Goal: Information Seeking & Learning: Learn about a topic

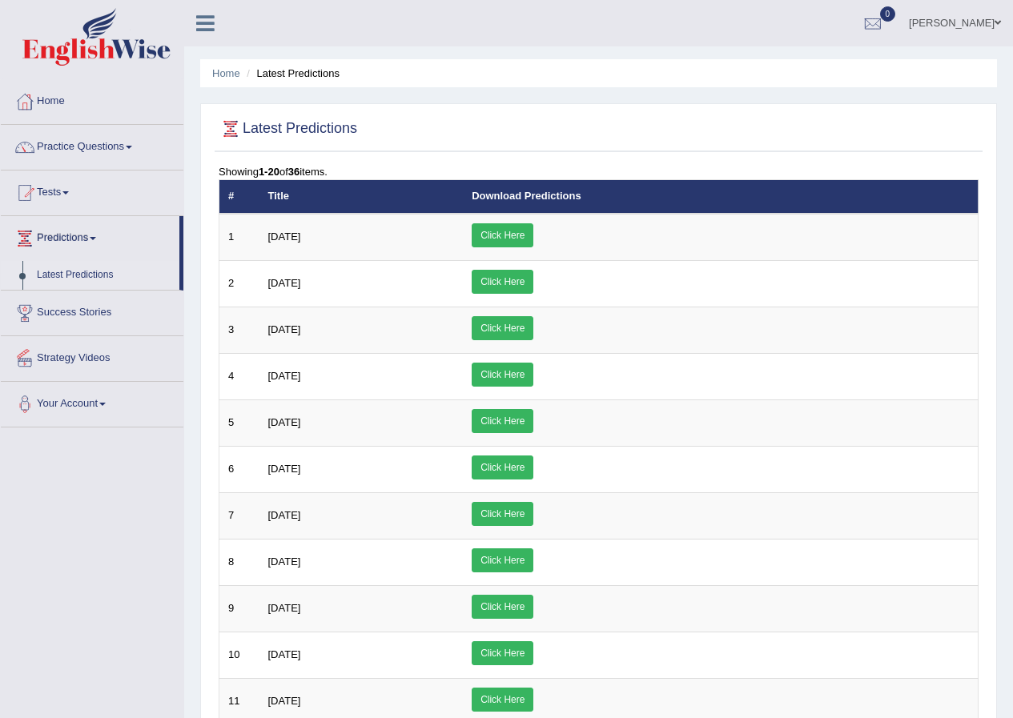
click at [87, 320] on link "Success Stories" at bounding box center [92, 311] width 183 height 40
click at [85, 278] on link "Success Stories" at bounding box center [90, 282] width 179 height 40
click at [84, 146] on link "Practice Questions" at bounding box center [92, 145] width 183 height 40
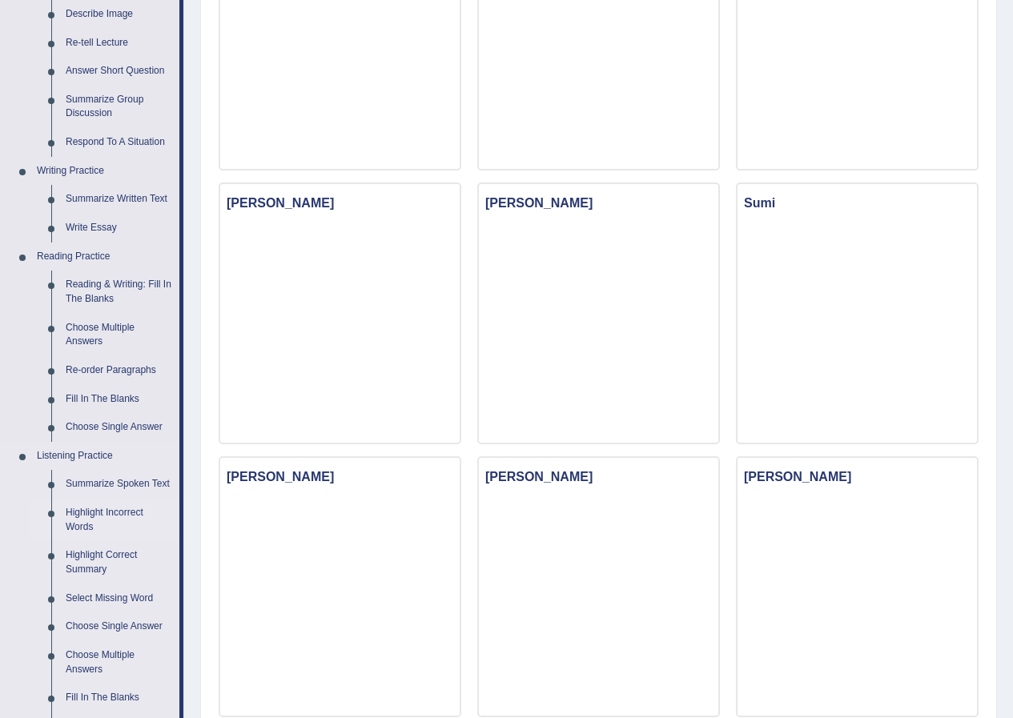
scroll to position [320, 0]
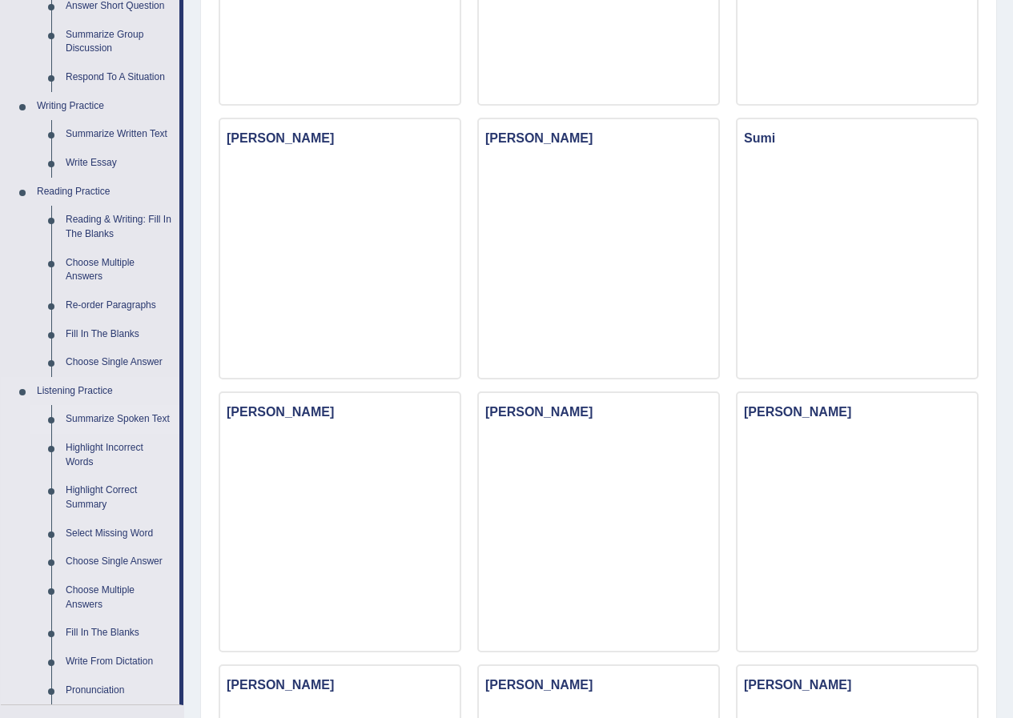
click at [107, 423] on link "Summarize Spoken Text" at bounding box center [118, 419] width 121 height 29
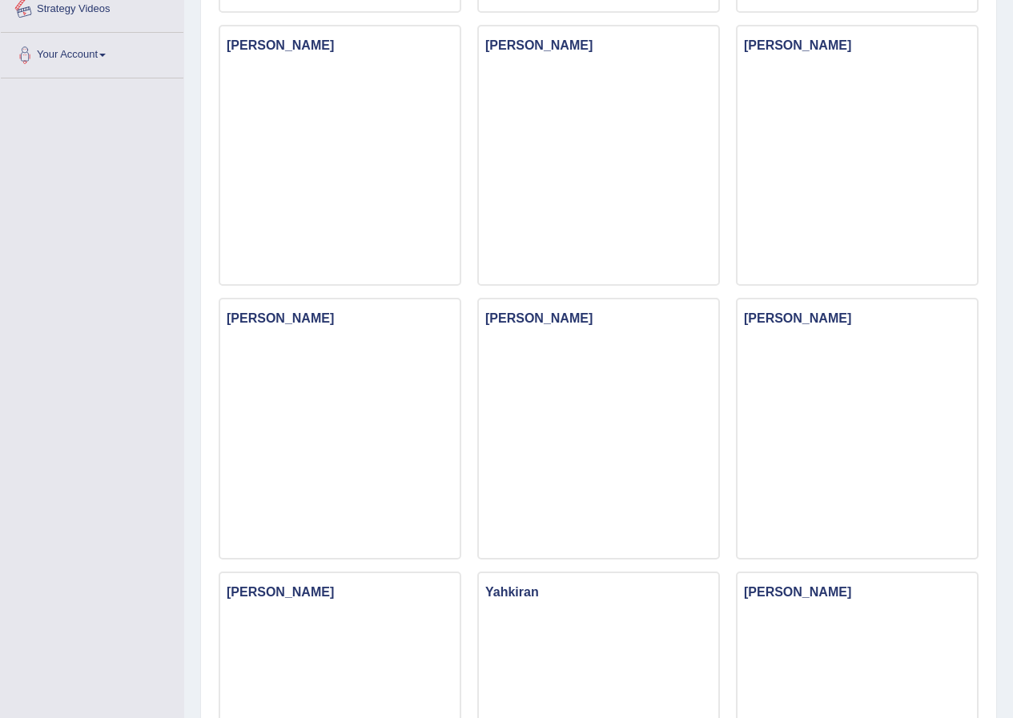
scroll to position [1175, 0]
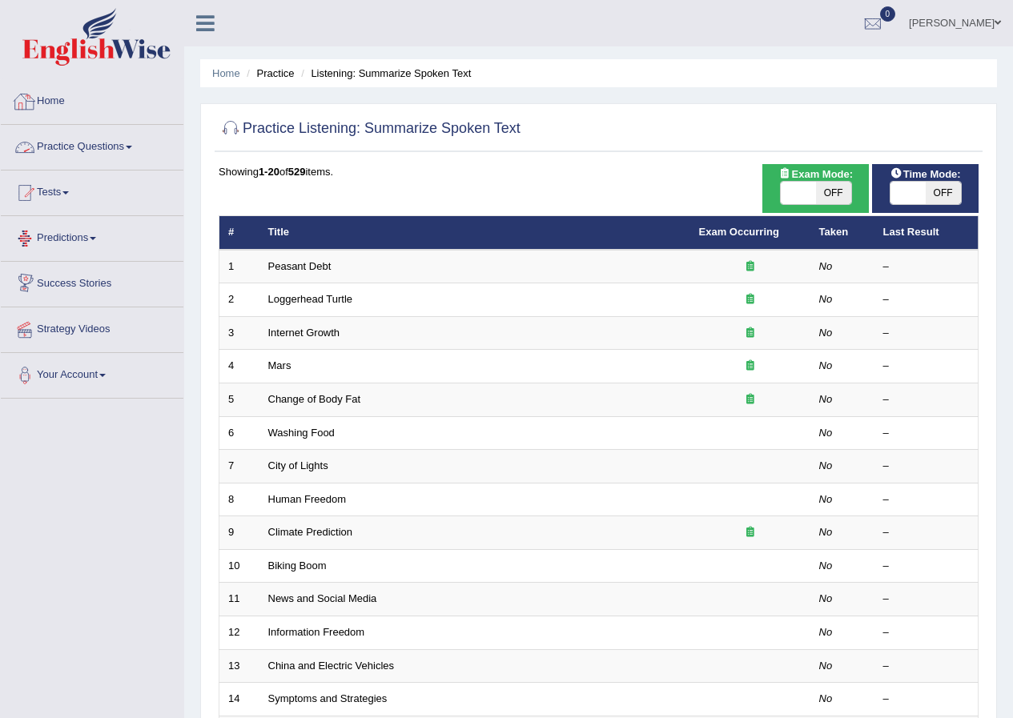
click at [134, 150] on link "Practice Questions" at bounding box center [92, 145] width 183 height 40
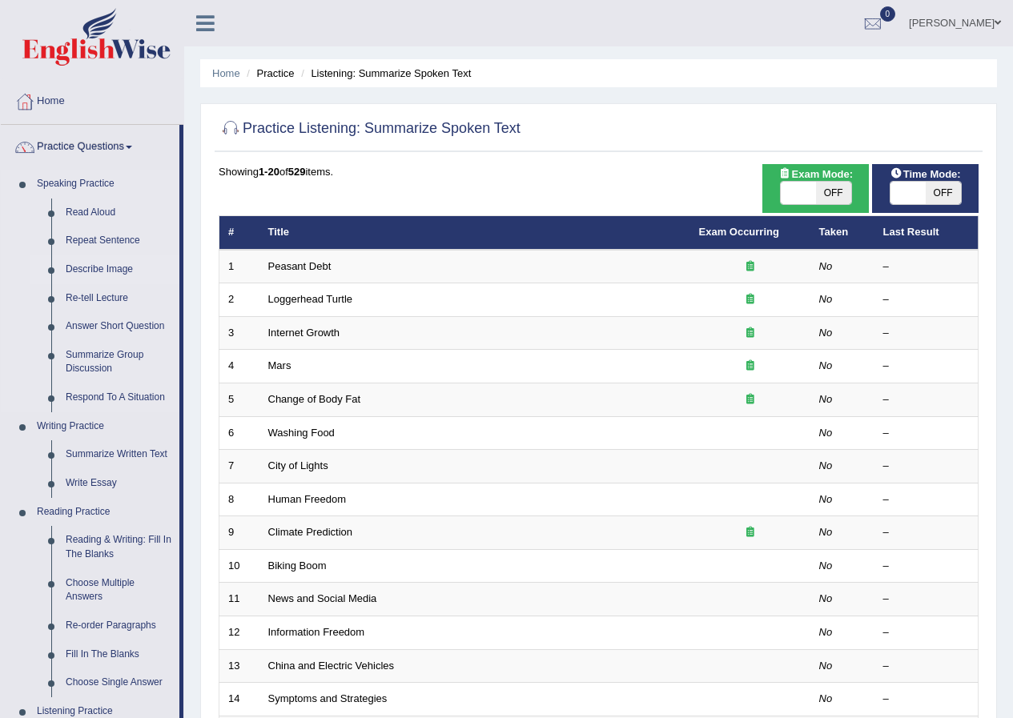
click at [99, 266] on link "Describe Image" at bounding box center [118, 269] width 121 height 29
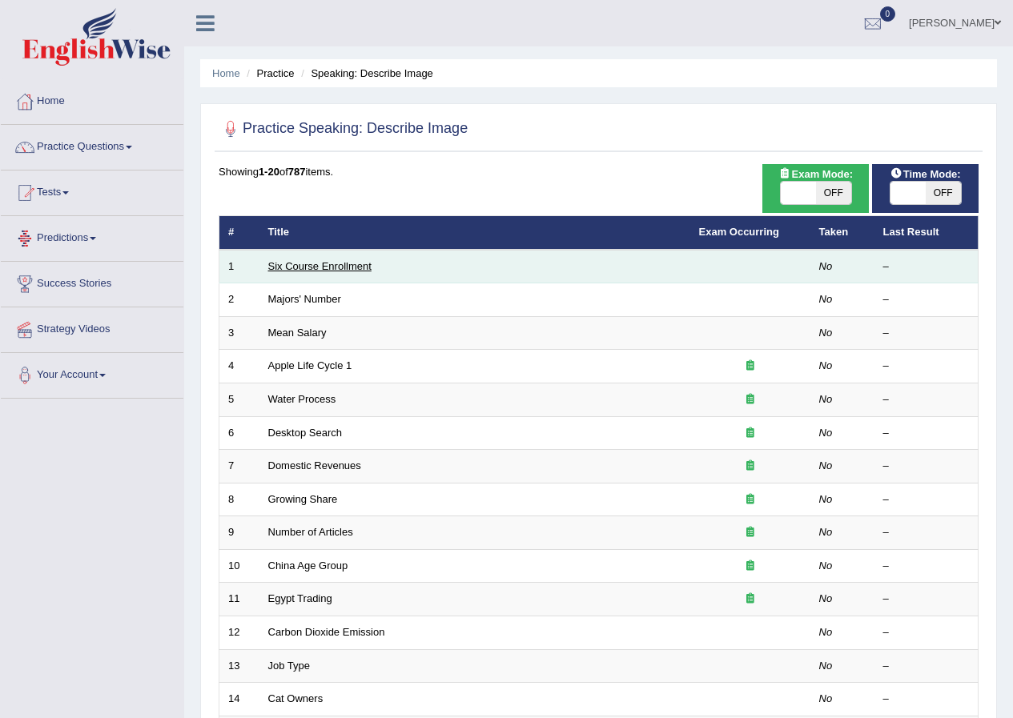
click at [319, 269] on link "Six Course Enrollment" at bounding box center [319, 266] width 103 height 12
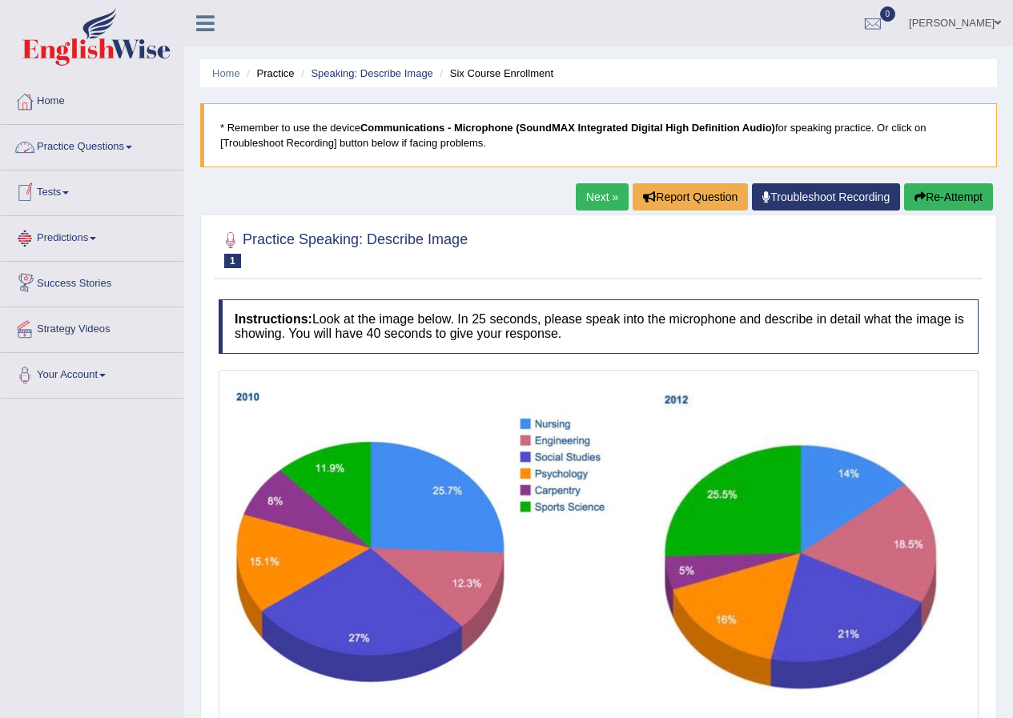
click at [125, 139] on link "Practice Questions" at bounding box center [92, 145] width 183 height 40
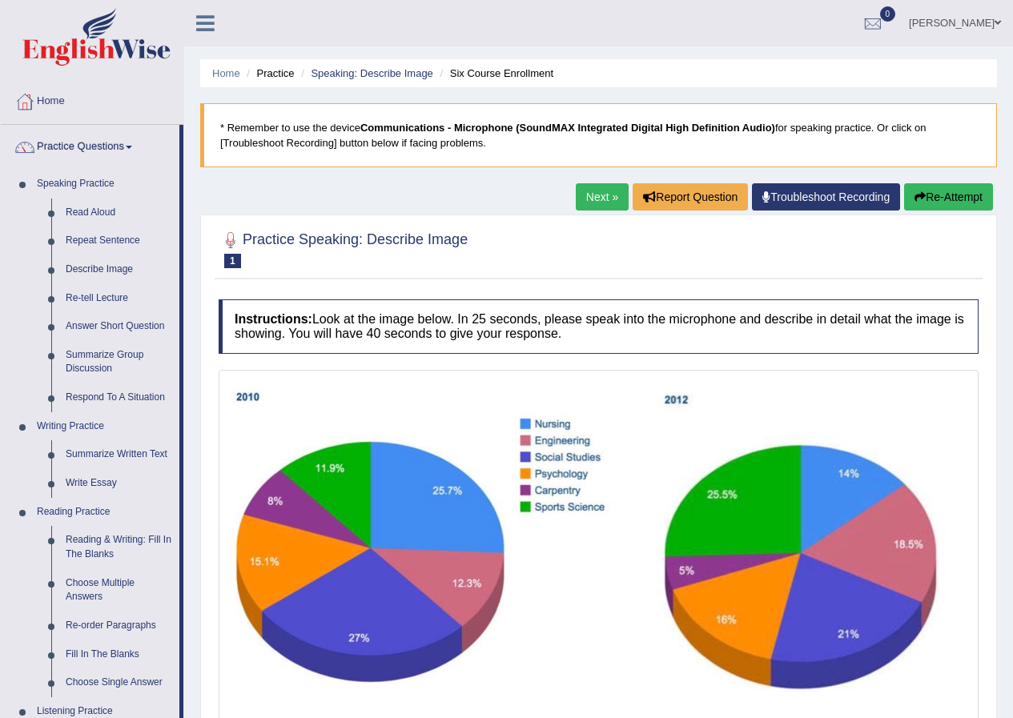
click at [593, 191] on link "Next »" at bounding box center [602, 196] width 53 height 27
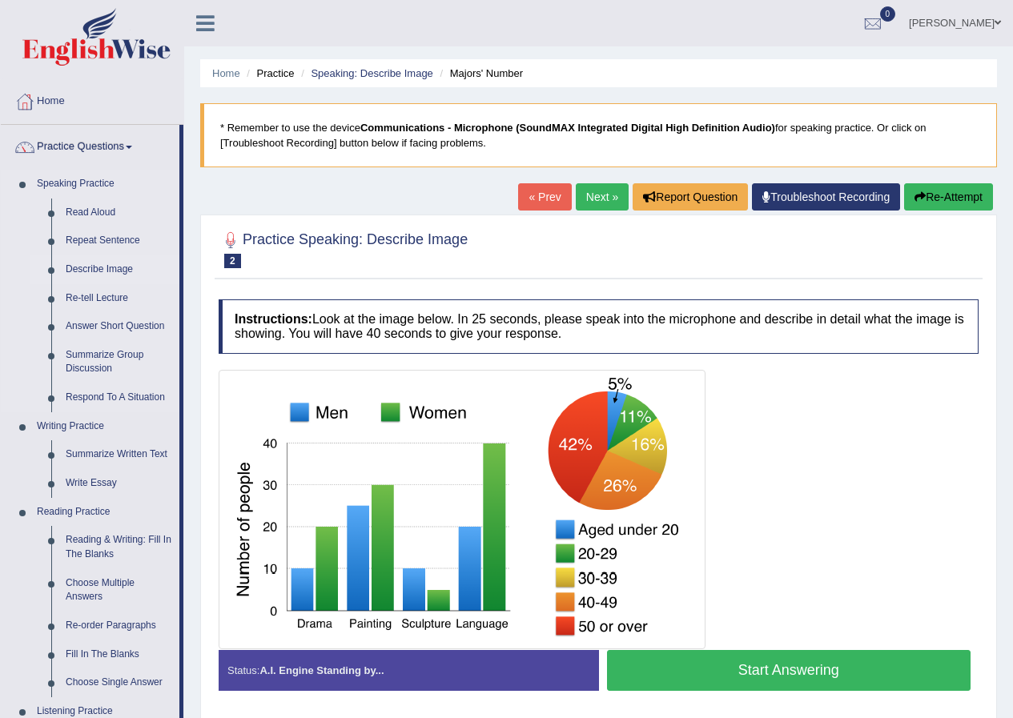
click at [90, 275] on link "Describe Image" at bounding box center [118, 269] width 121 height 29
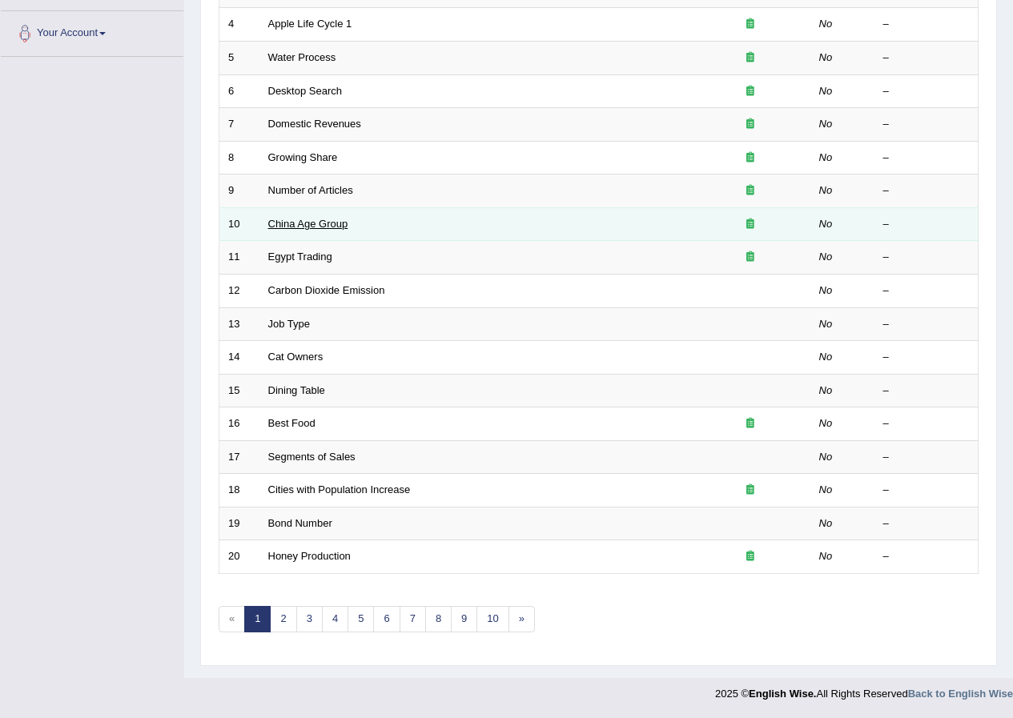
click at [285, 227] on link "China Age Group" at bounding box center [308, 224] width 80 height 12
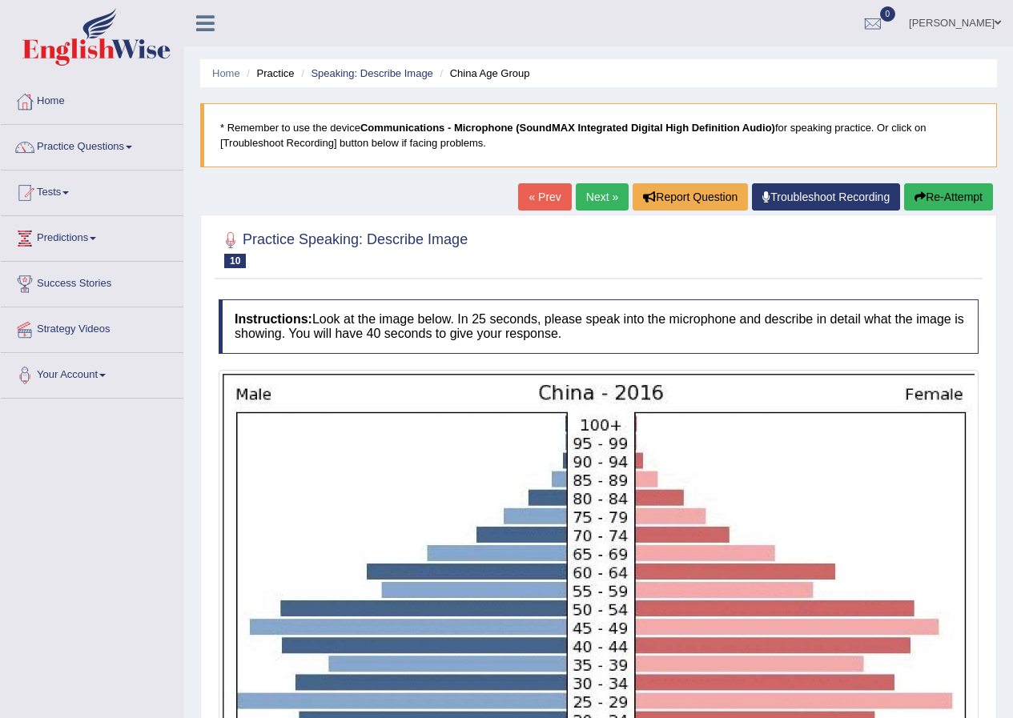
click at [588, 191] on link "Next »" at bounding box center [602, 196] width 53 height 27
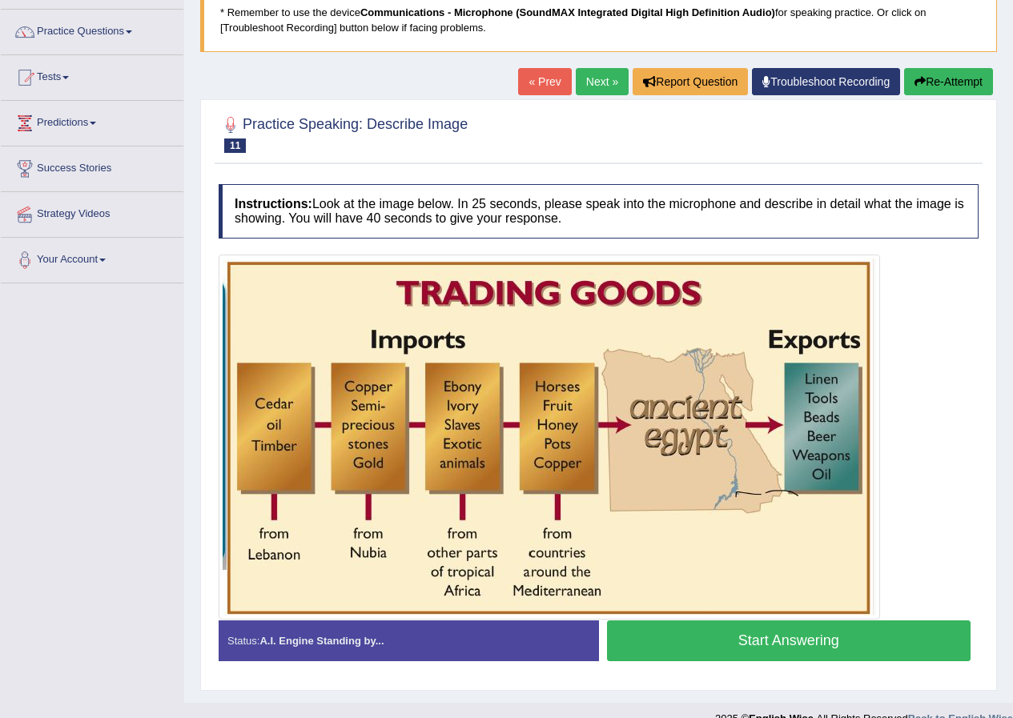
scroll to position [140, 0]
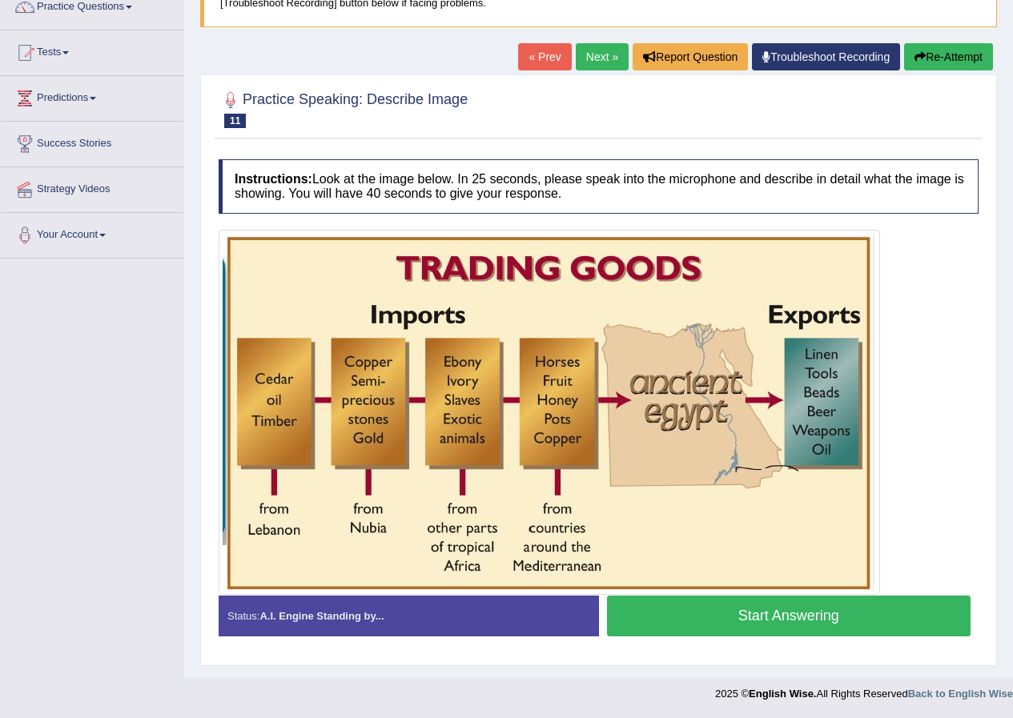
click at [604, 43] on link "Next »" at bounding box center [602, 56] width 53 height 27
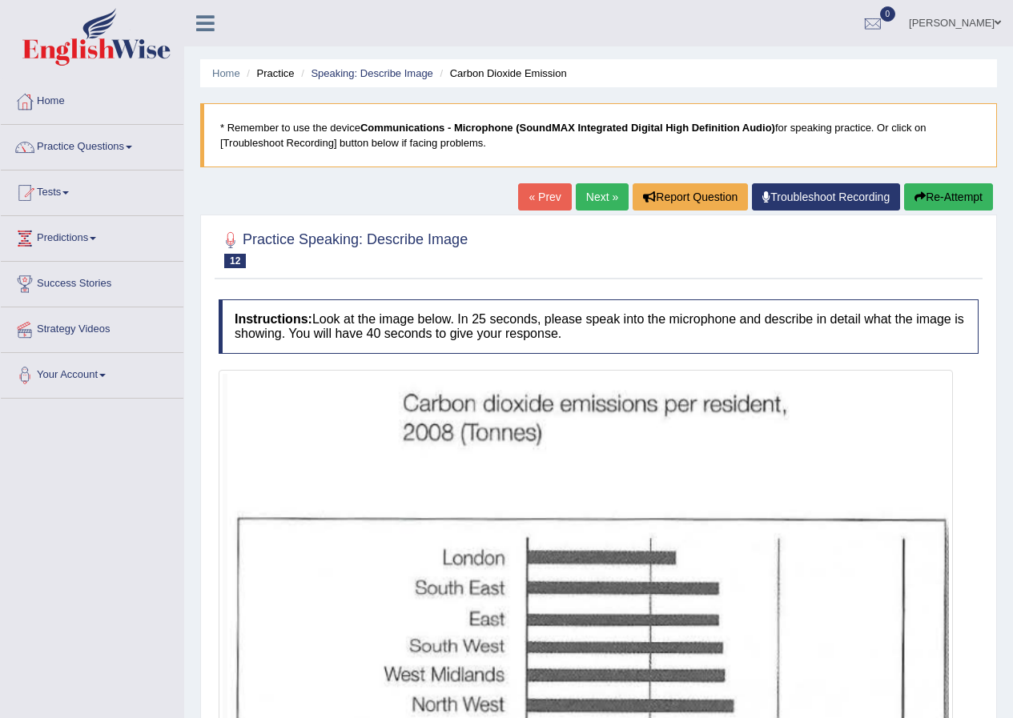
click at [600, 186] on link "Next »" at bounding box center [602, 196] width 53 height 27
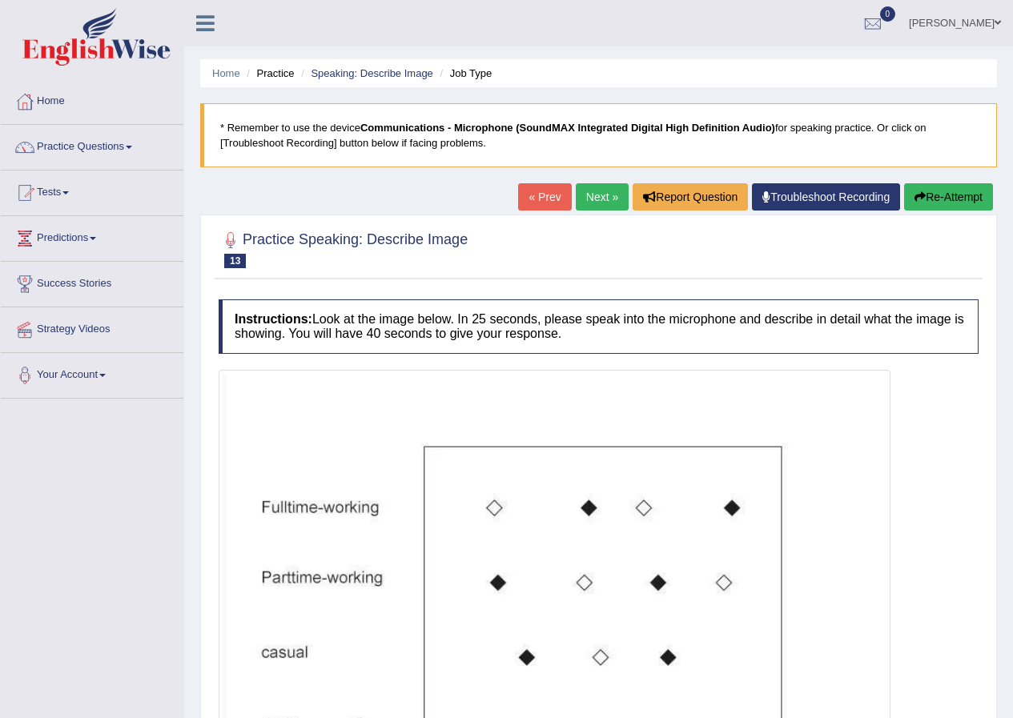
click at [610, 192] on link "Next »" at bounding box center [602, 196] width 53 height 27
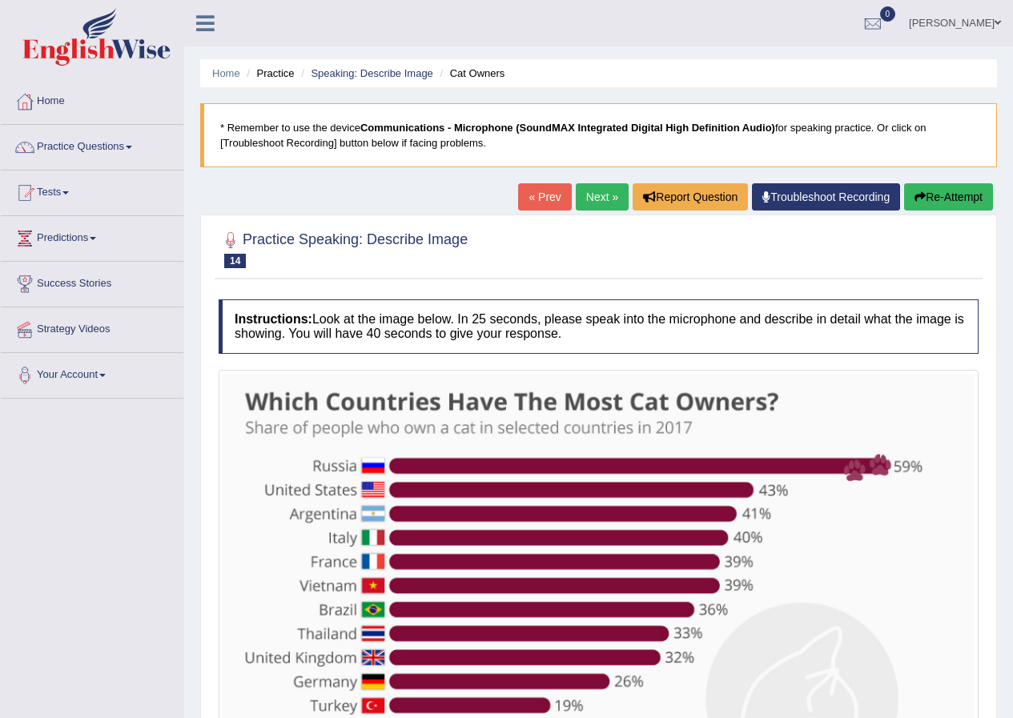
click at [581, 199] on link "Next »" at bounding box center [602, 196] width 53 height 27
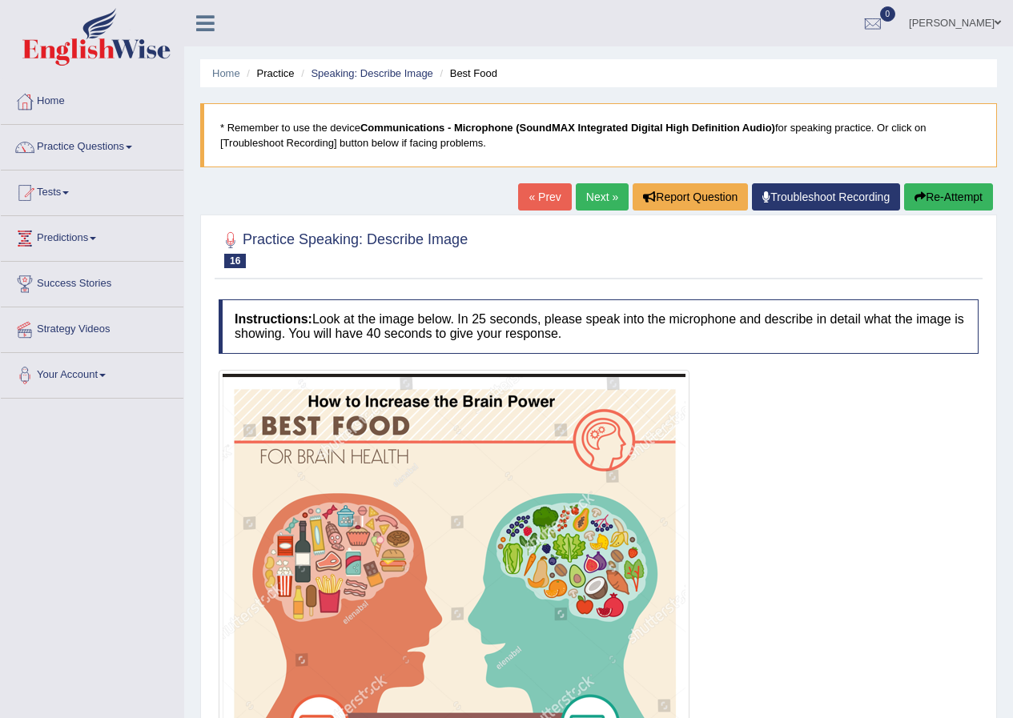
click at [582, 190] on link "Next »" at bounding box center [602, 196] width 53 height 27
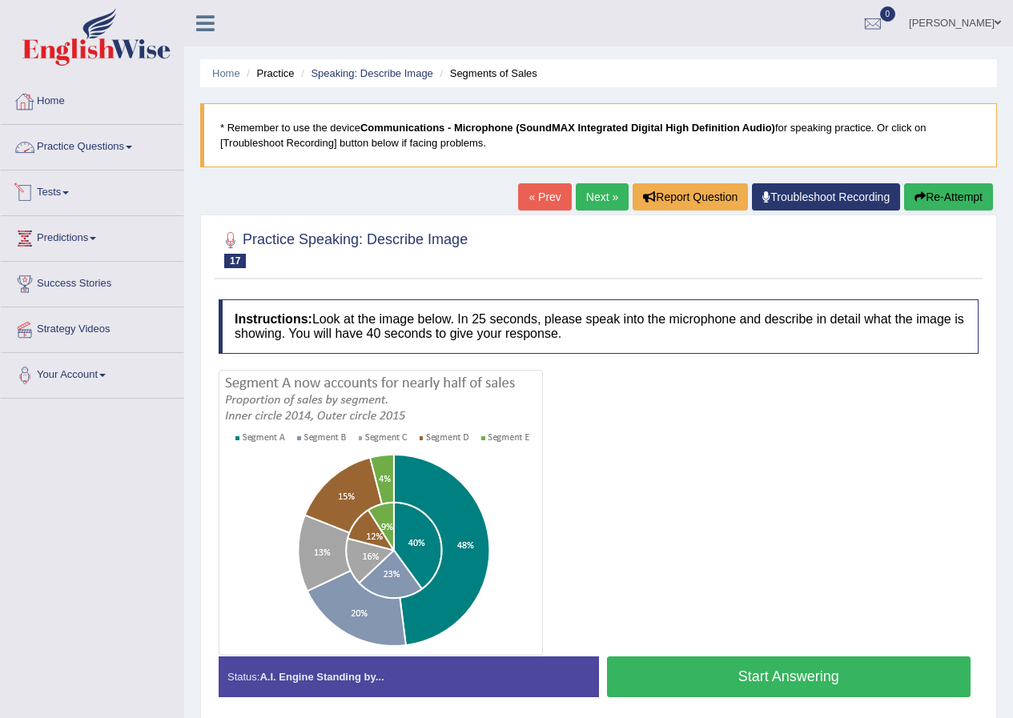
click at [103, 146] on link "Practice Questions" at bounding box center [92, 145] width 183 height 40
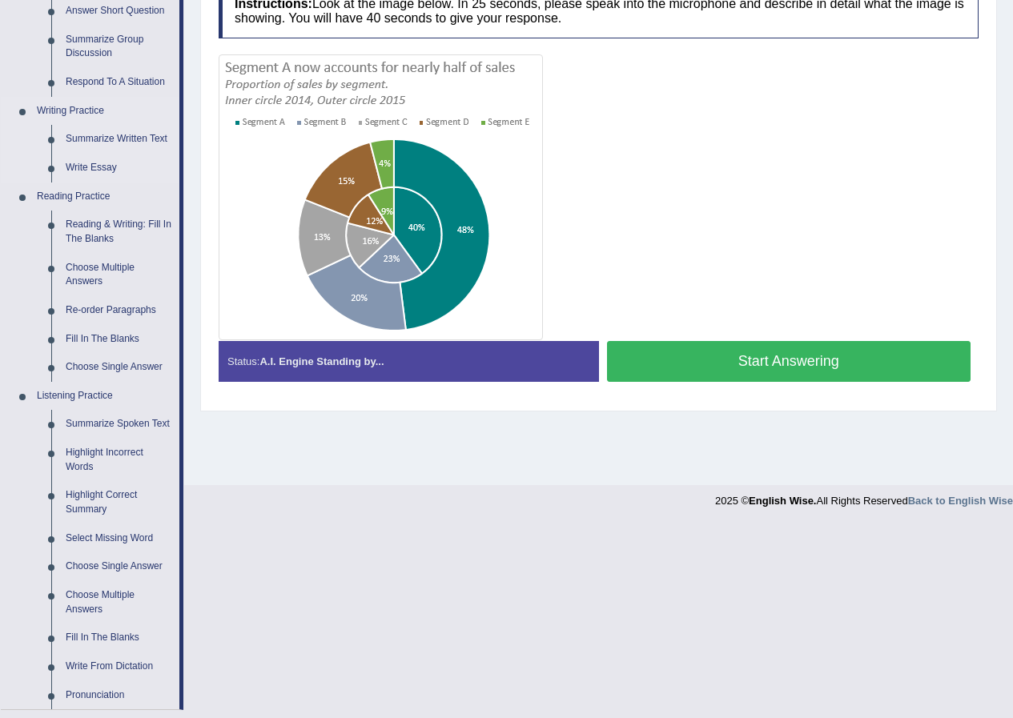
scroll to position [320, 0]
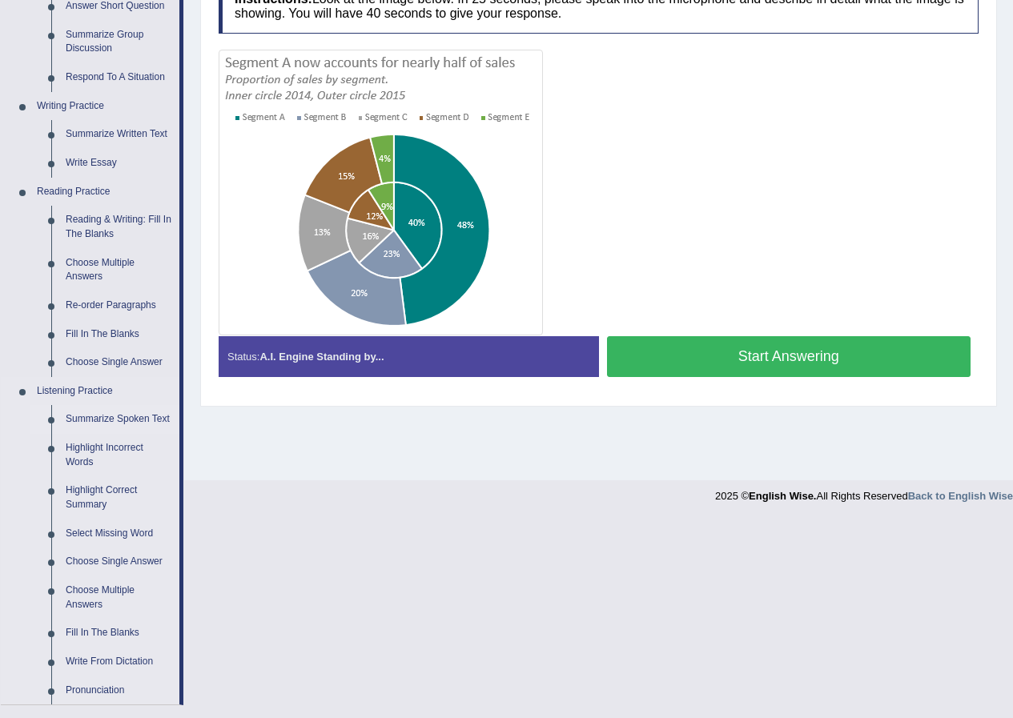
click at [143, 411] on link "Summarize Spoken Text" at bounding box center [118, 419] width 121 height 29
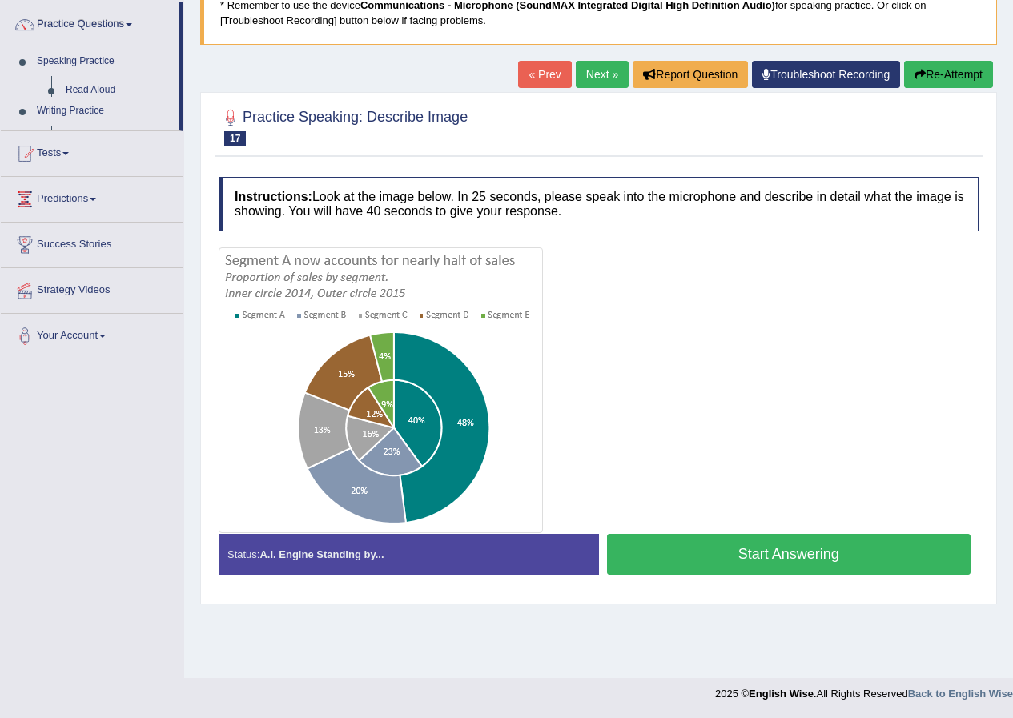
scroll to position [122, 0]
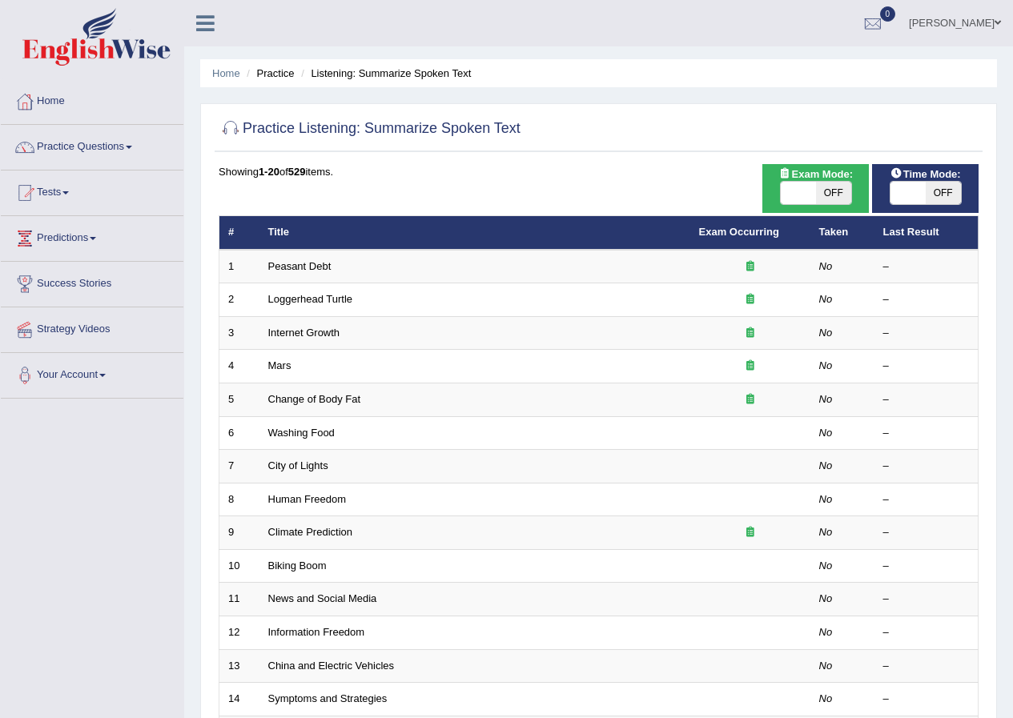
click at [348, 407] on td "Change of Body Fat" at bounding box center [474, 400] width 431 height 34
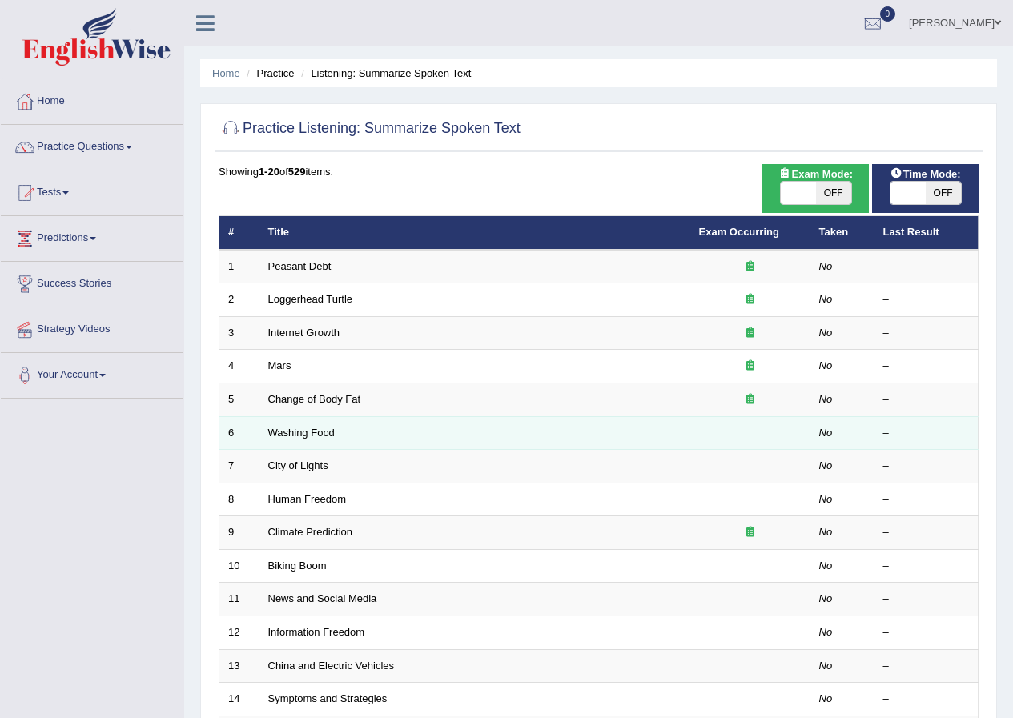
click at [370, 429] on td "Washing Food" at bounding box center [474, 433] width 431 height 34
click at [299, 429] on link "Washing Food" at bounding box center [301, 433] width 66 height 12
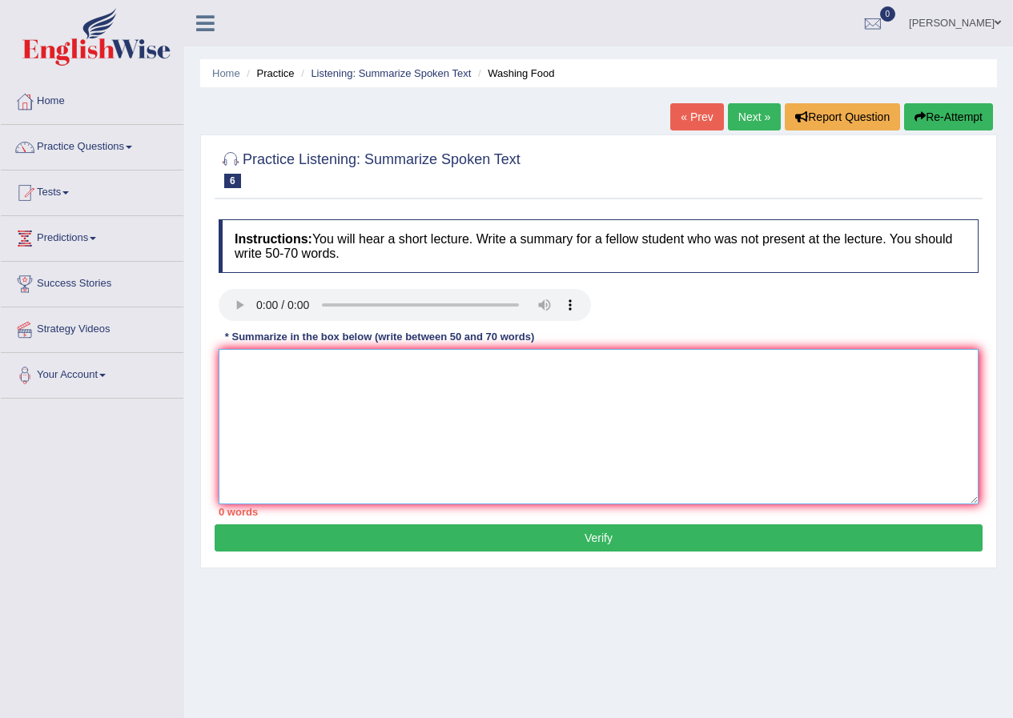
click at [300, 407] on textarea at bounding box center [599, 426] width 760 height 155
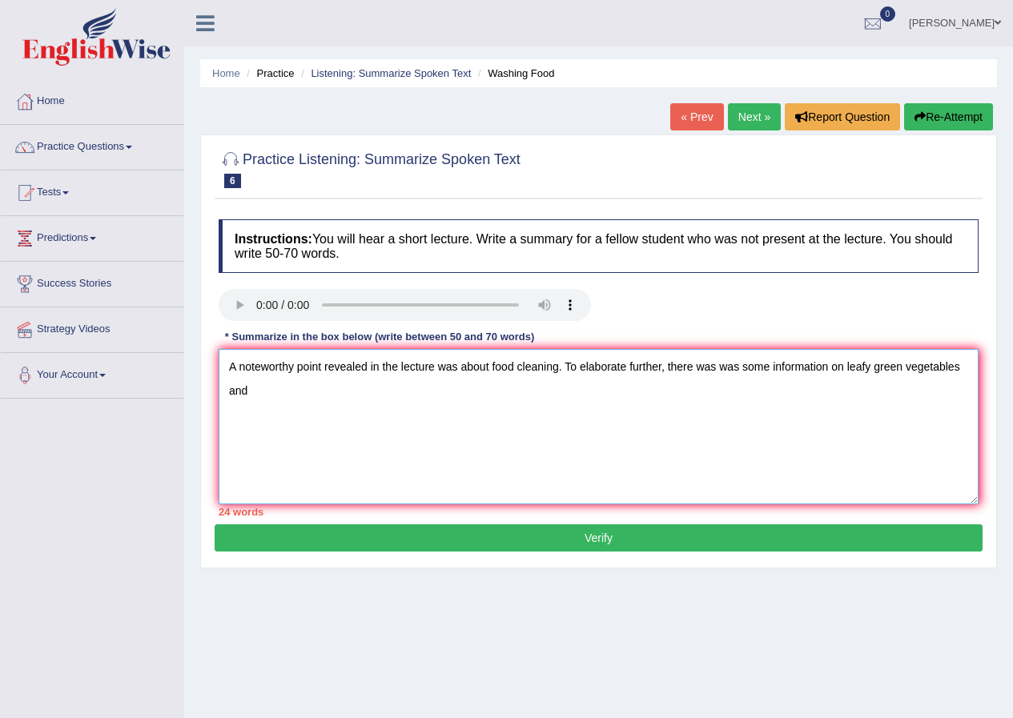
click at [712, 368] on textarea "A noteworthy point revealed in the lecture was about food cleaning. To elaborat…" at bounding box center [599, 426] width 760 height 155
click at [480, 424] on textarea "A noteworthy point revealed in the lecture was about food cleaning. To elaborat…" at bounding box center [599, 426] width 760 height 155
click at [958, 363] on textarea "A noteworthy point revealed in the lecture was about food cleaning. To elaborat…" at bounding box center [599, 426] width 760 height 155
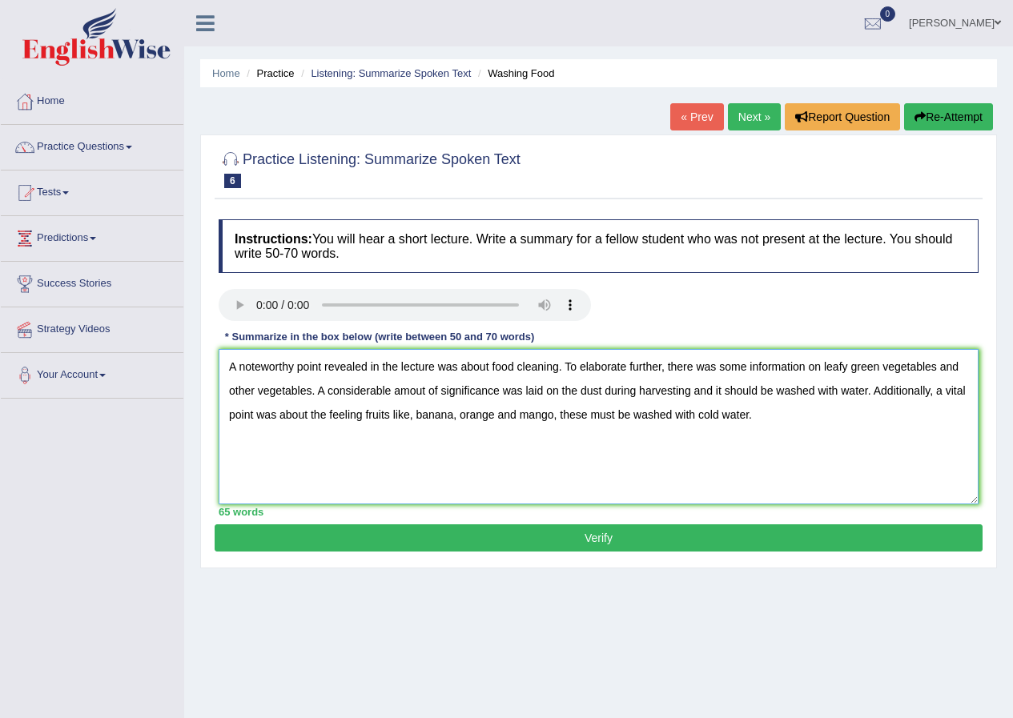
type textarea "A noteworthy point revealed in the lecture was about food cleaning. To elaborat…"
click at [540, 531] on button "Verify" at bounding box center [599, 537] width 768 height 27
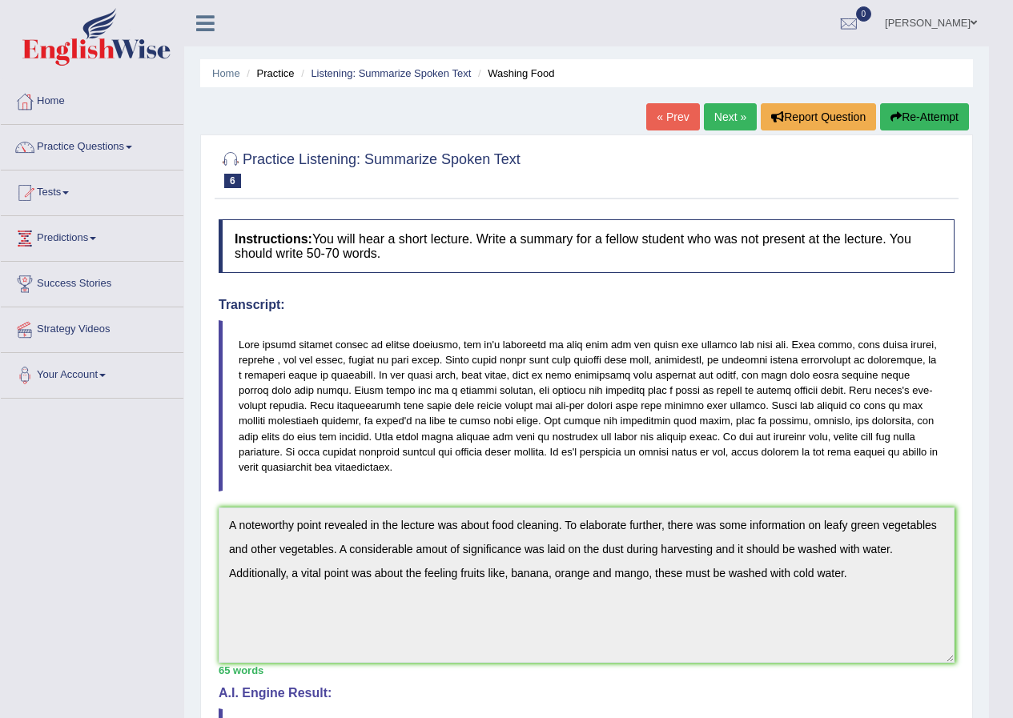
click at [736, 99] on div "Home Practice Listening: Summarize Spoken Text Washing Food « Prev Next » Repor…" at bounding box center [586, 525] width 804 height 1051
click at [734, 111] on link "Next »" at bounding box center [730, 116] width 53 height 27
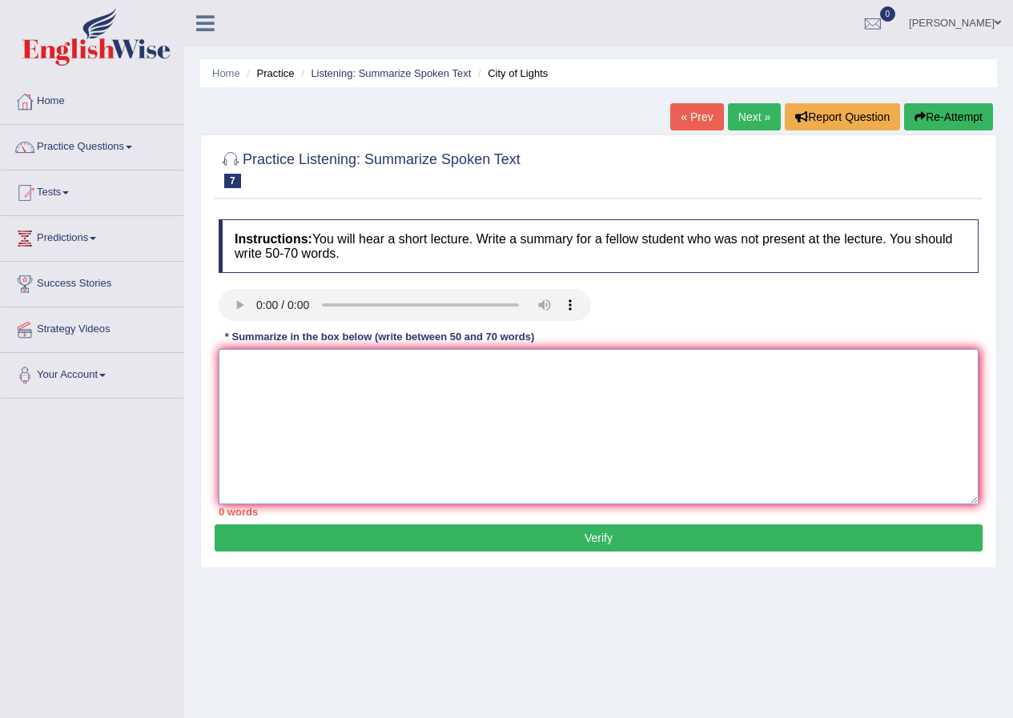
click at [413, 439] on textarea at bounding box center [599, 426] width 760 height 155
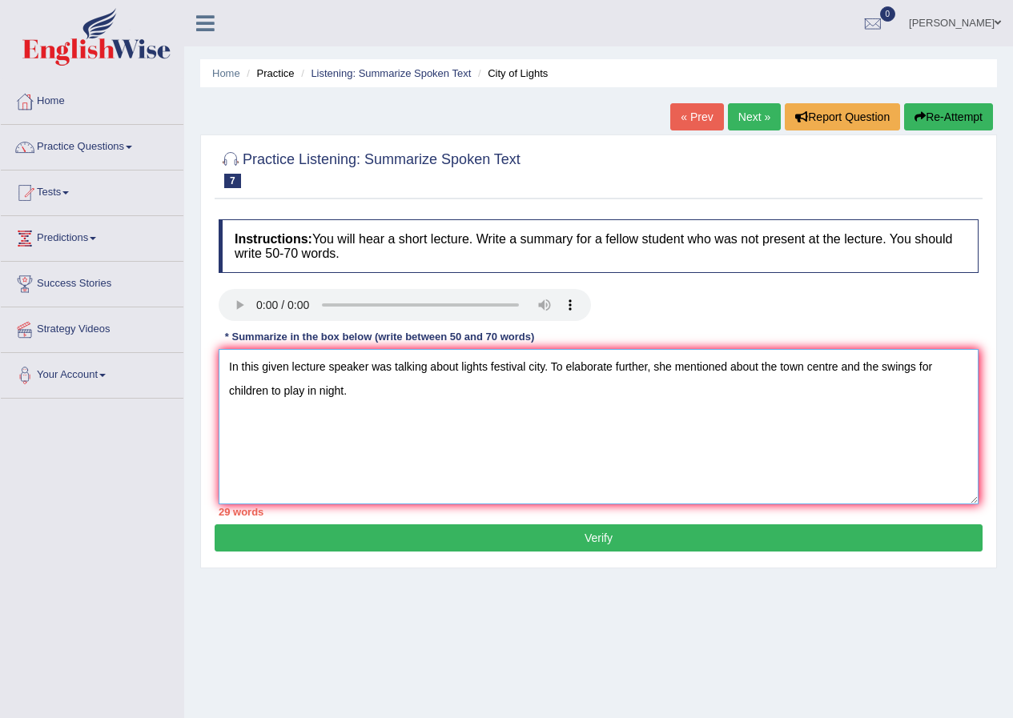
click at [371, 395] on textarea "In this given lecture speaker was talking about lights festival city. To elabor…" at bounding box center [599, 426] width 760 height 155
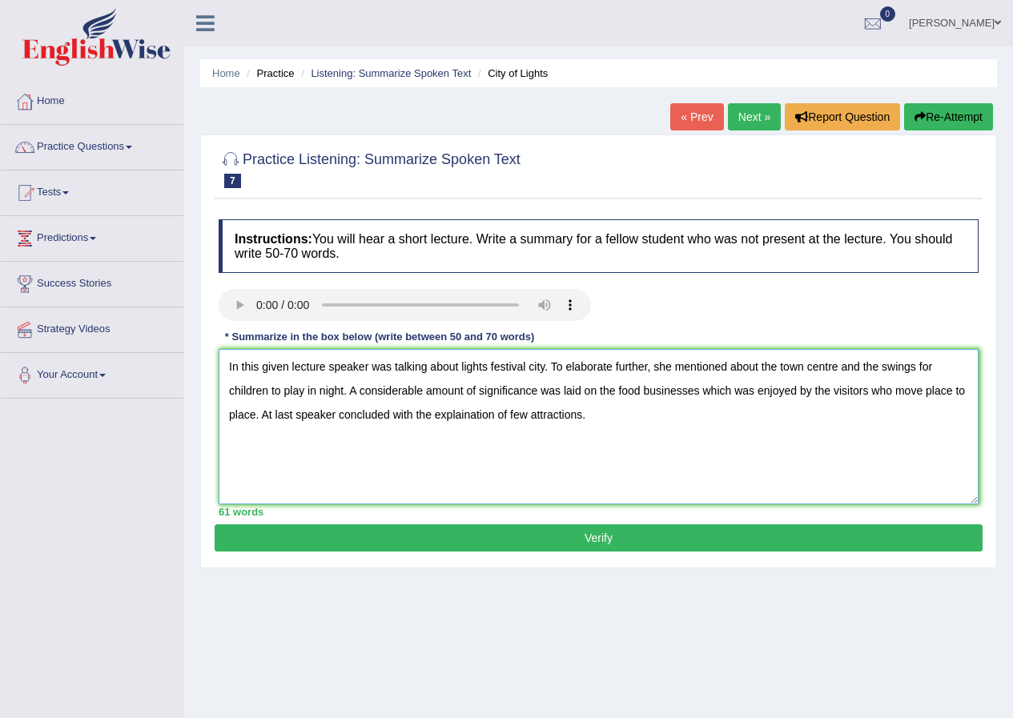
type textarea "In this given lecture speaker was talking about lights festival city. To elabor…"
click at [516, 536] on button "Verify" at bounding box center [599, 537] width 768 height 27
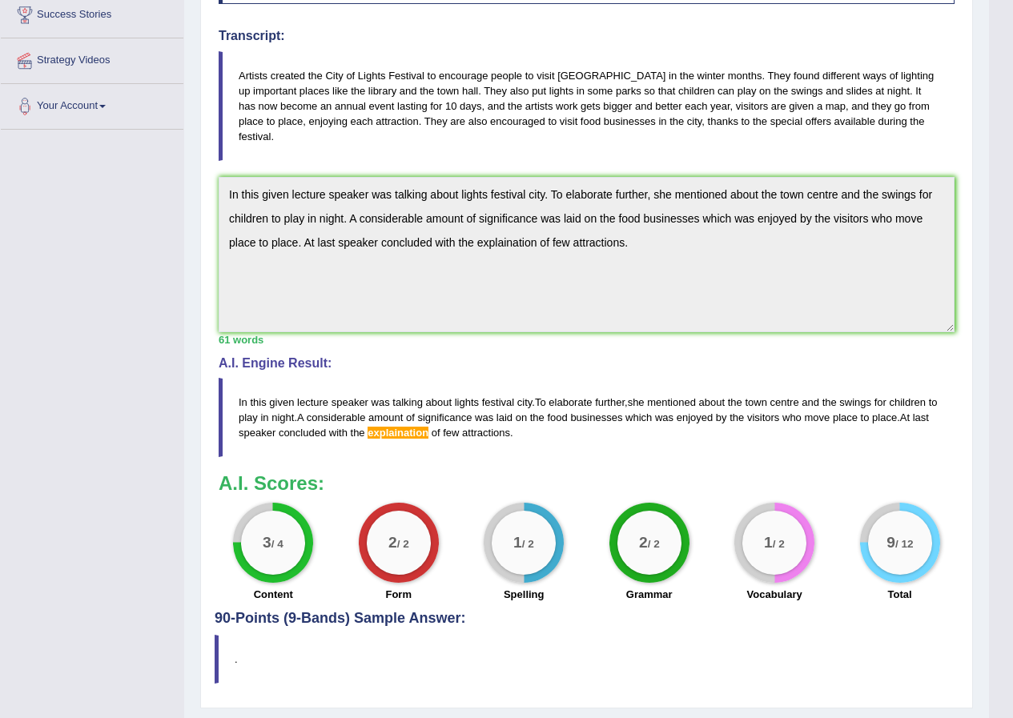
scroll to position [296, 0]
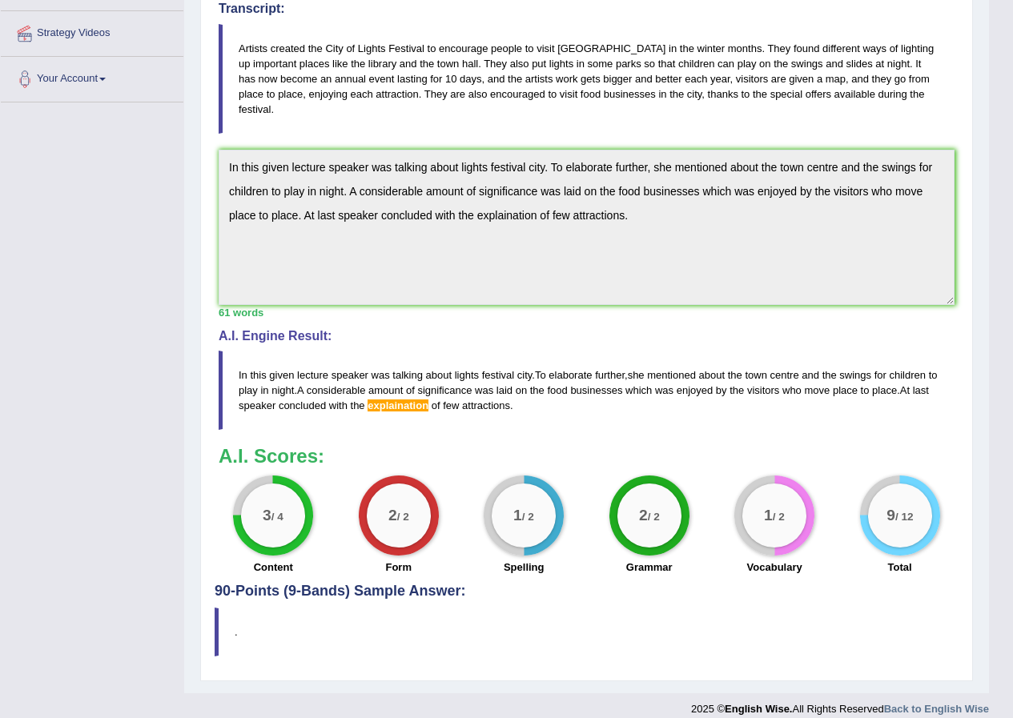
click at [403, 384] on span "amount" at bounding box center [385, 390] width 34 height 12
click at [411, 399] on span "explaination" at bounding box center [397, 405] width 61 height 12
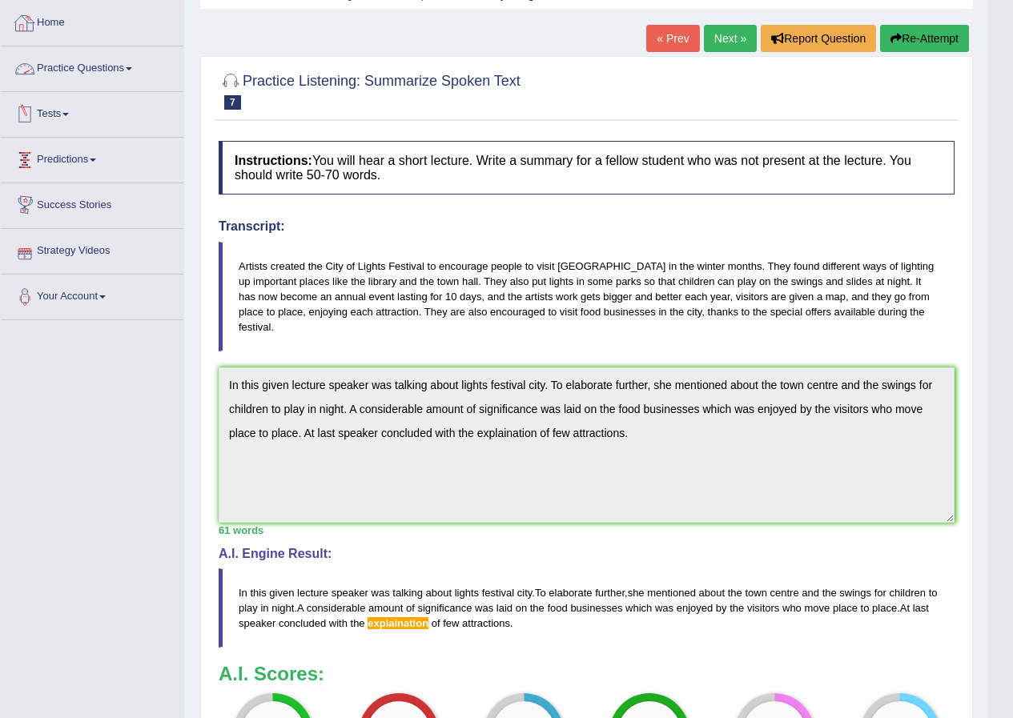
scroll to position [0, 0]
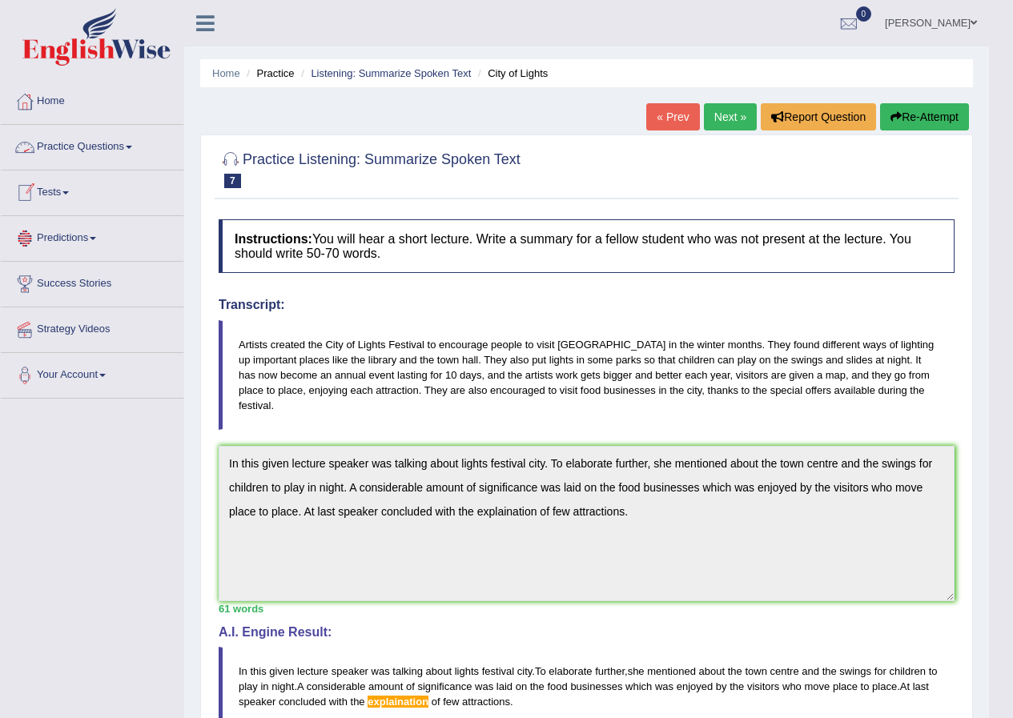
click at [131, 143] on link "Practice Questions" at bounding box center [92, 145] width 183 height 40
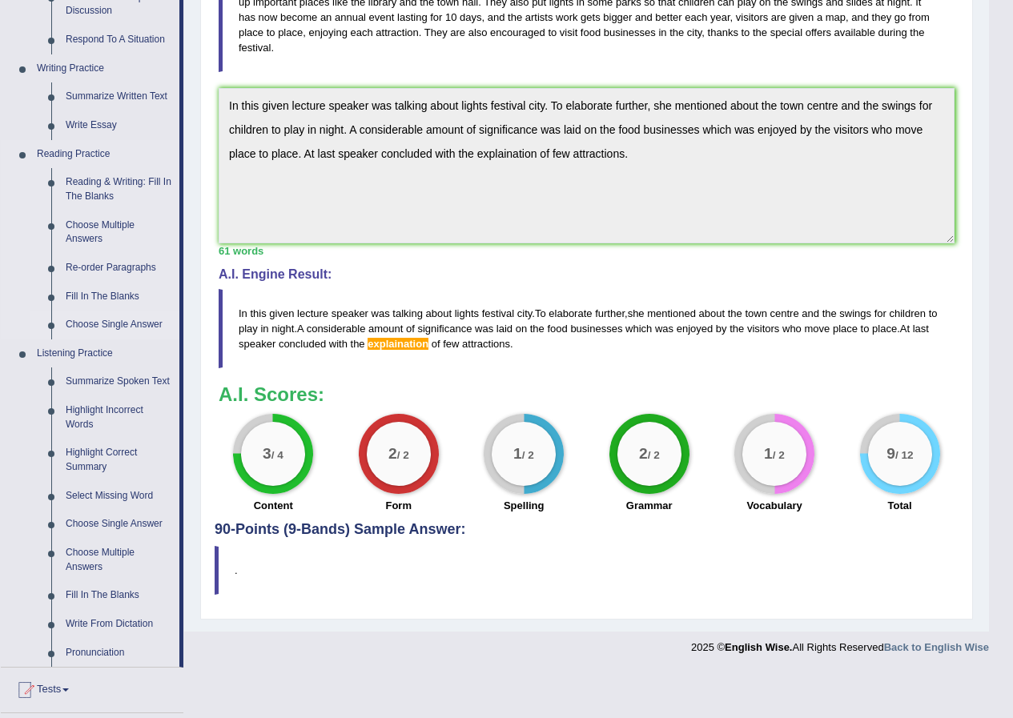
scroll to position [400, 0]
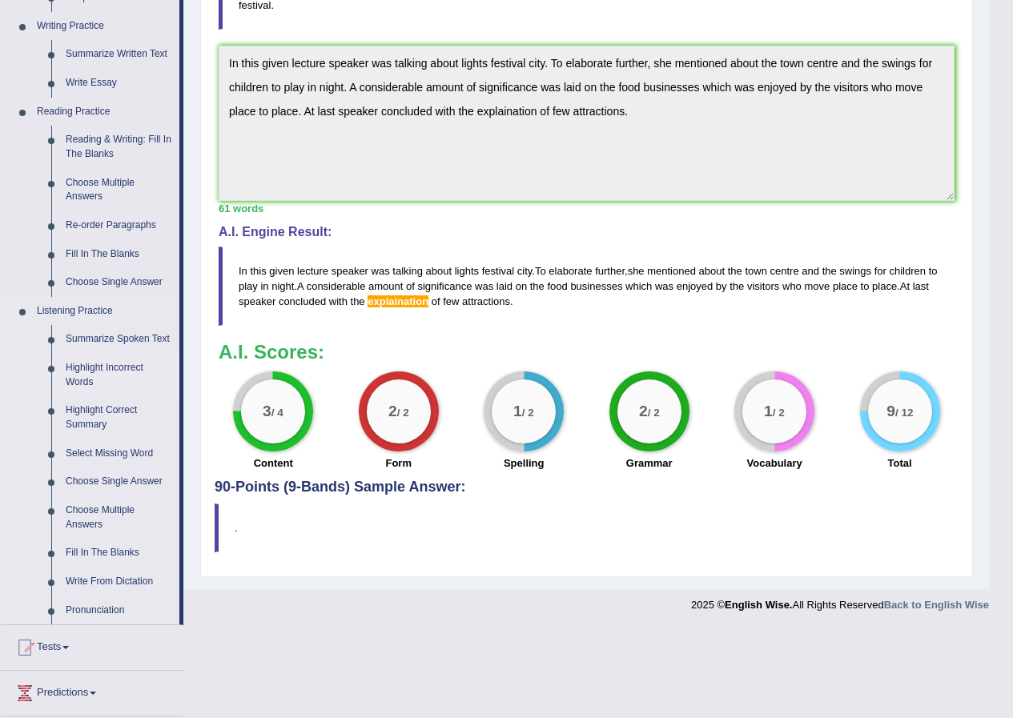
click at [81, 367] on link "Highlight Incorrect Words" at bounding box center [118, 375] width 121 height 42
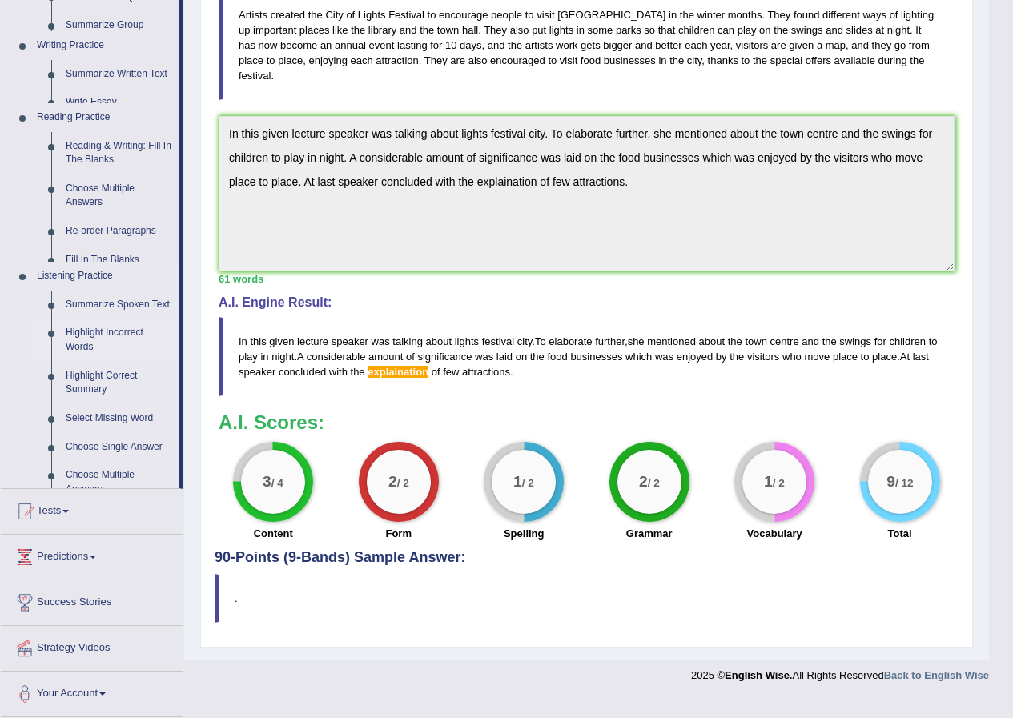
scroll to position [296, 0]
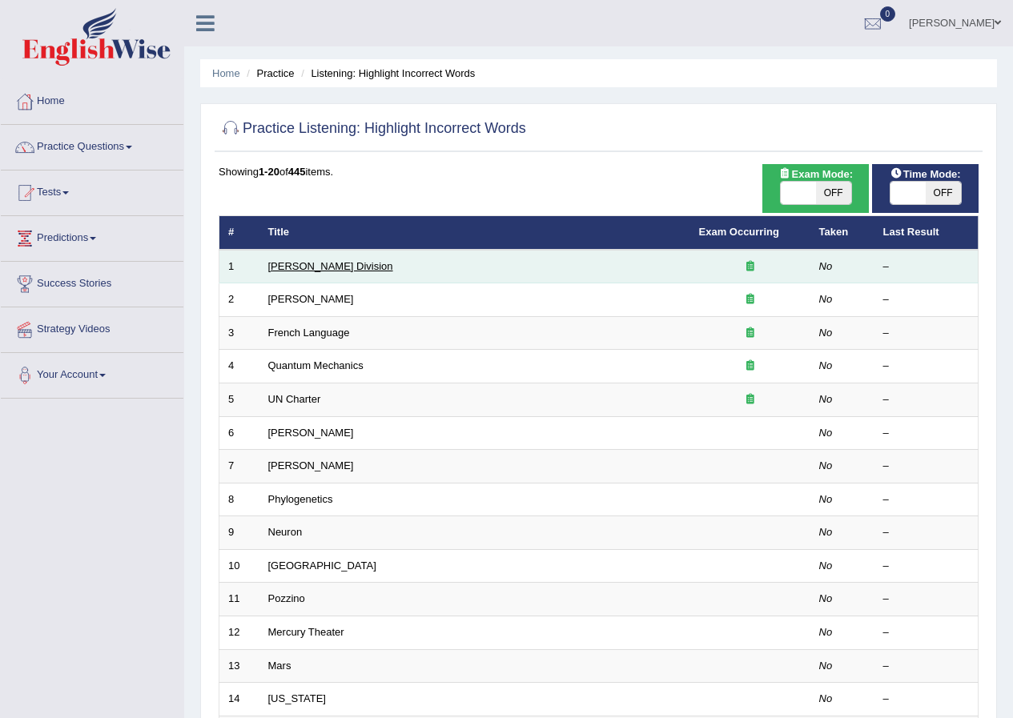
click at [297, 269] on link "[PERSON_NAME] Division" at bounding box center [330, 266] width 125 height 12
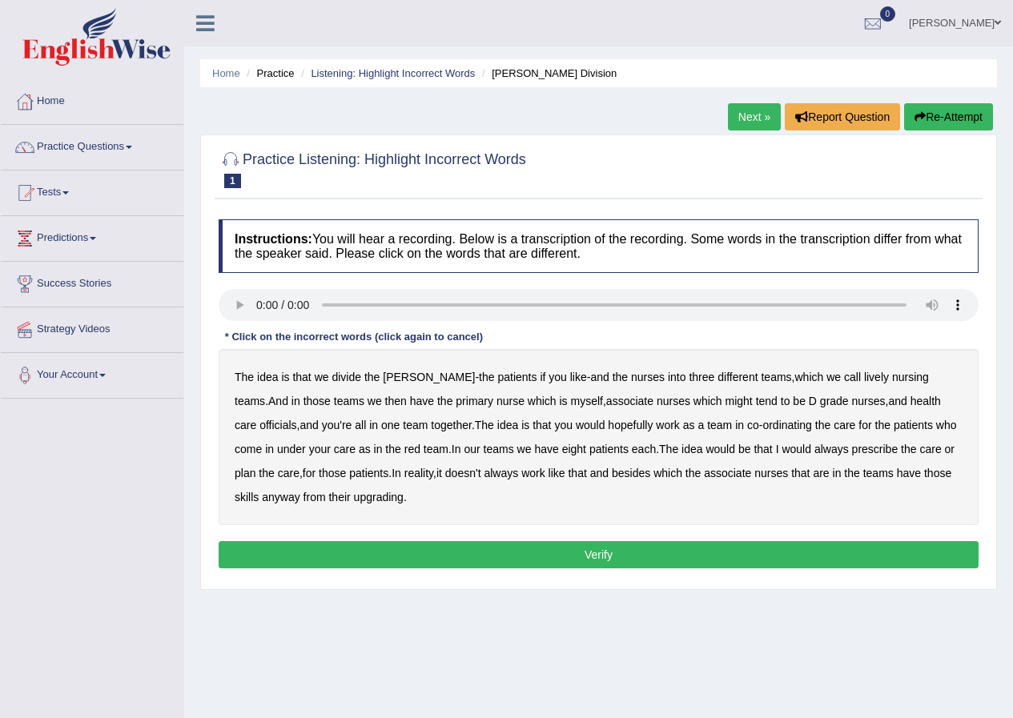
click at [864, 371] on b "lively" at bounding box center [876, 377] width 25 height 13
click at [725, 401] on b "might" at bounding box center [738, 401] width 27 height 13
click at [296, 419] on b "officials" at bounding box center [277, 425] width 37 height 13
click at [814, 443] on b "always" at bounding box center [831, 449] width 34 height 13
click at [354, 499] on b "upgrading" at bounding box center [379, 497] width 50 height 13
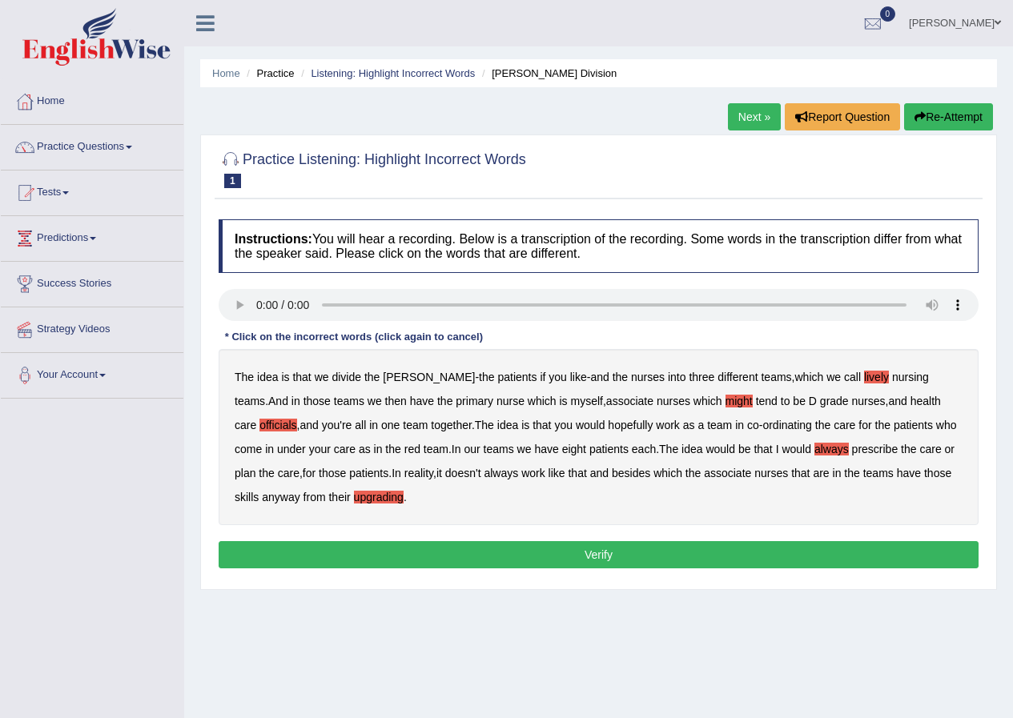
click at [476, 553] on button "Verify" at bounding box center [599, 554] width 760 height 27
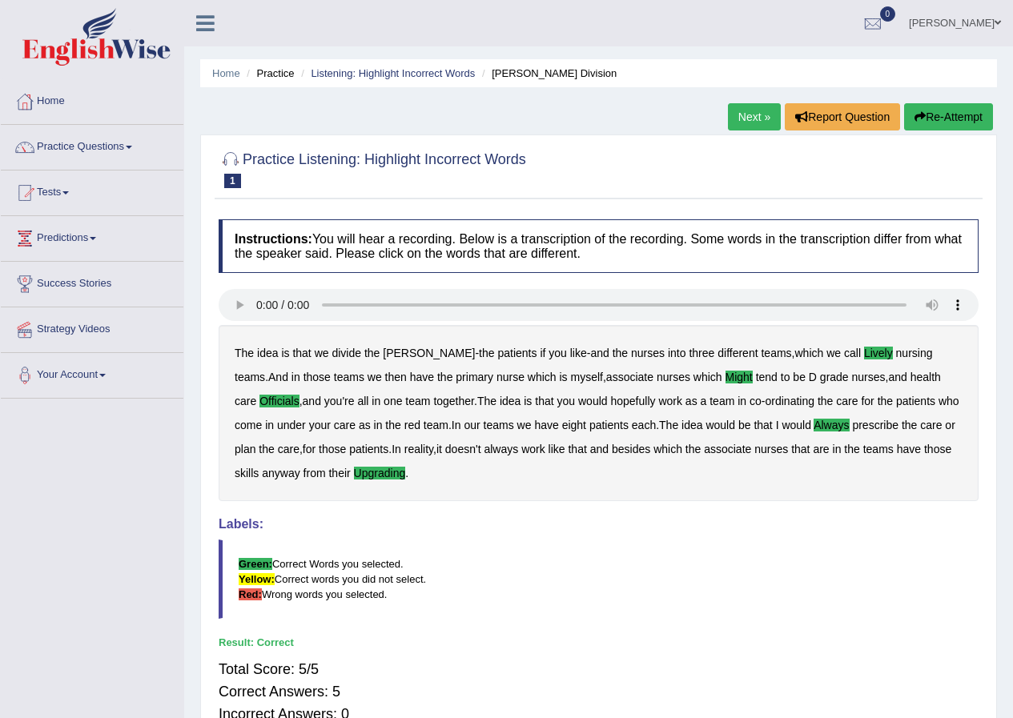
scroll to position [80, 0]
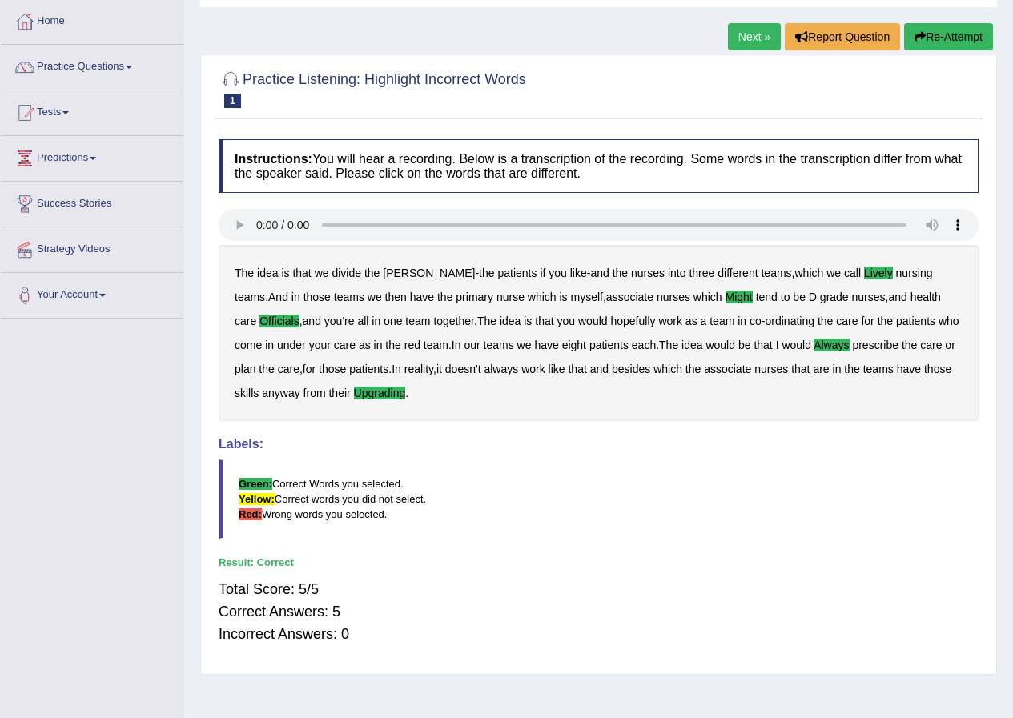
click at [521, 370] on b "work" at bounding box center [533, 369] width 24 height 13
click at [354, 391] on b "upgrading" at bounding box center [380, 393] width 52 height 13
click at [741, 28] on link "Next »" at bounding box center [754, 36] width 53 height 27
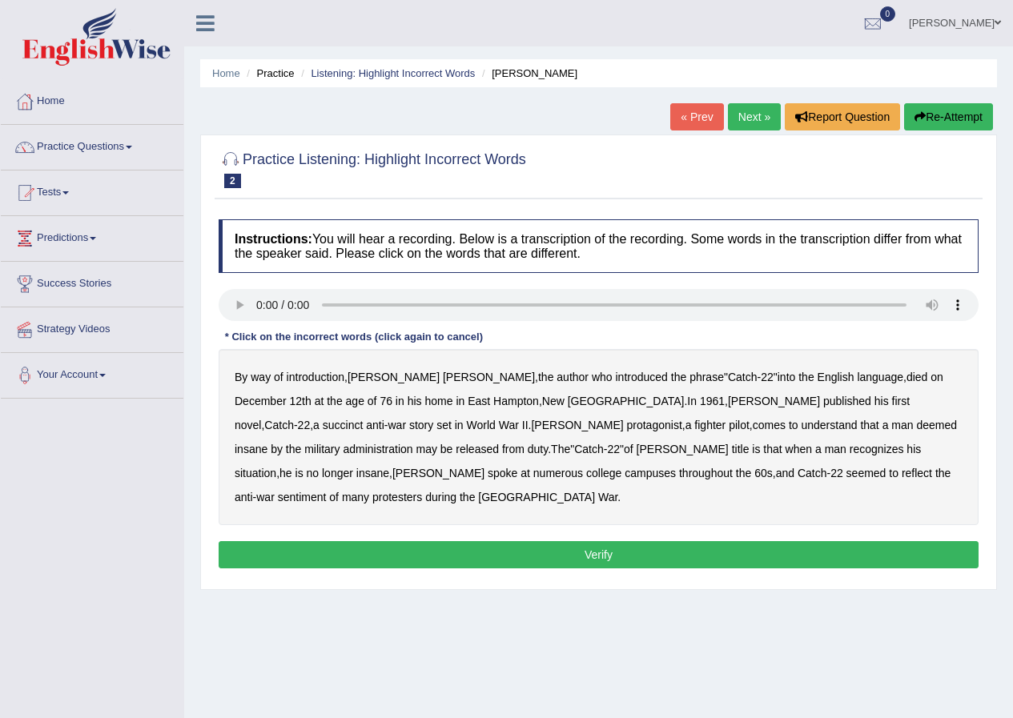
click at [363, 419] on b "succinct" at bounding box center [343, 425] width 41 height 13
click at [412, 443] on b "administration" at bounding box center [378, 449] width 70 height 13
click at [276, 467] on b "situation" at bounding box center [256, 473] width 42 height 13
click at [901, 472] on b "reflect" at bounding box center [916, 473] width 30 height 13
click at [624, 541] on button "Verify" at bounding box center [599, 554] width 760 height 27
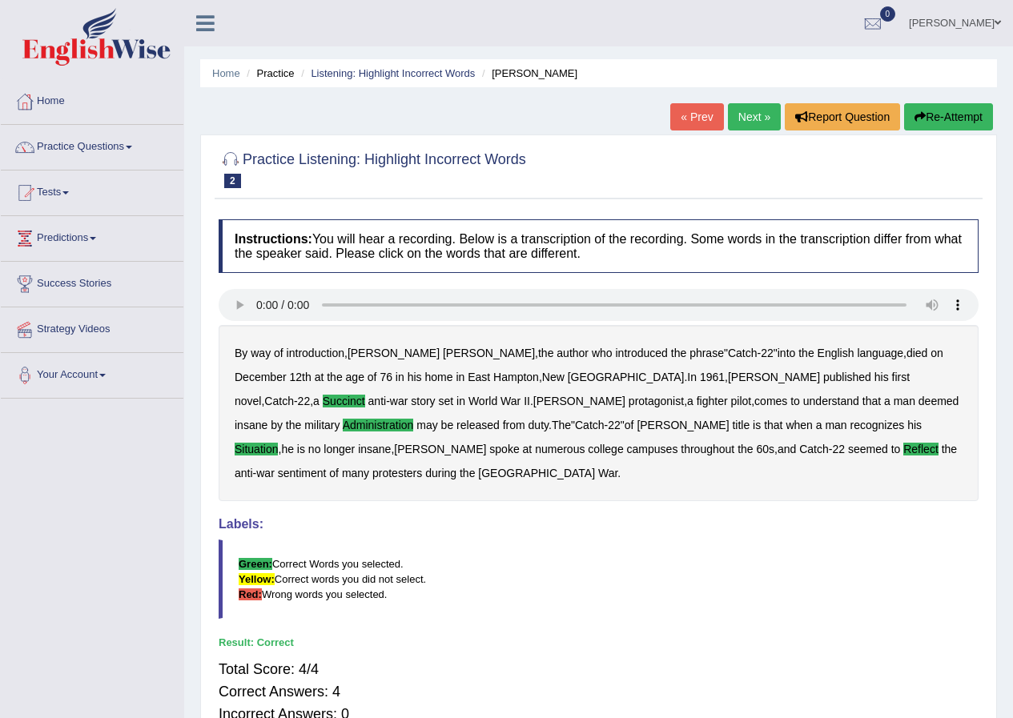
click at [739, 111] on link "Next »" at bounding box center [754, 116] width 53 height 27
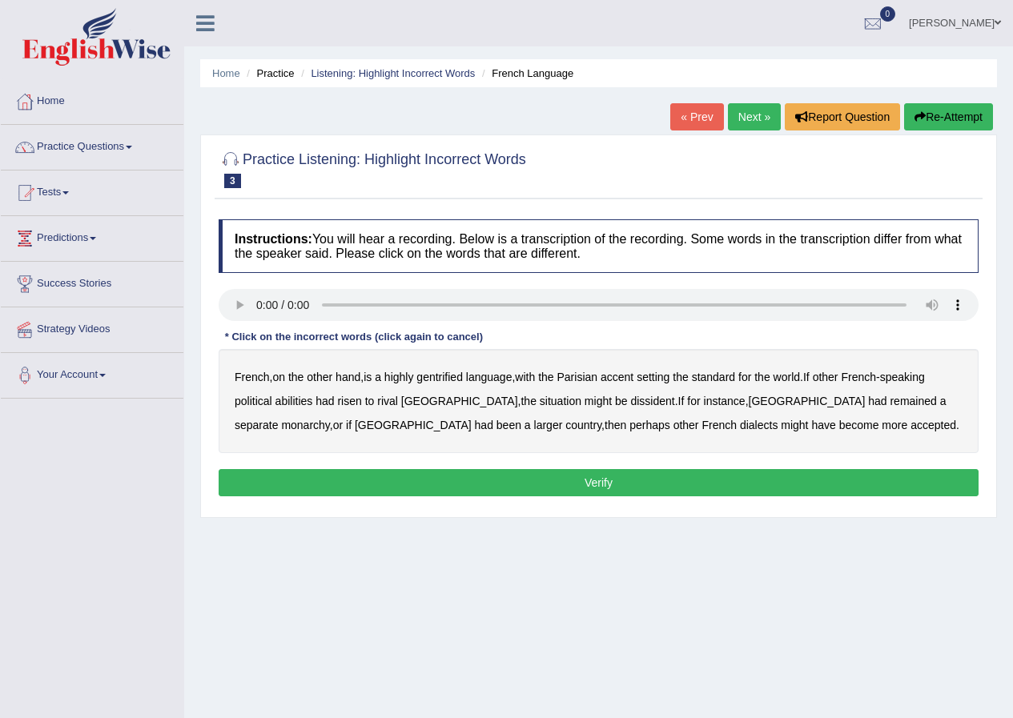
click at [457, 375] on b "gentrified" at bounding box center [439, 377] width 46 height 13
click at [296, 398] on b "abilities" at bounding box center [294, 401] width 38 height 13
click at [630, 403] on b "dissident" at bounding box center [652, 401] width 44 height 13
click at [329, 419] on b "monarchy" at bounding box center [305, 425] width 48 height 13
click at [552, 479] on button "Verify" at bounding box center [599, 482] width 760 height 27
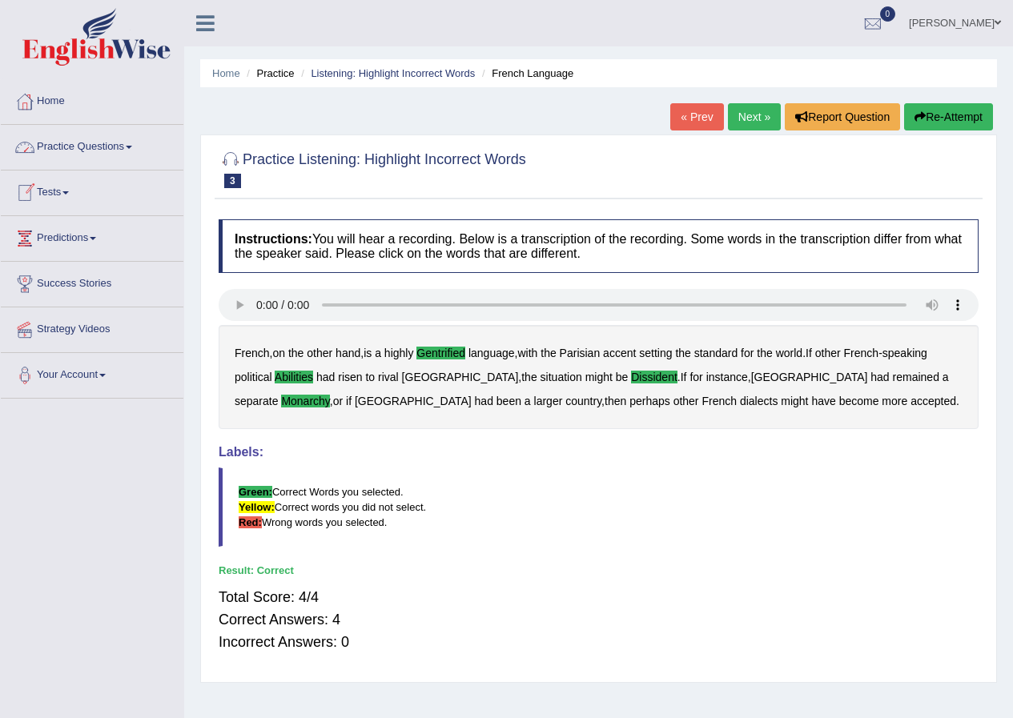
click at [135, 141] on link "Practice Questions" at bounding box center [92, 145] width 183 height 40
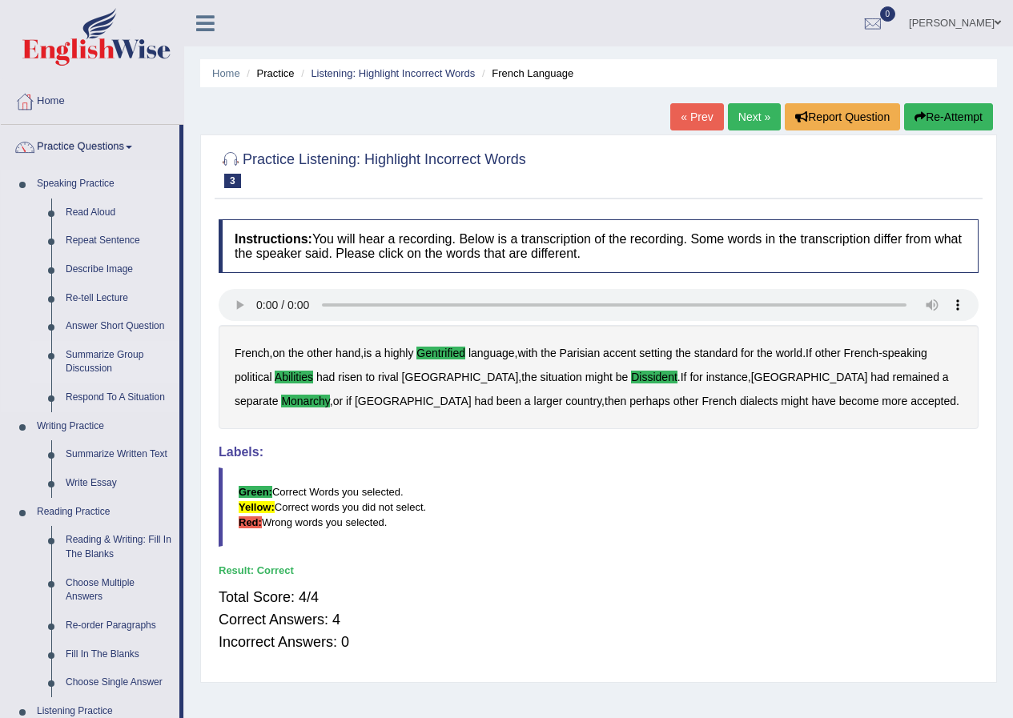
click at [109, 347] on link "Summarize Group Discussion" at bounding box center [118, 362] width 121 height 42
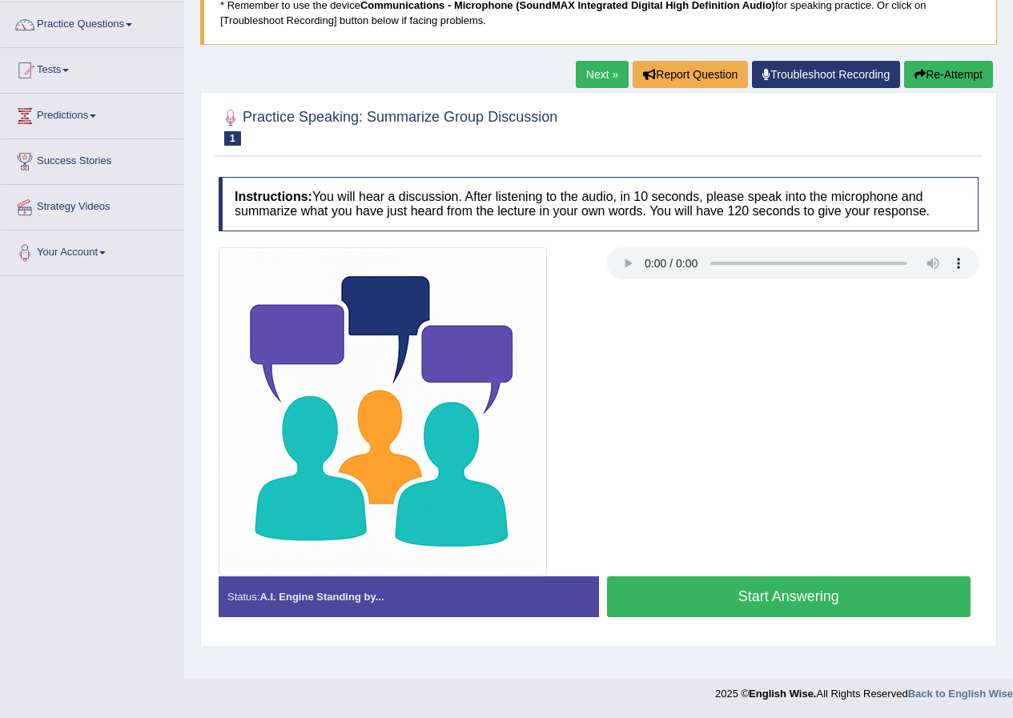
click at [131, 32] on link "Practice Questions" at bounding box center [92, 22] width 183 height 40
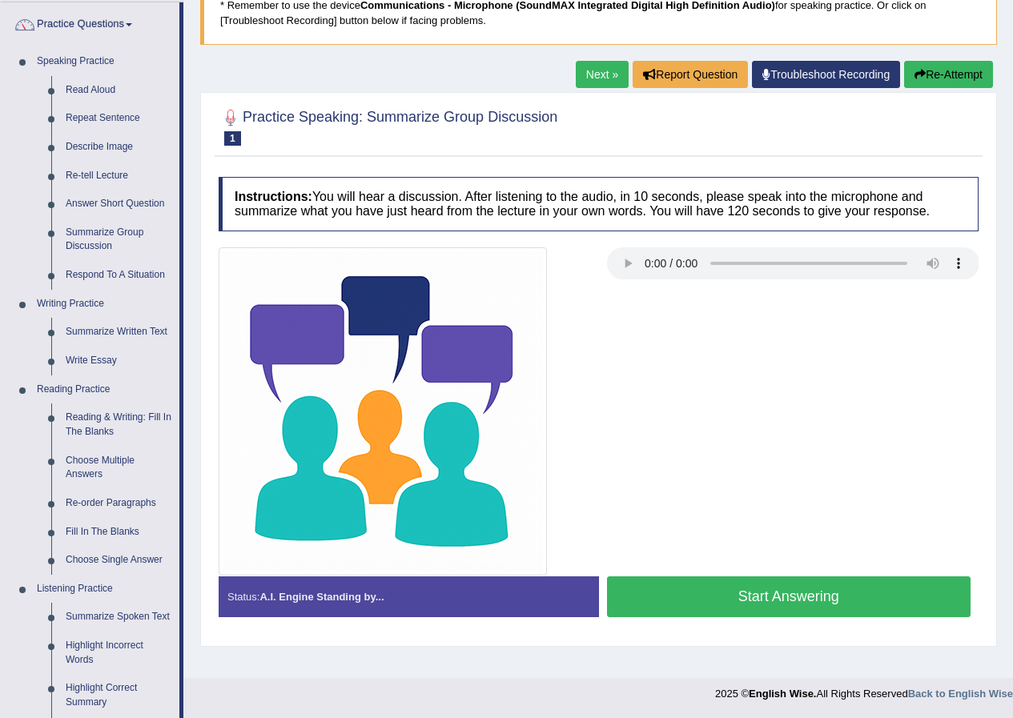
click at [318, 266] on img at bounding box center [383, 411] width 328 height 328
click at [101, 232] on link "Summarize Group Discussion" at bounding box center [118, 240] width 121 height 42
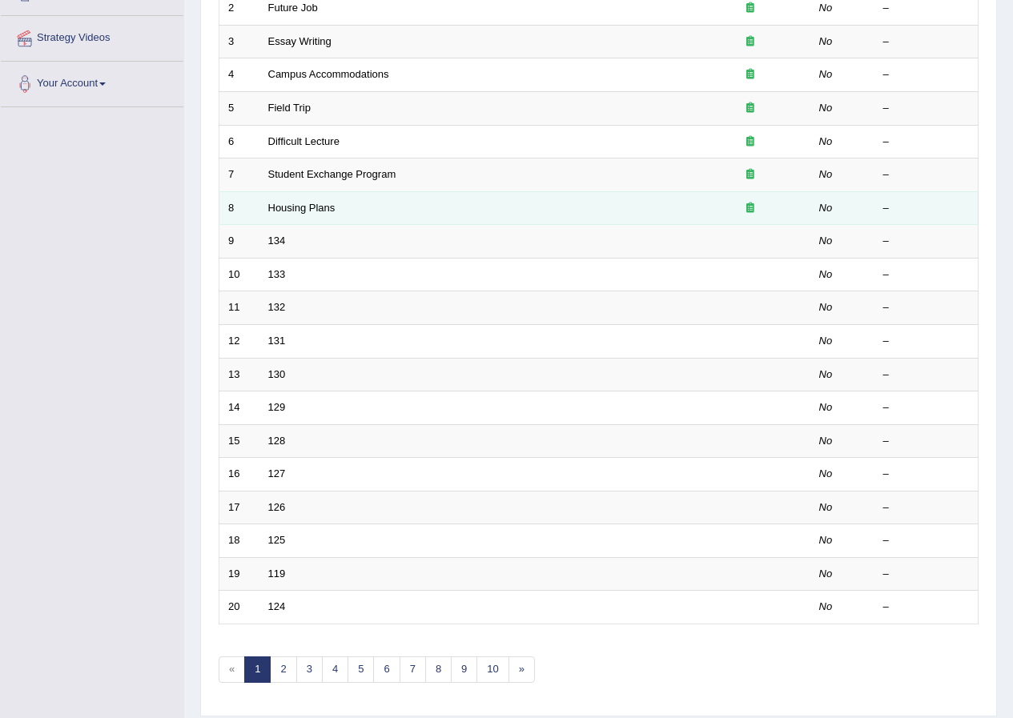
scroll to position [320, 0]
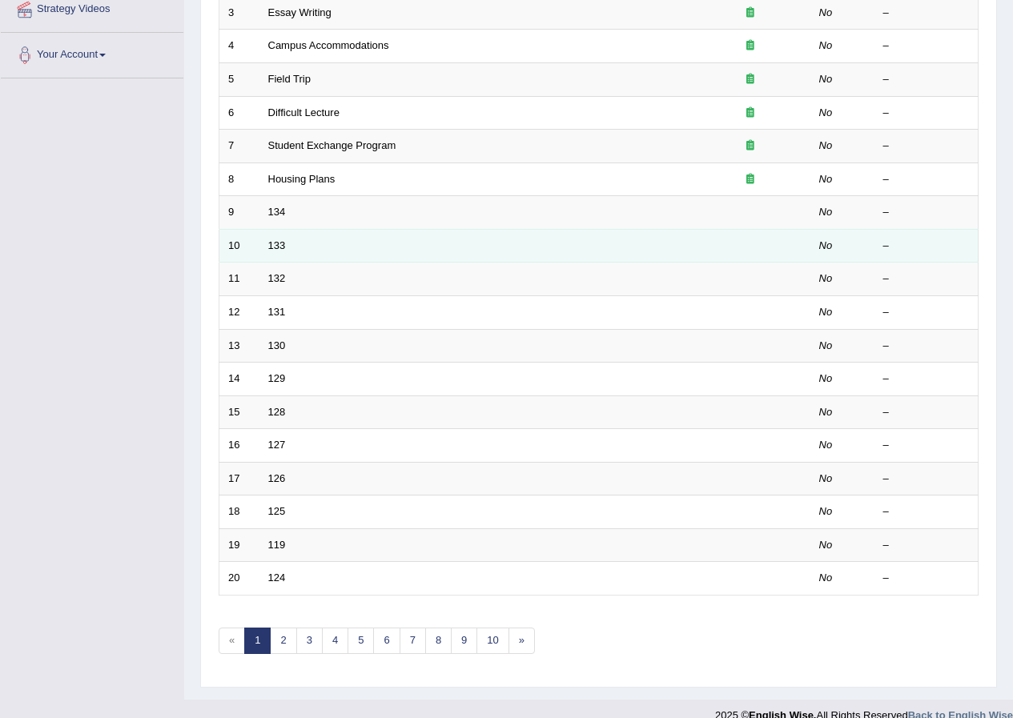
click at [271, 251] on td "133" at bounding box center [474, 246] width 431 height 34
click at [280, 245] on link "133" at bounding box center [277, 245] width 18 height 12
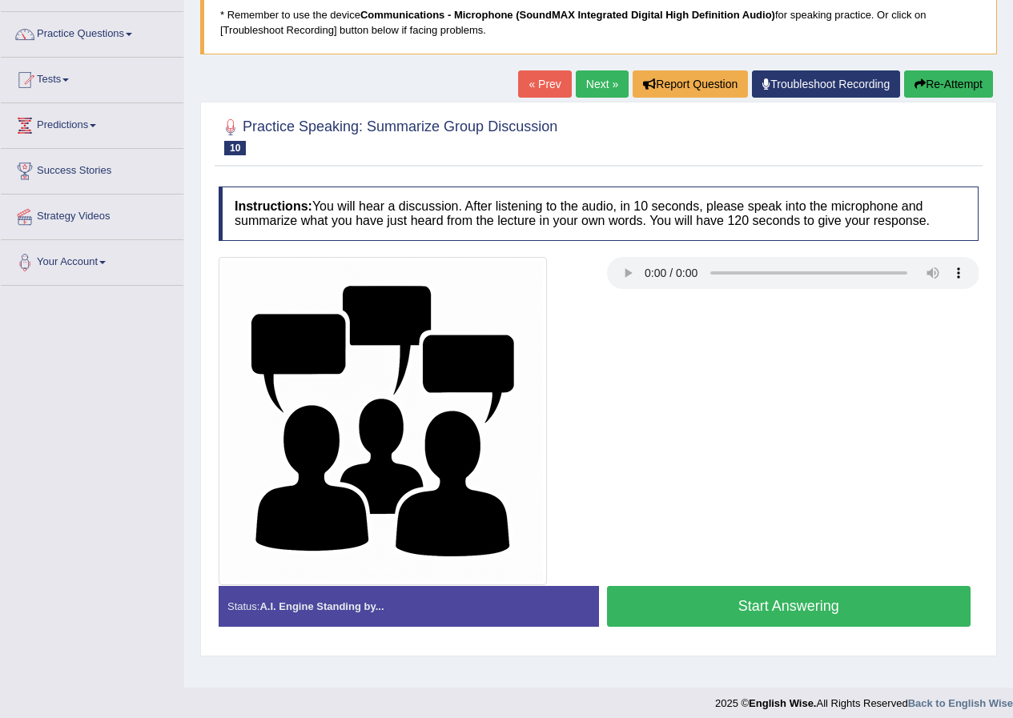
scroll to position [122, 0]
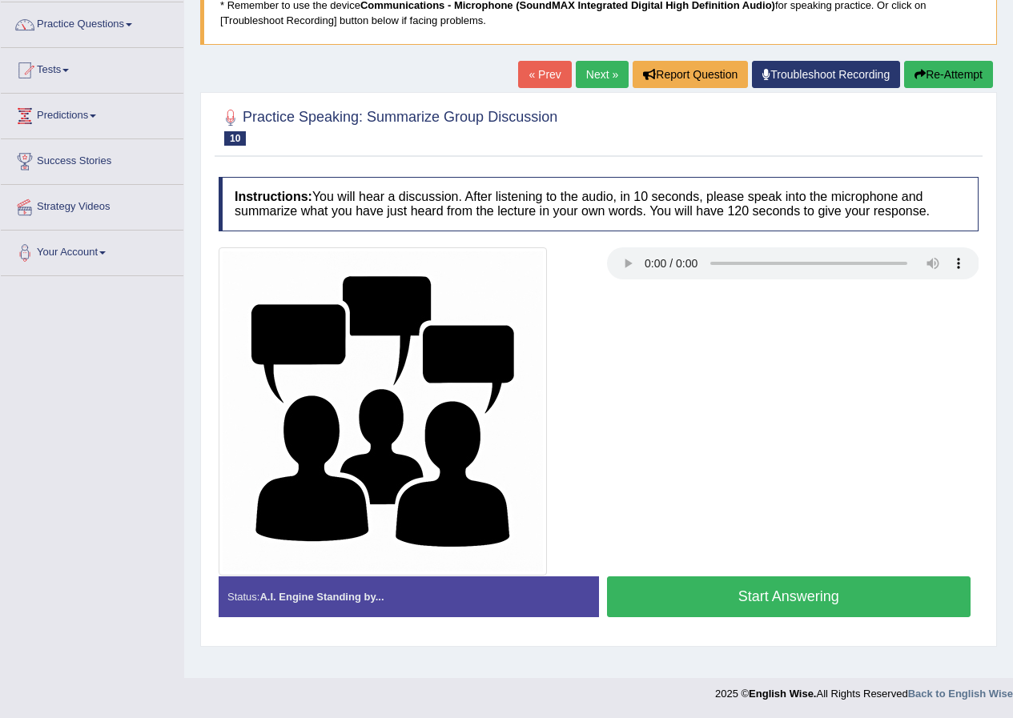
click at [596, 73] on link "Next »" at bounding box center [602, 74] width 53 height 27
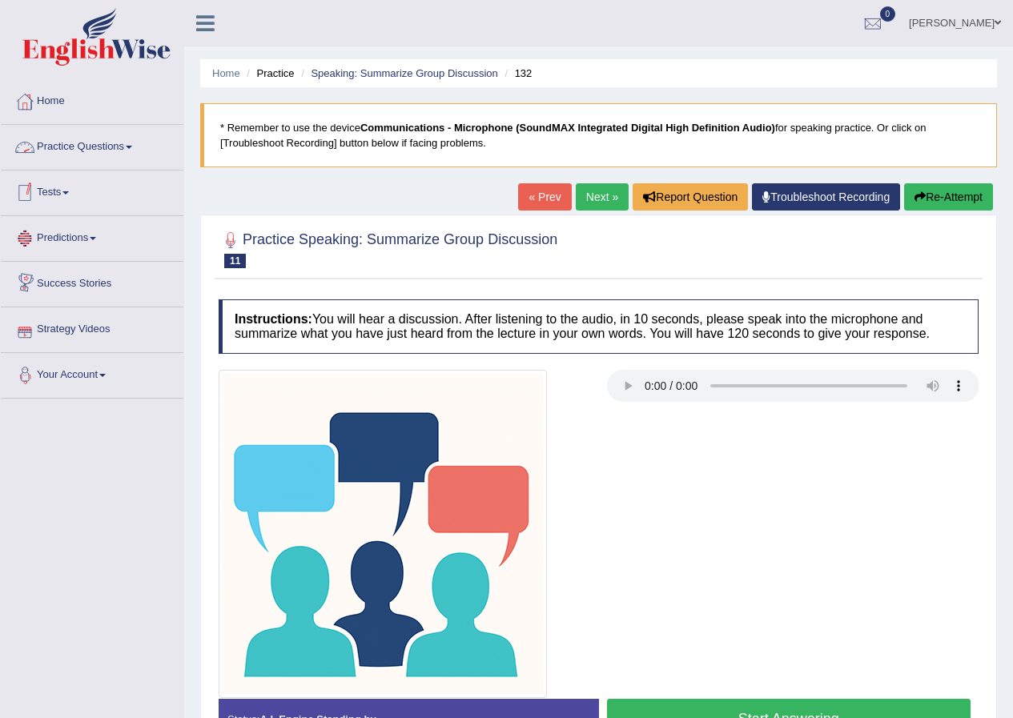
click at [135, 149] on link "Practice Questions" at bounding box center [92, 145] width 183 height 40
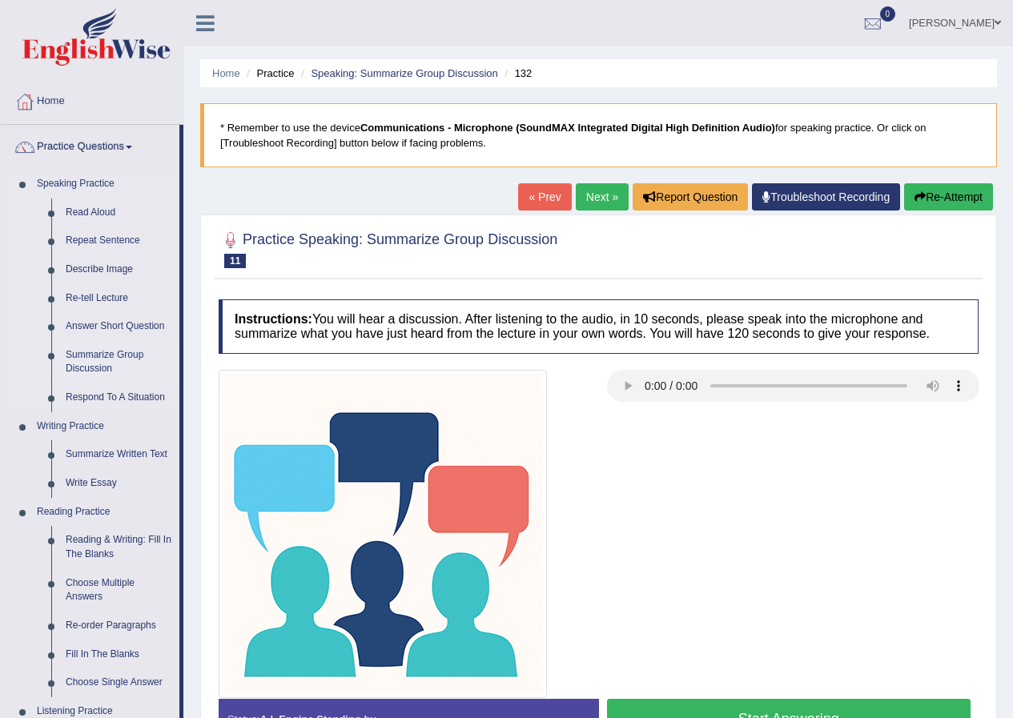
click at [62, 355] on link "Summarize Group Discussion" at bounding box center [118, 362] width 121 height 42
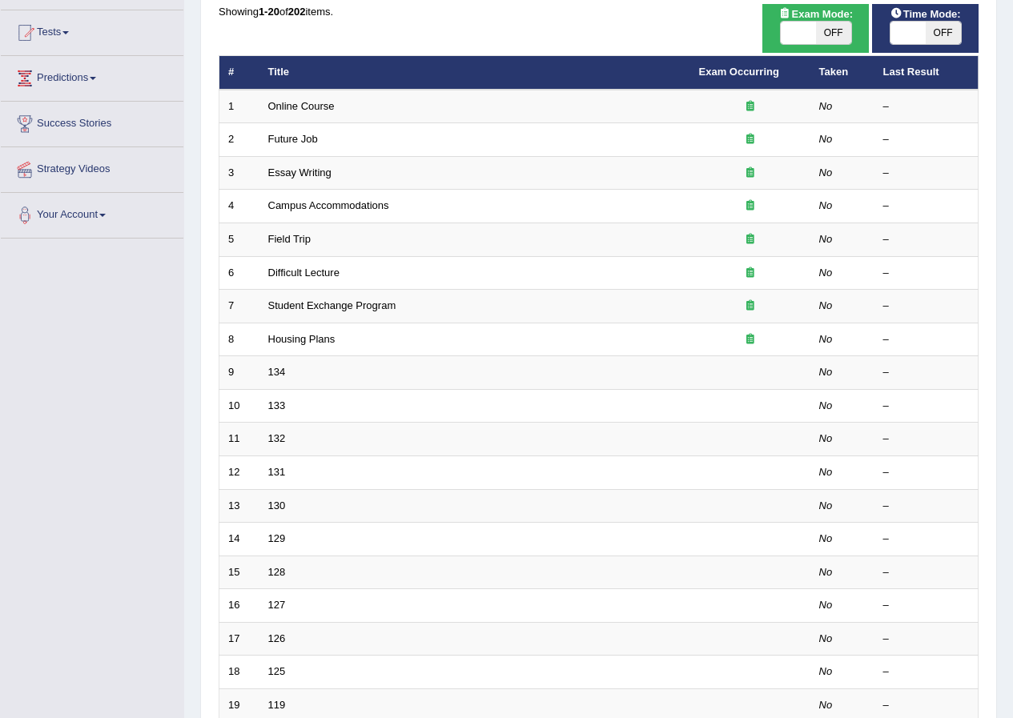
scroll to position [160, 0]
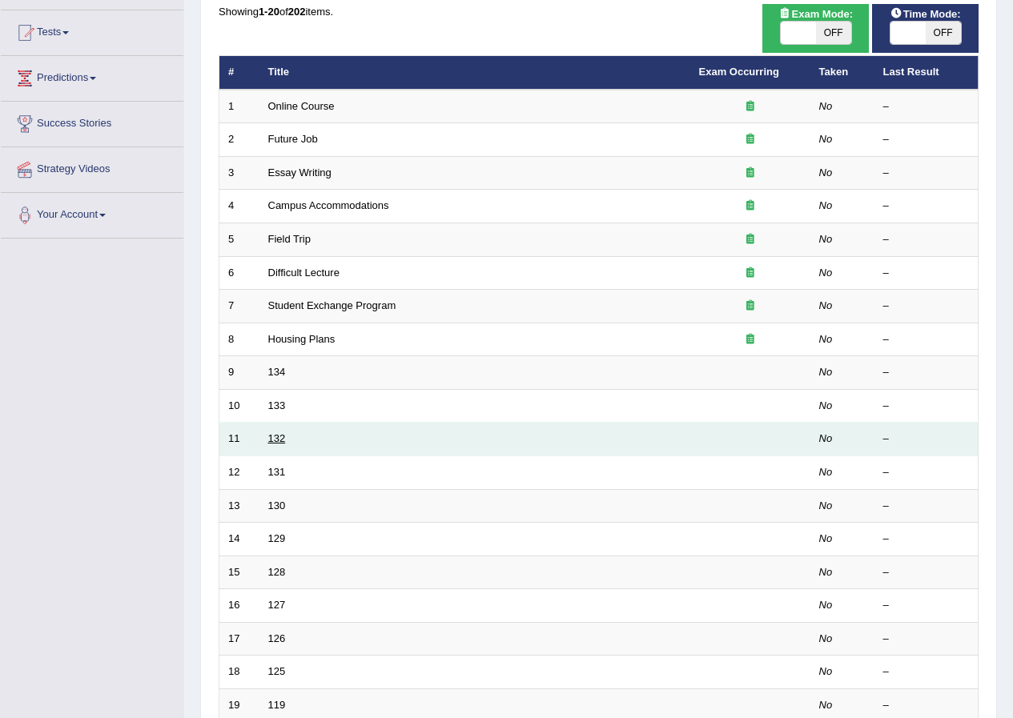
click at [272, 436] on link "132" at bounding box center [277, 438] width 18 height 12
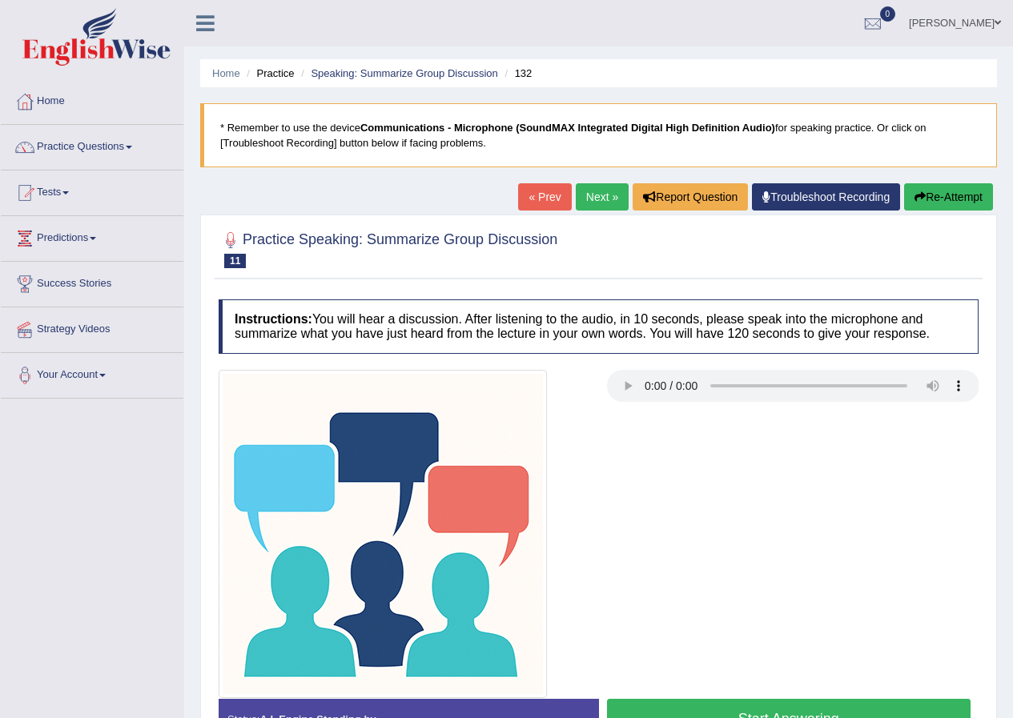
click at [171, 234] on ul "Home Practice Questions Speaking Practice Read Aloud Repeat Sentence Describe I…" at bounding box center [92, 238] width 183 height 319
click at [118, 146] on link "Practice Questions" at bounding box center [92, 145] width 183 height 40
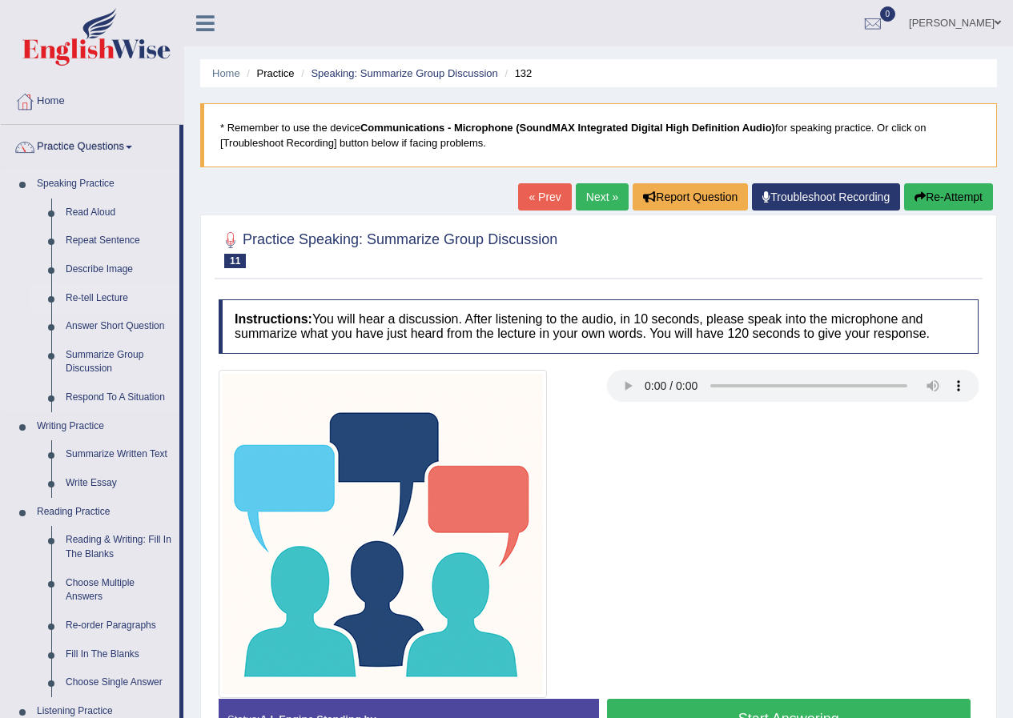
click at [99, 294] on link "Re-tell Lecture" at bounding box center [118, 298] width 121 height 29
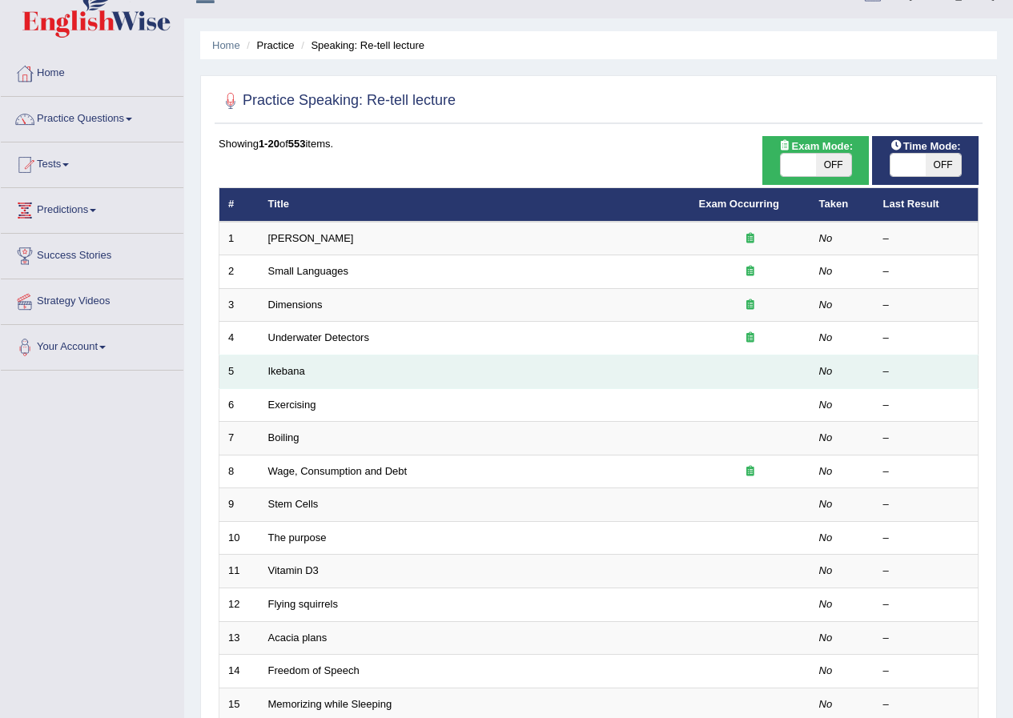
scroll to position [22, 0]
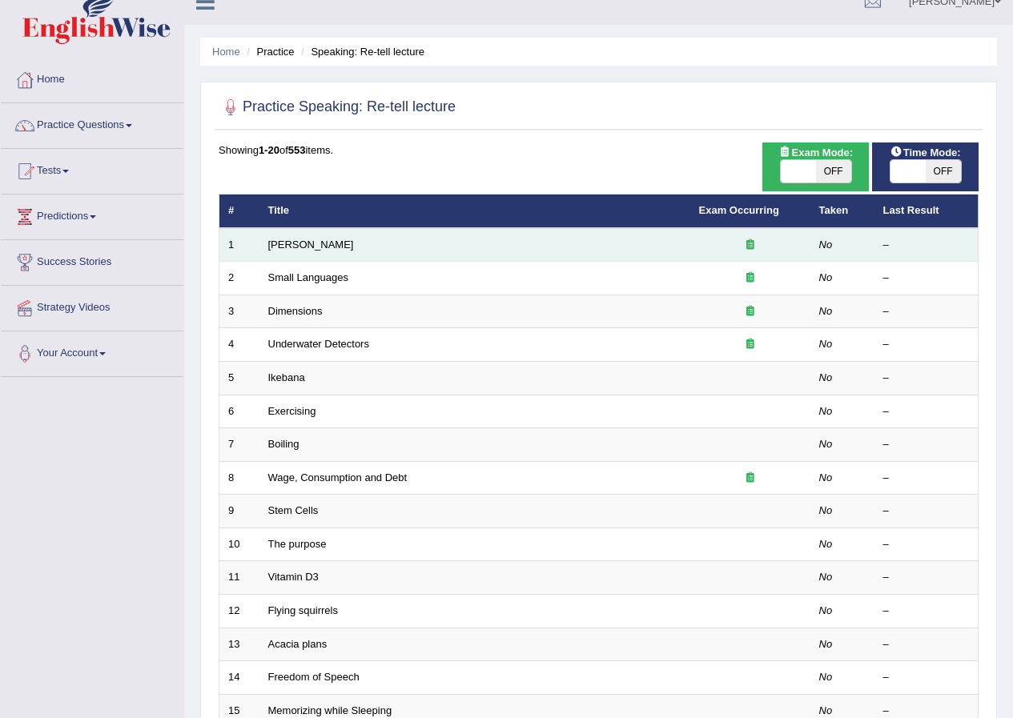
click at [270, 251] on td "Amory Lovins" at bounding box center [474, 245] width 431 height 34
click at [292, 245] on link "Amory Lovins" at bounding box center [311, 245] width 86 height 12
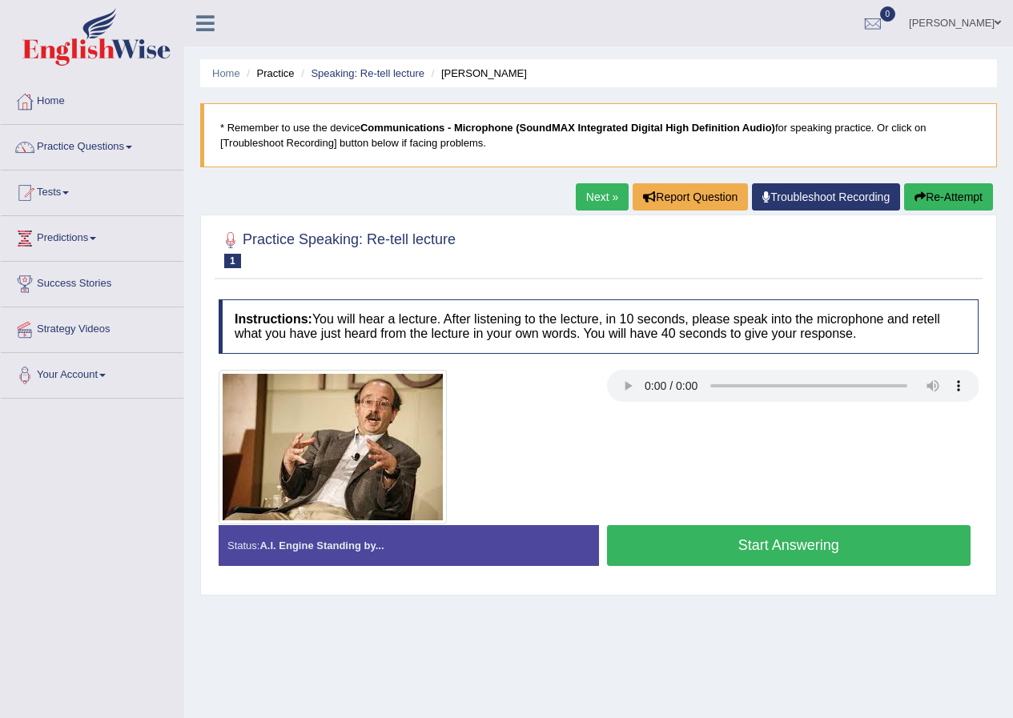
click at [837, 548] on button "Start Answering" at bounding box center [789, 545] width 364 height 41
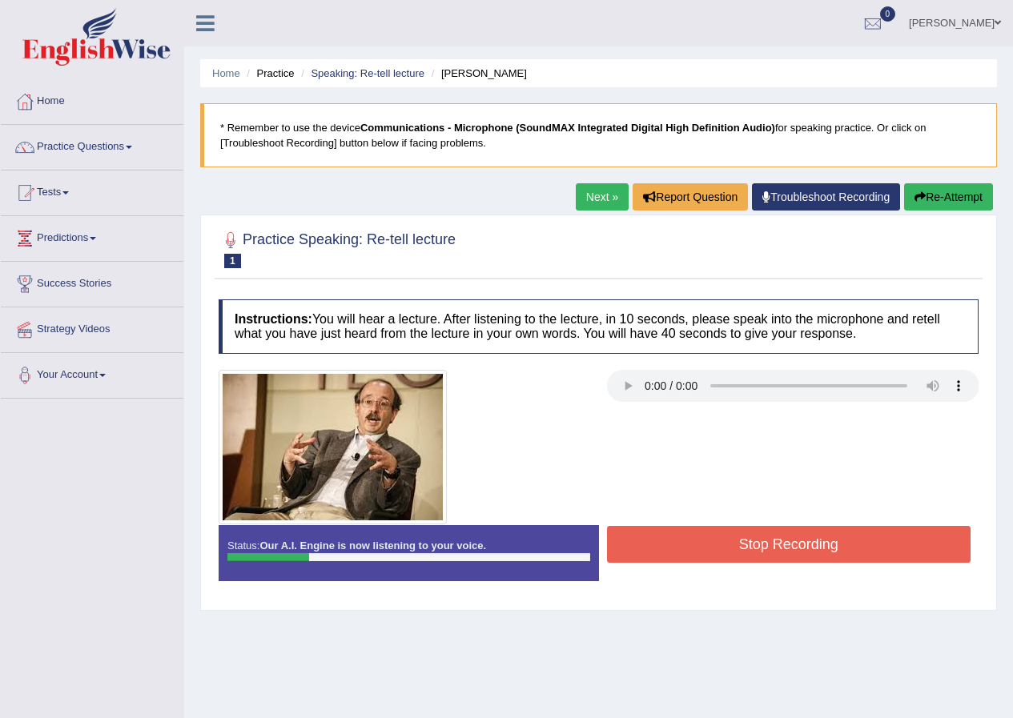
click at [686, 547] on button "Stop Recording" at bounding box center [789, 544] width 364 height 37
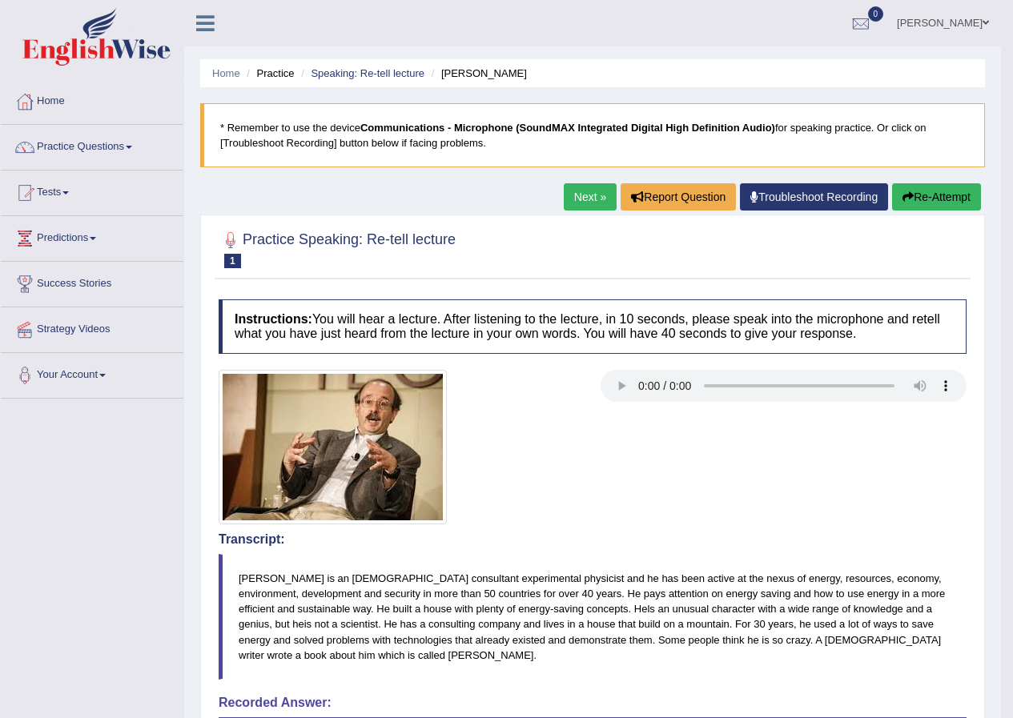
click at [898, 199] on button "Re-Attempt" at bounding box center [936, 196] width 89 height 27
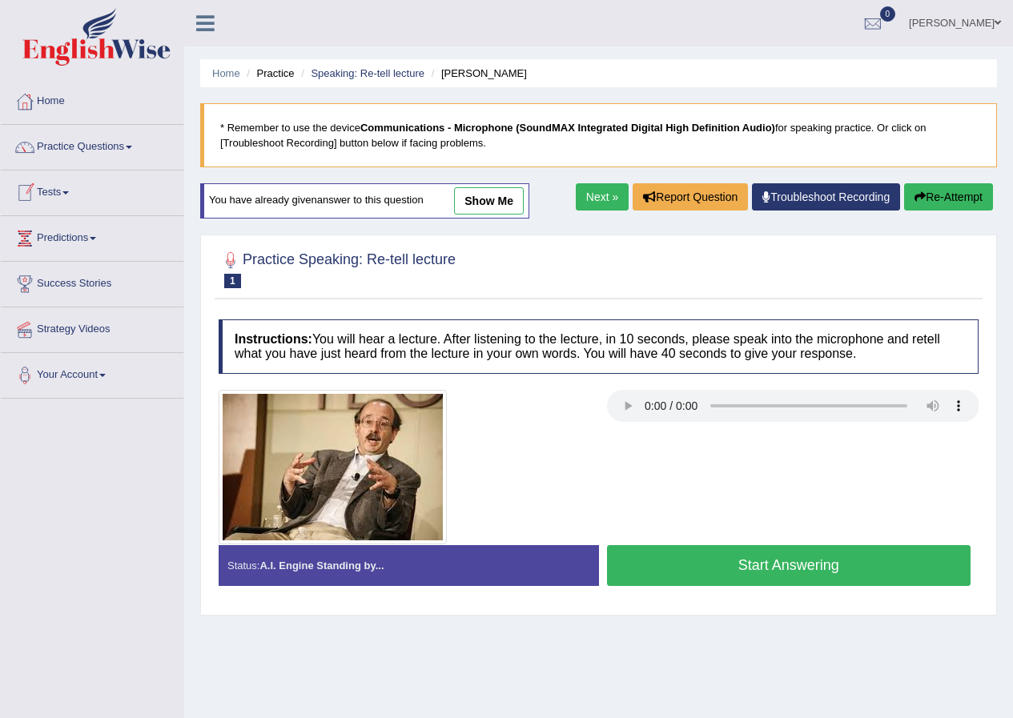
click at [127, 144] on link "Practice Questions" at bounding box center [92, 145] width 183 height 40
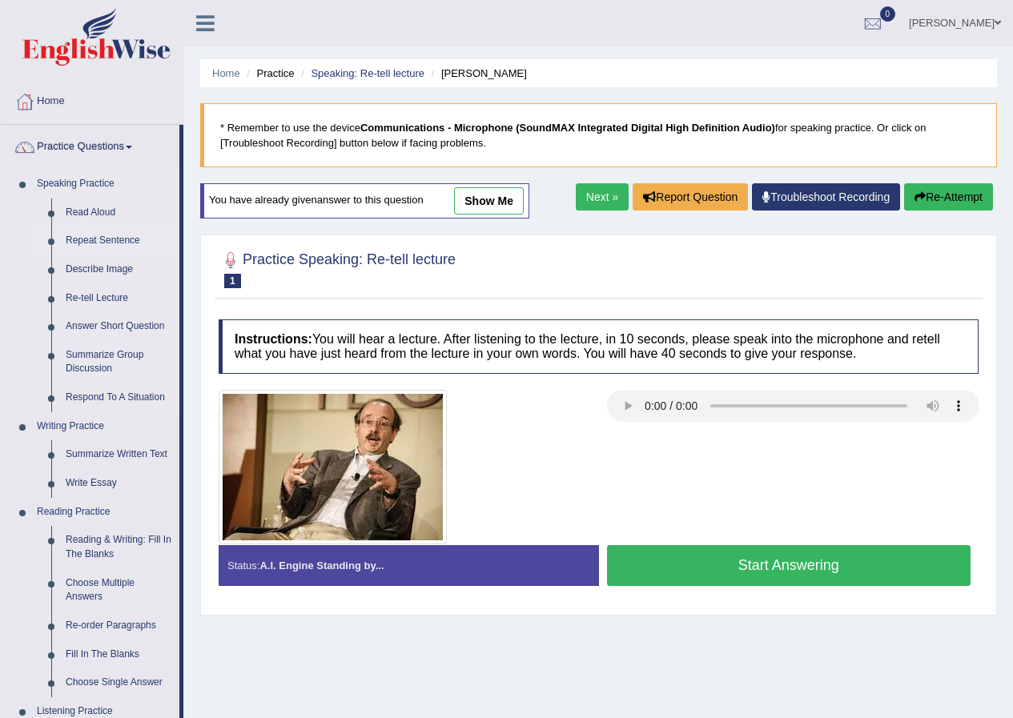
click at [75, 243] on link "Repeat Sentence" at bounding box center [118, 241] width 121 height 29
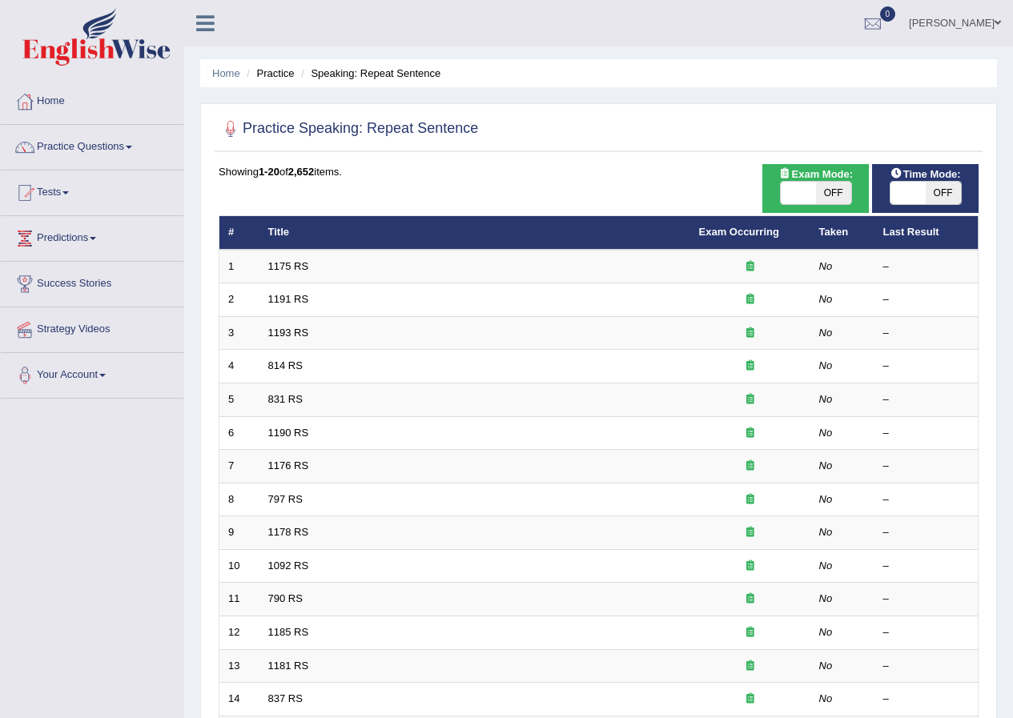
click at [308, 274] on td "1175 RS" at bounding box center [474, 267] width 431 height 34
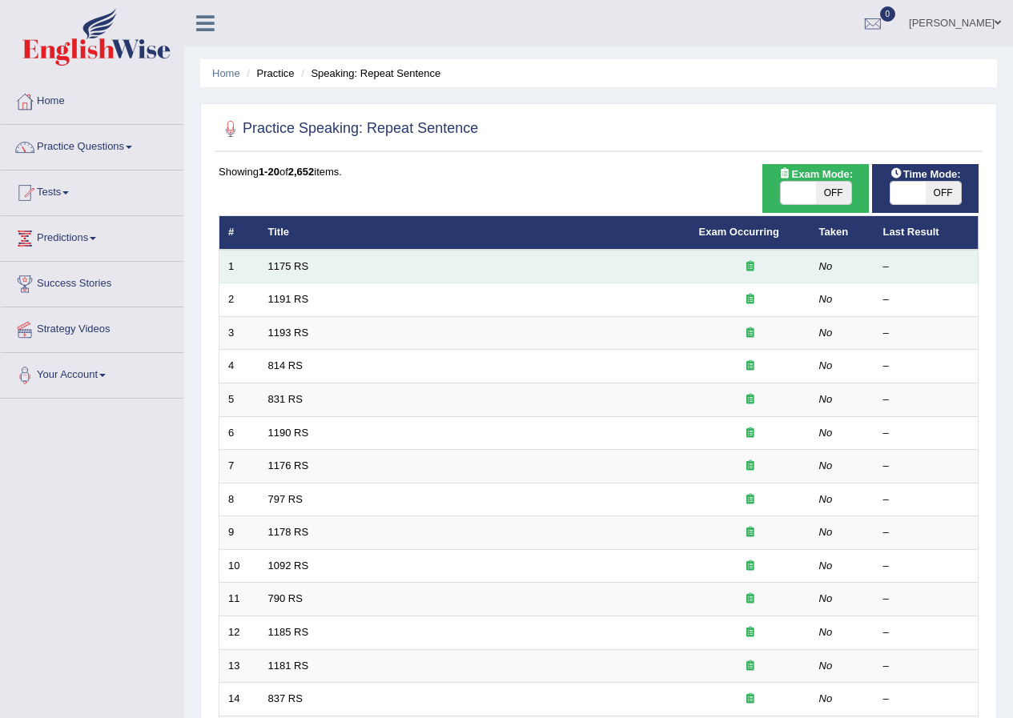
click at [276, 258] on td "1175 RS" at bounding box center [474, 267] width 431 height 34
click at [279, 263] on link "1175 RS" at bounding box center [288, 266] width 41 height 12
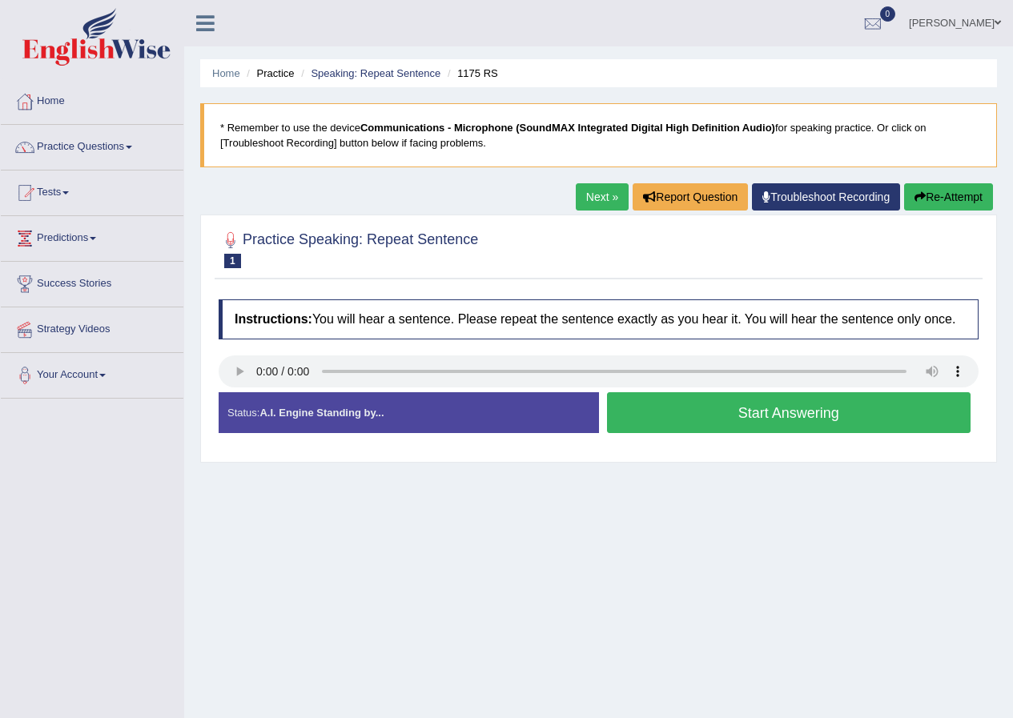
click at [771, 407] on button "Start Answering" at bounding box center [789, 412] width 364 height 41
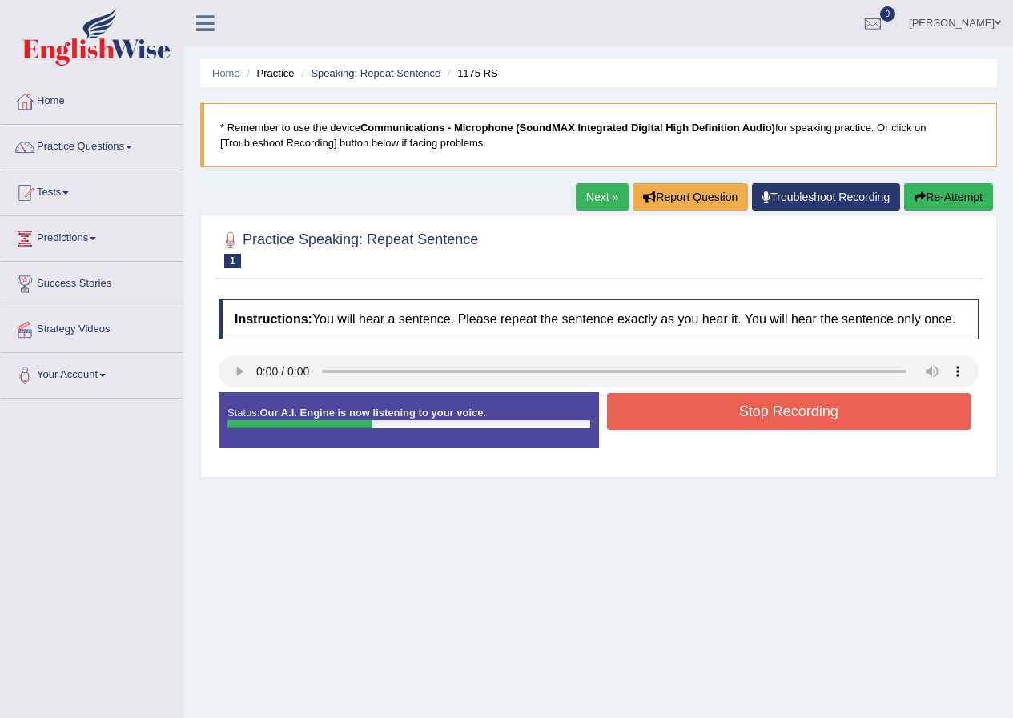
click at [672, 416] on button "Stop Recording" at bounding box center [789, 411] width 364 height 37
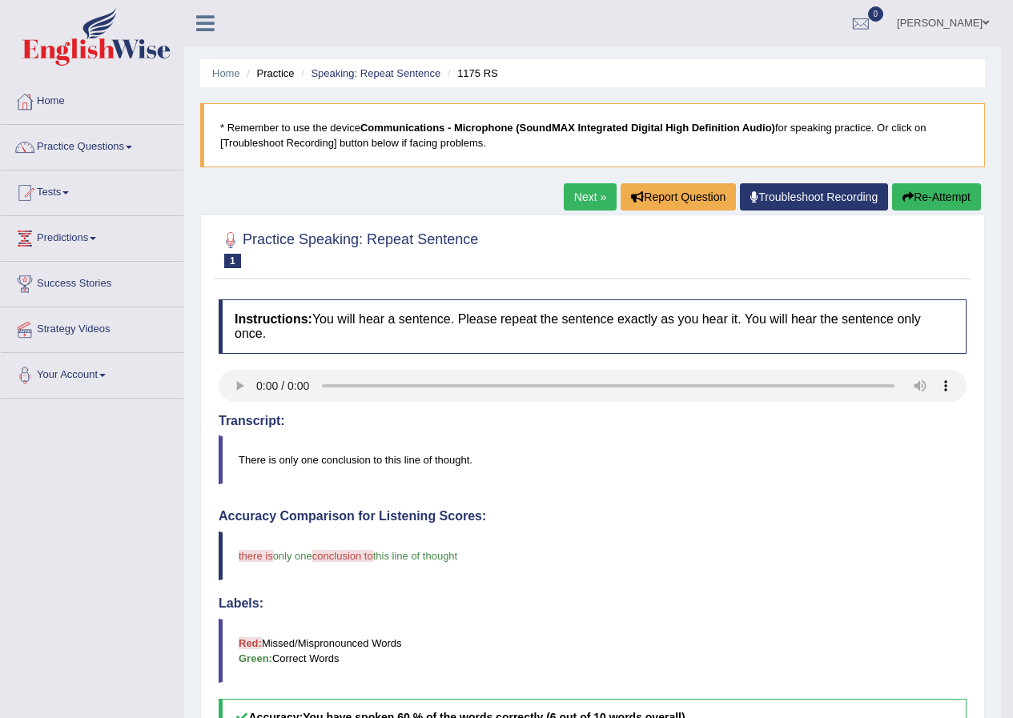
click at [572, 185] on link "Next »" at bounding box center [590, 196] width 53 height 27
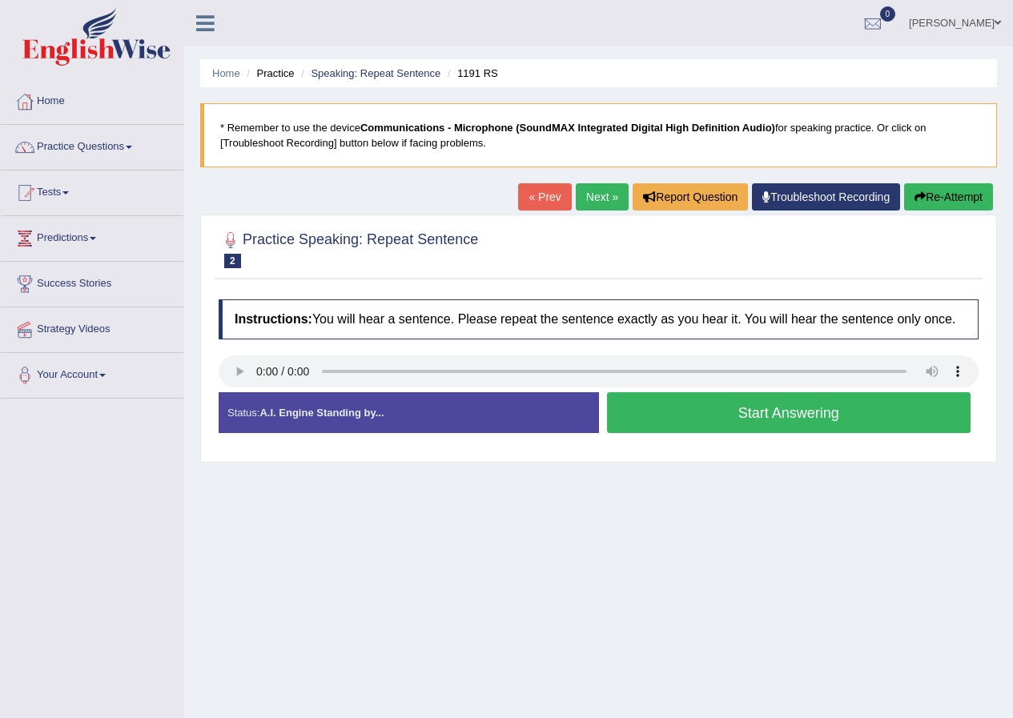
click at [670, 415] on button "Start Answering" at bounding box center [789, 412] width 364 height 41
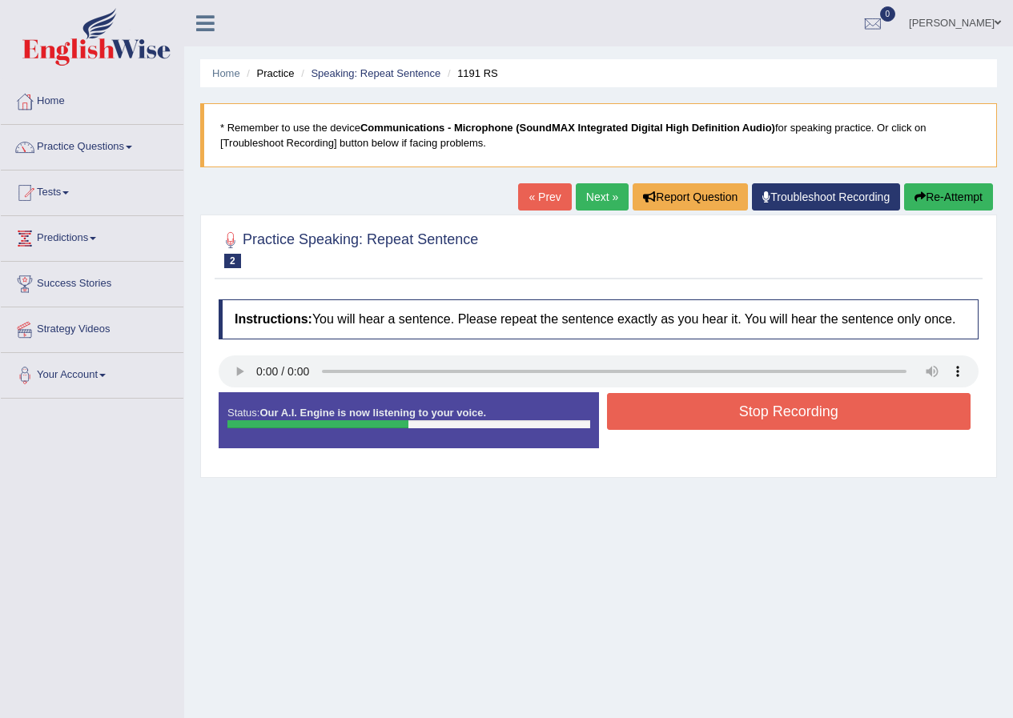
click at [676, 399] on button "Stop Recording" at bounding box center [789, 411] width 364 height 37
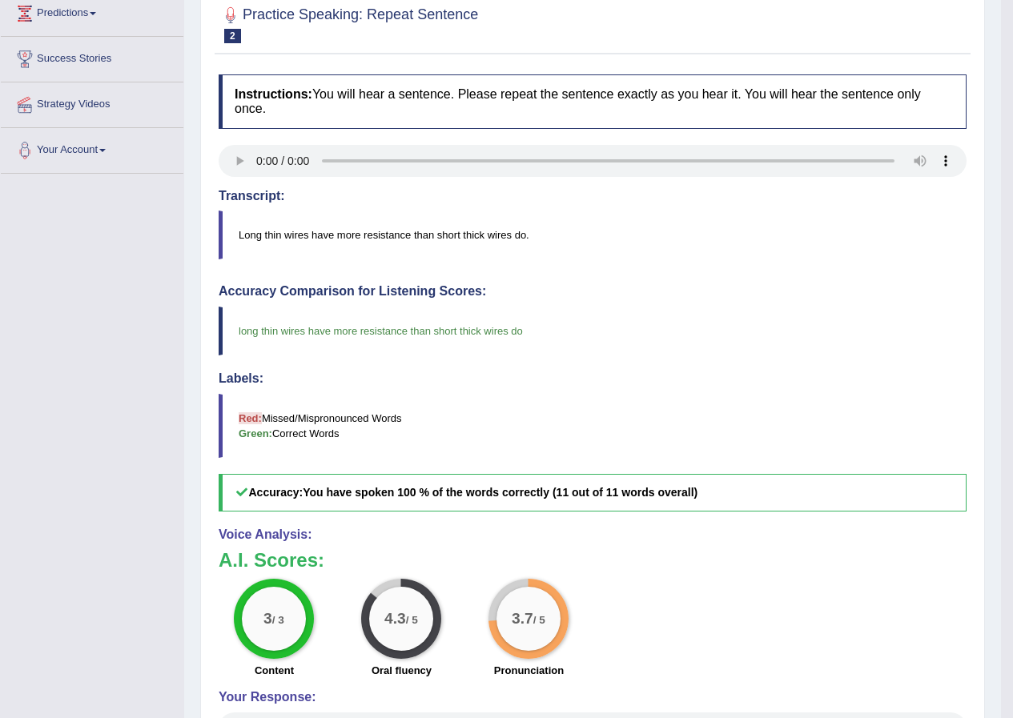
scroll to position [73, 0]
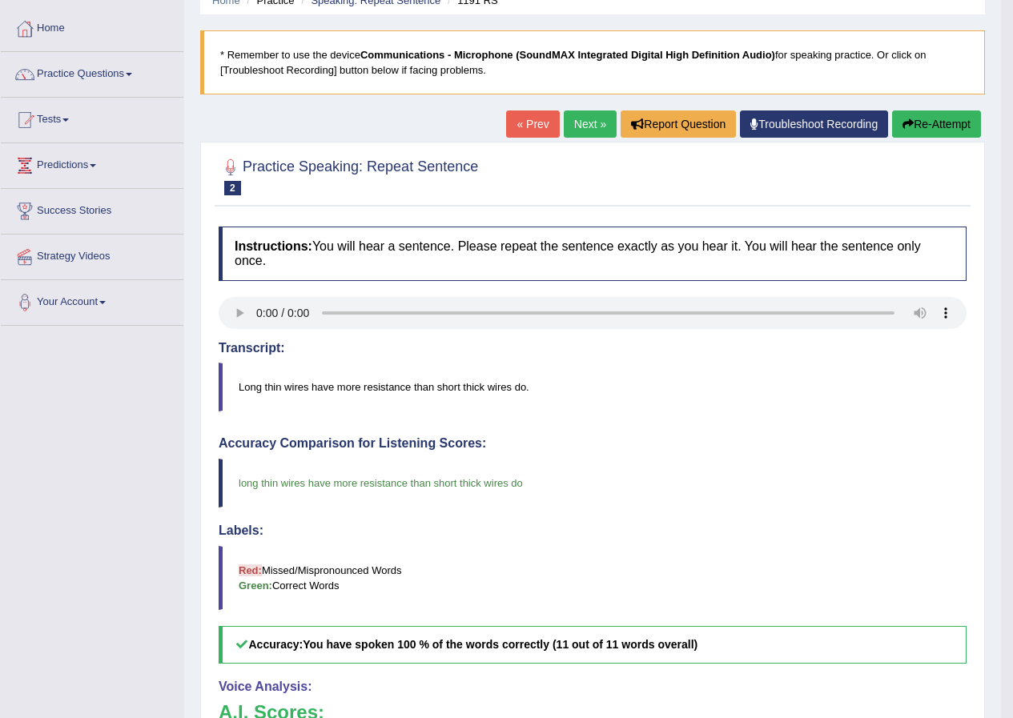
click at [566, 119] on link "Next »" at bounding box center [590, 123] width 53 height 27
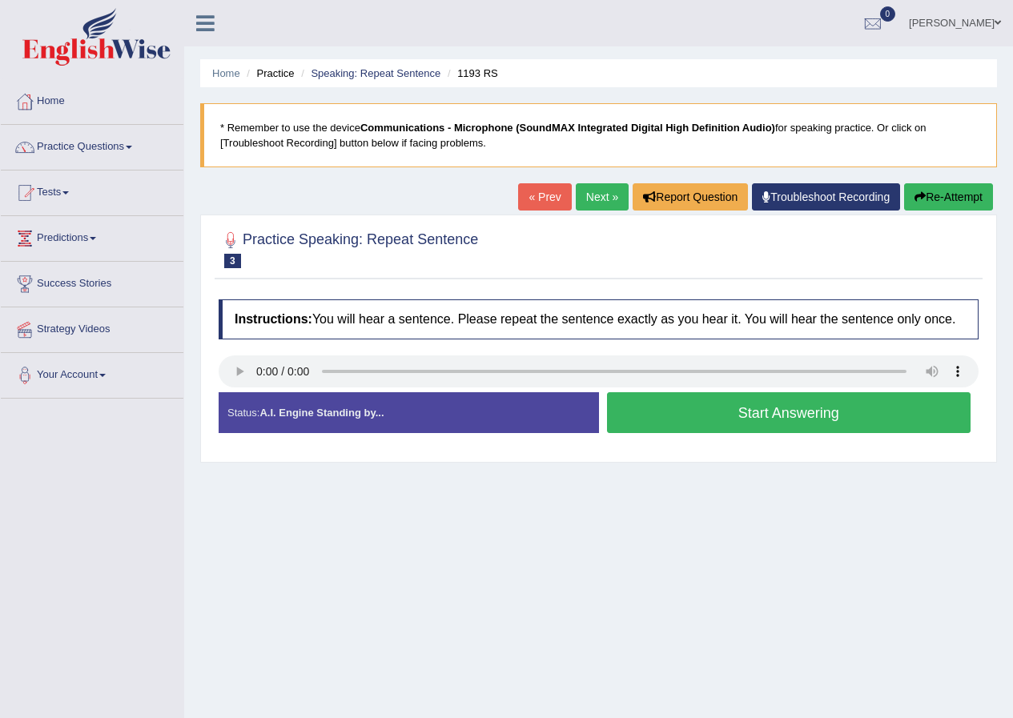
click at [715, 394] on button "Start Answering" at bounding box center [789, 412] width 364 height 41
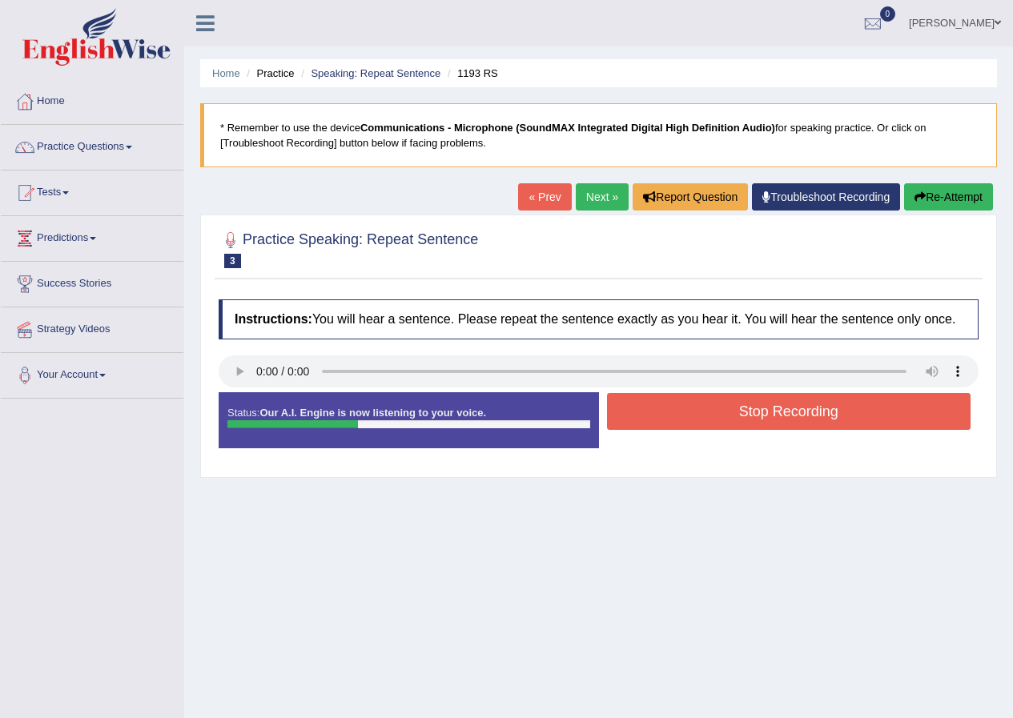
click at [678, 419] on button "Stop Recording" at bounding box center [789, 411] width 364 height 37
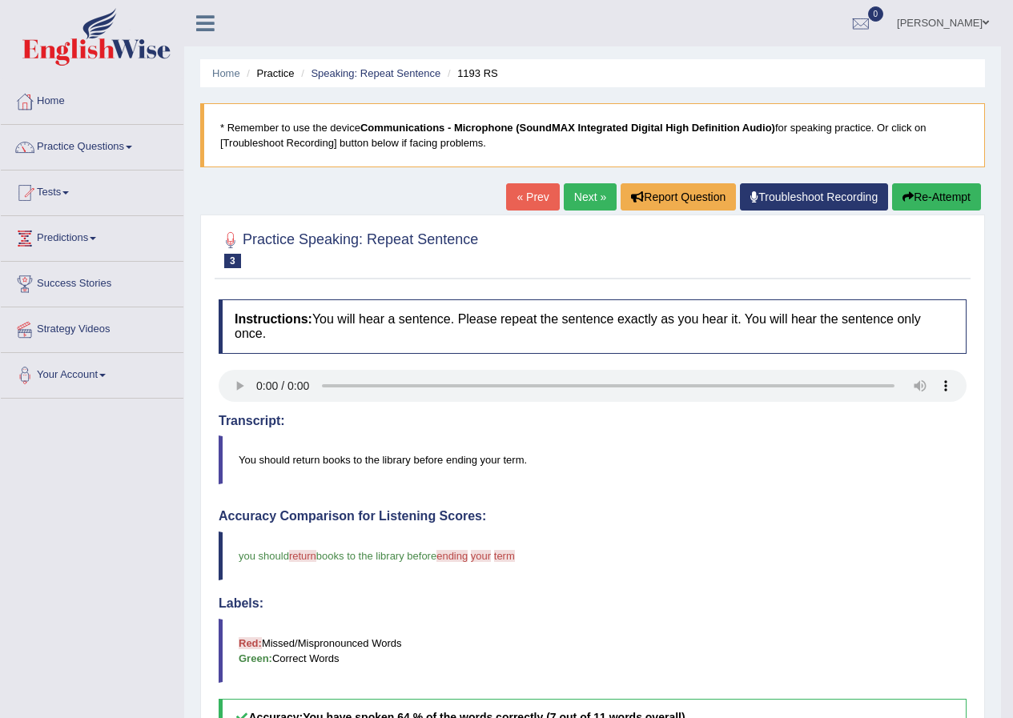
drag, startPoint x: 587, startPoint y: 293, endPoint x: 575, endPoint y: 295, distance: 12.1
click at [575, 194] on link "Next »" at bounding box center [590, 196] width 53 height 27
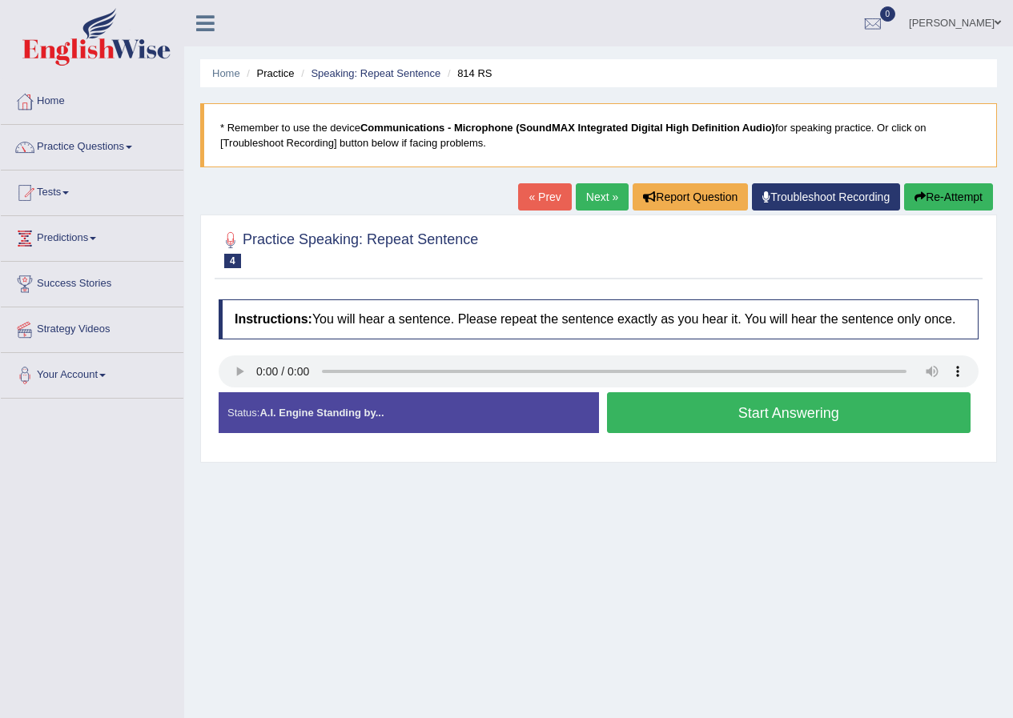
click at [684, 418] on button "Start Answering" at bounding box center [789, 412] width 364 height 41
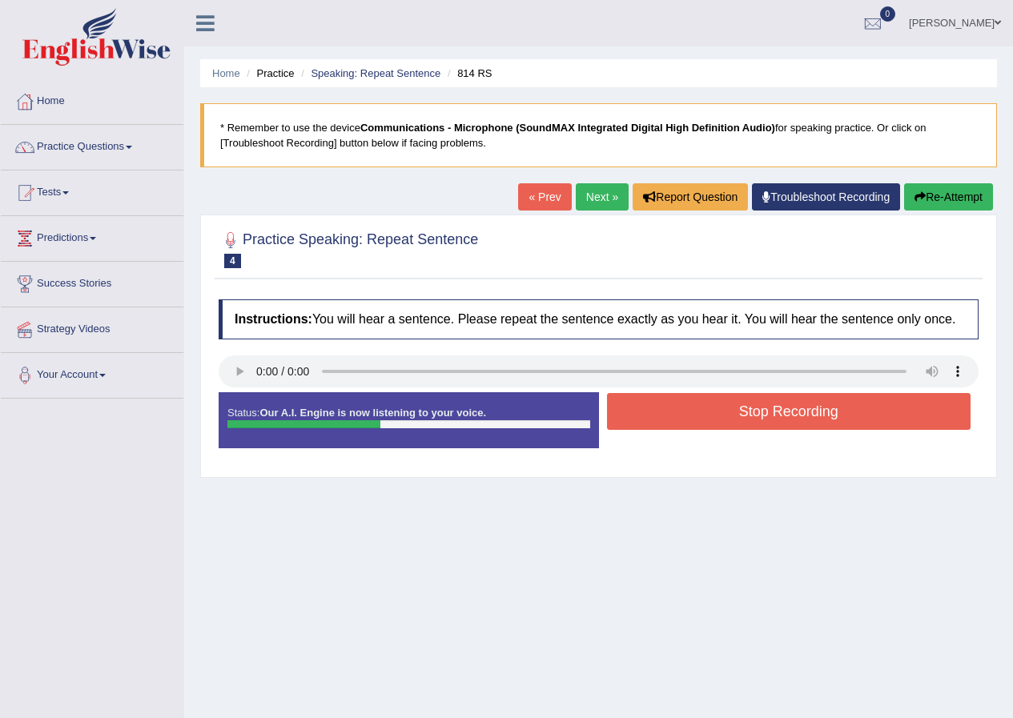
click at [826, 407] on button "Stop Recording" at bounding box center [789, 411] width 364 height 37
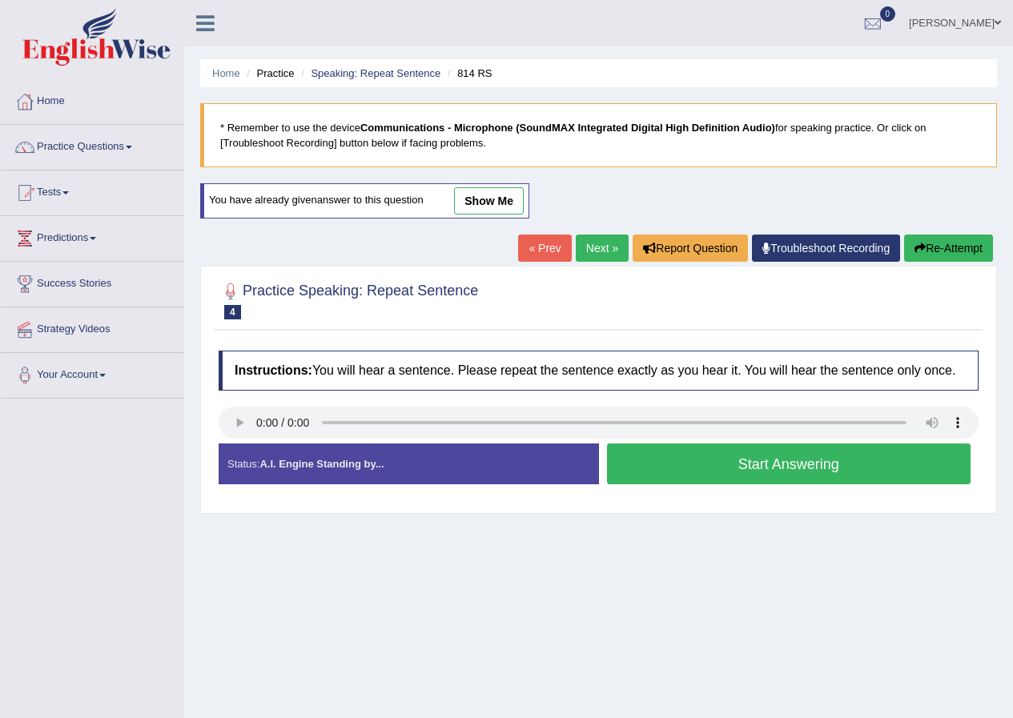
click at [760, 467] on button "Start Answering" at bounding box center [789, 463] width 364 height 41
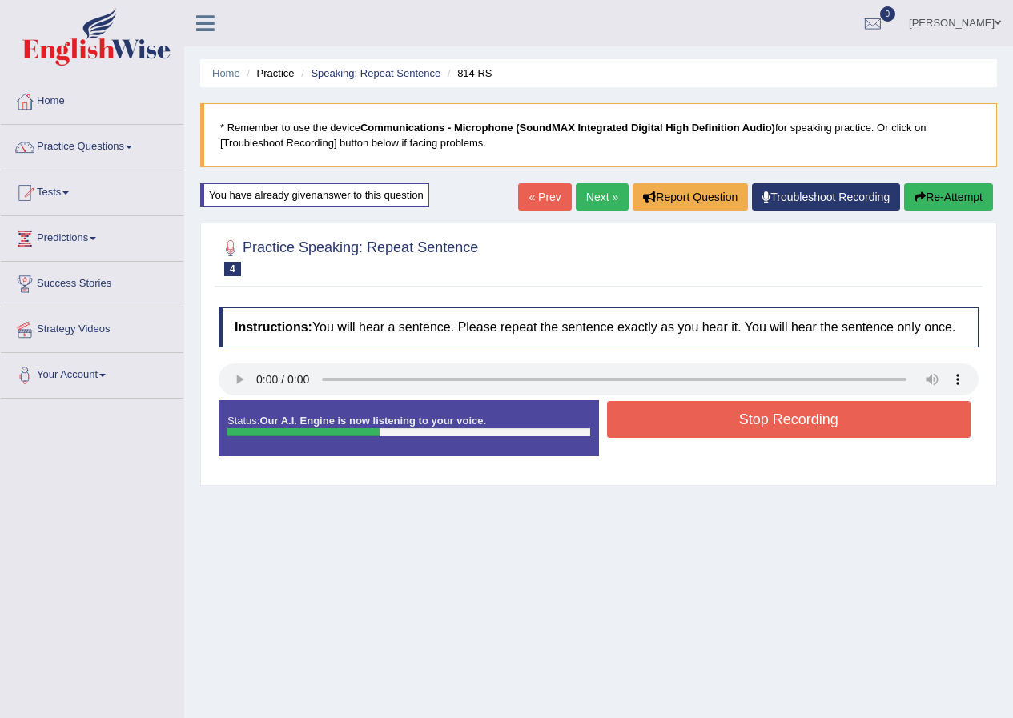
click at [732, 402] on button "Stop Recording" at bounding box center [789, 419] width 364 height 37
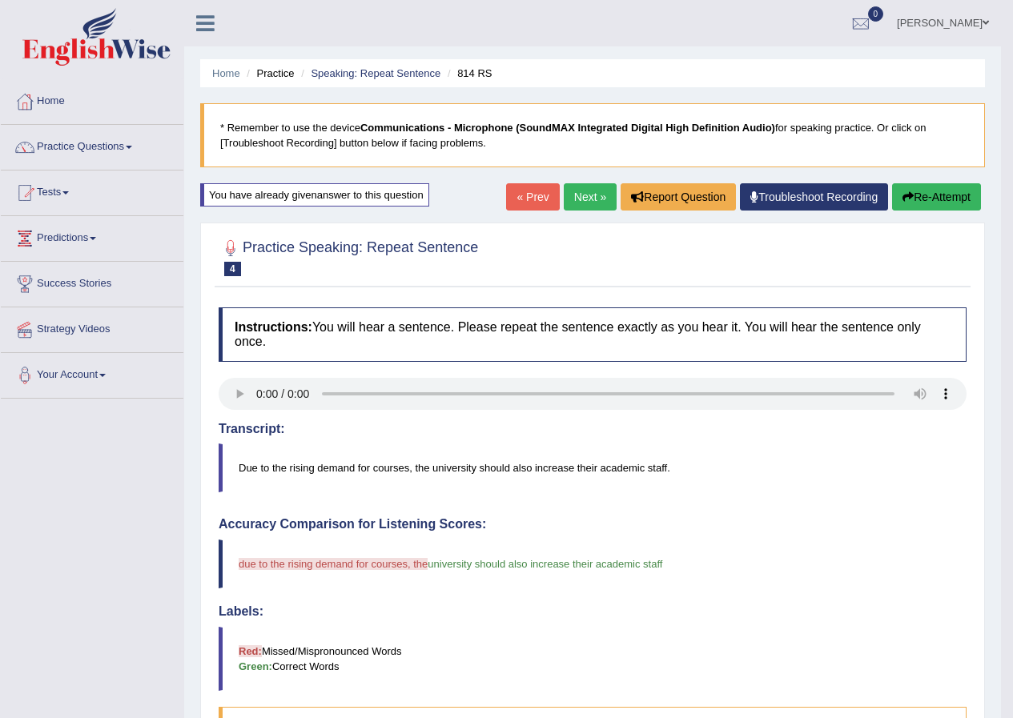
click at [921, 193] on button "Re-Attempt" at bounding box center [936, 196] width 89 height 27
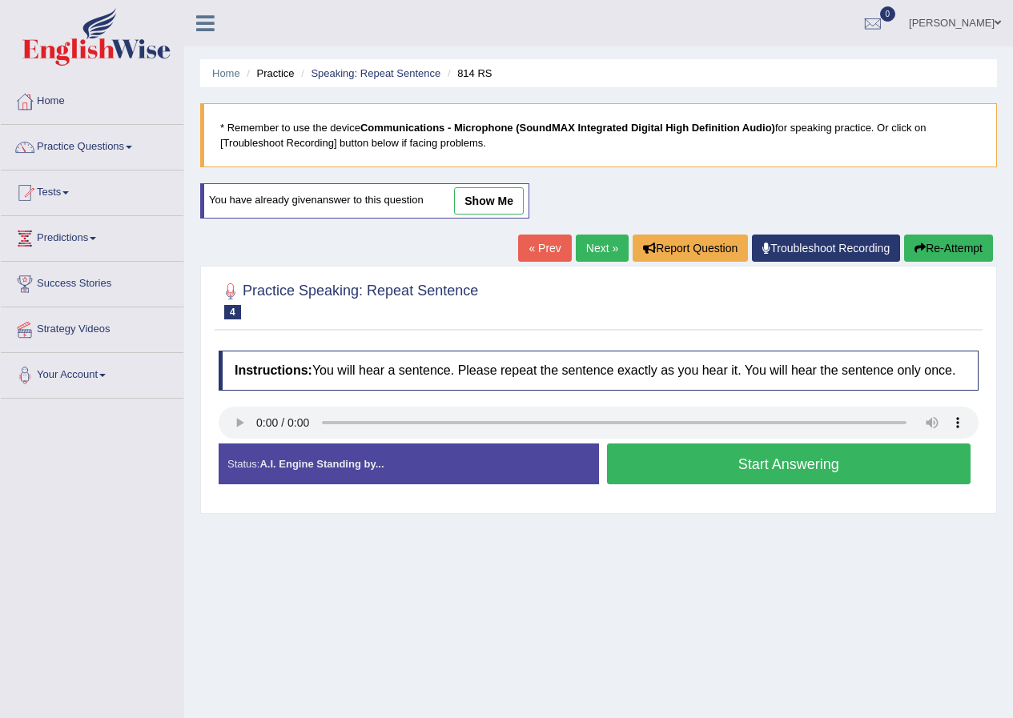
click at [710, 462] on button "Start Answering" at bounding box center [789, 463] width 364 height 41
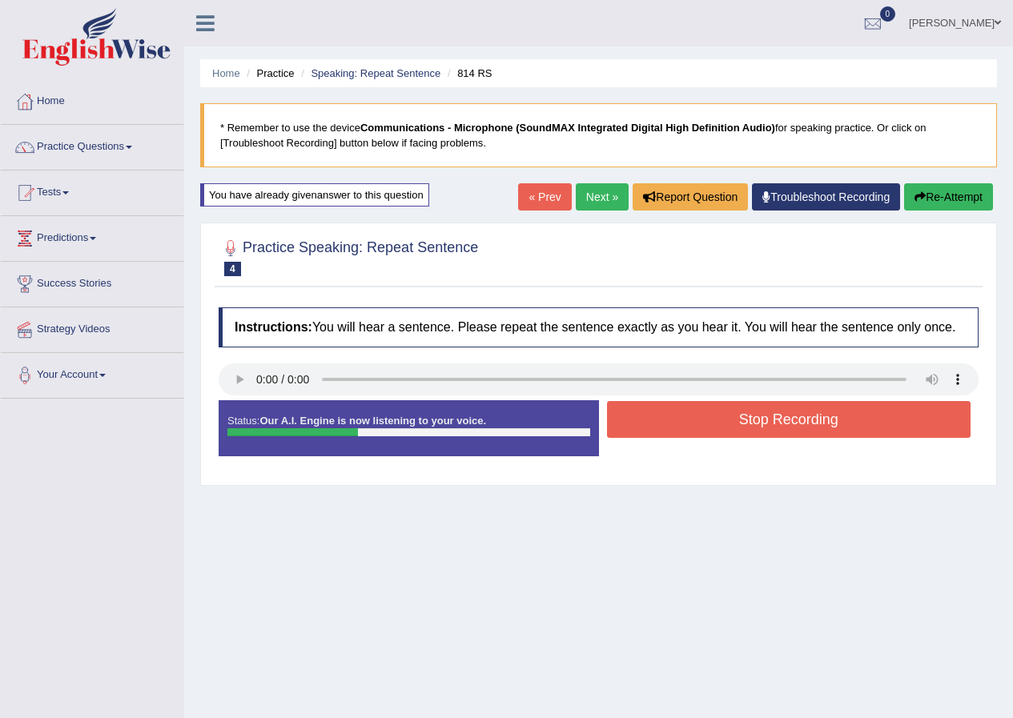
click at [680, 430] on button "Stop Recording" at bounding box center [789, 419] width 364 height 37
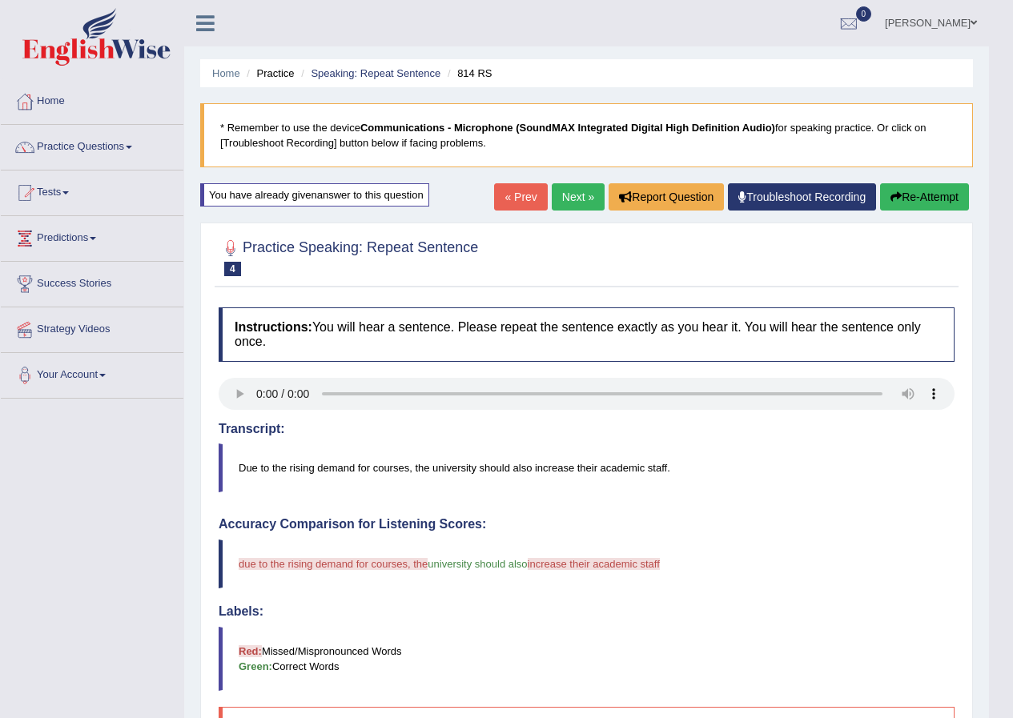
click at [588, 192] on div "Updating answer..." at bounding box center [506, 359] width 1013 height 718
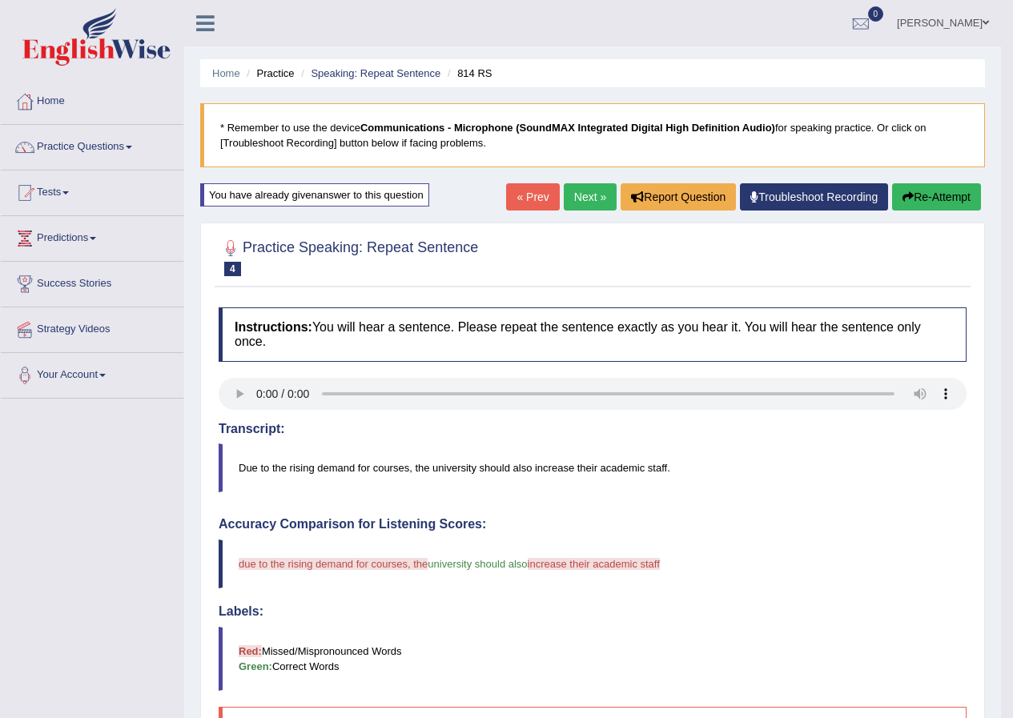
click at [575, 194] on link "Next »" at bounding box center [590, 196] width 53 height 27
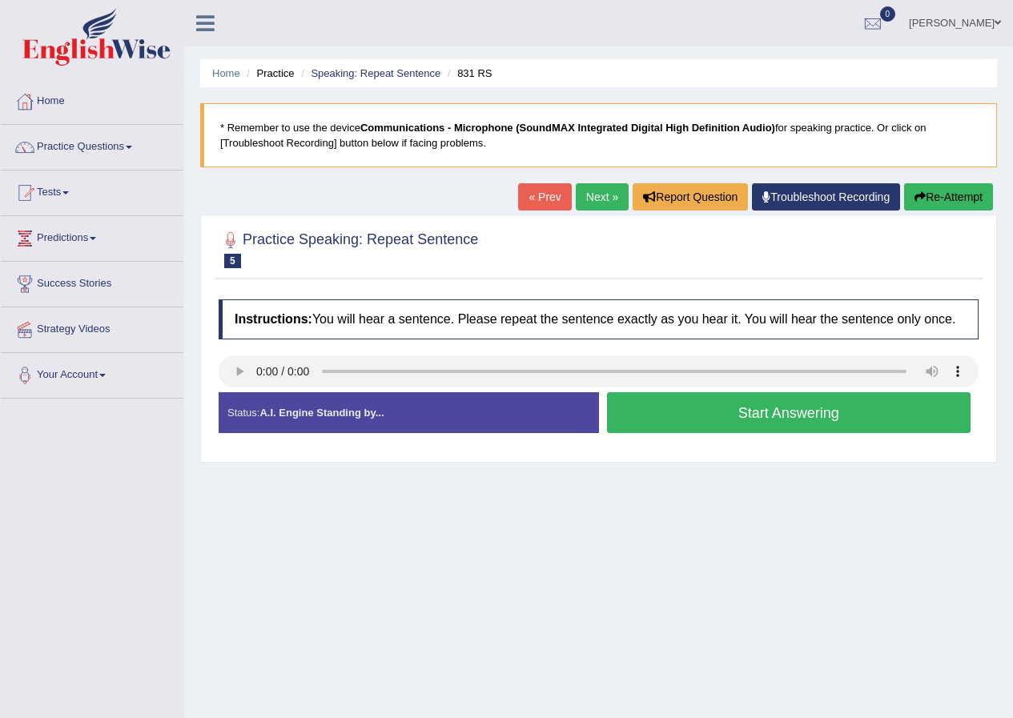
click at [714, 420] on button "Start Answering" at bounding box center [789, 412] width 364 height 41
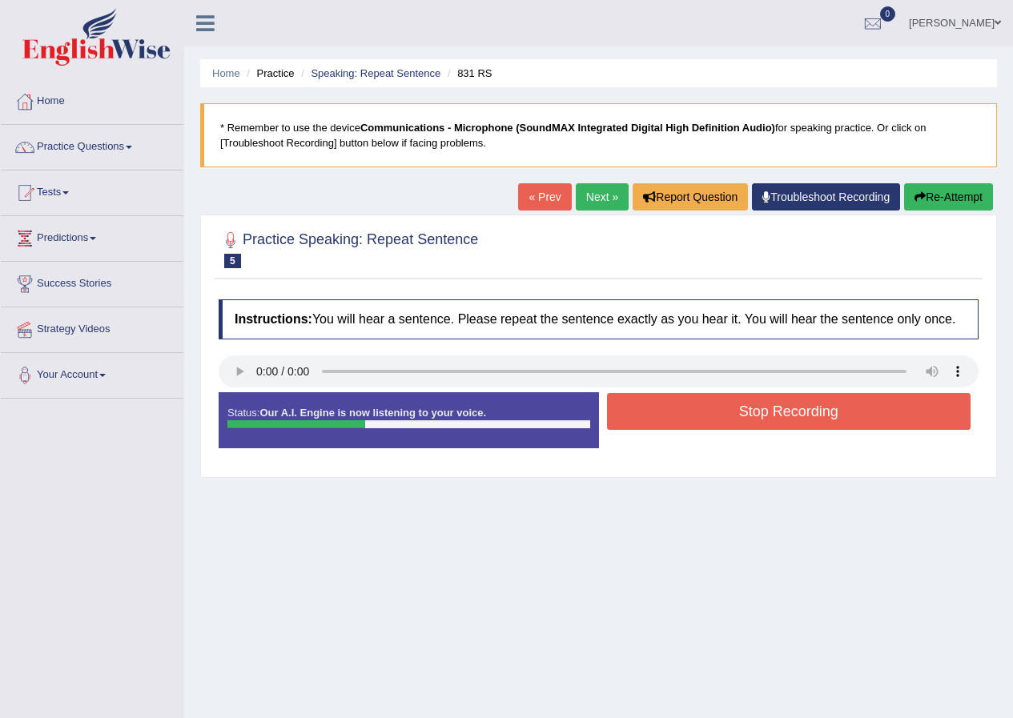
click at [706, 419] on button "Stop Recording" at bounding box center [789, 411] width 364 height 37
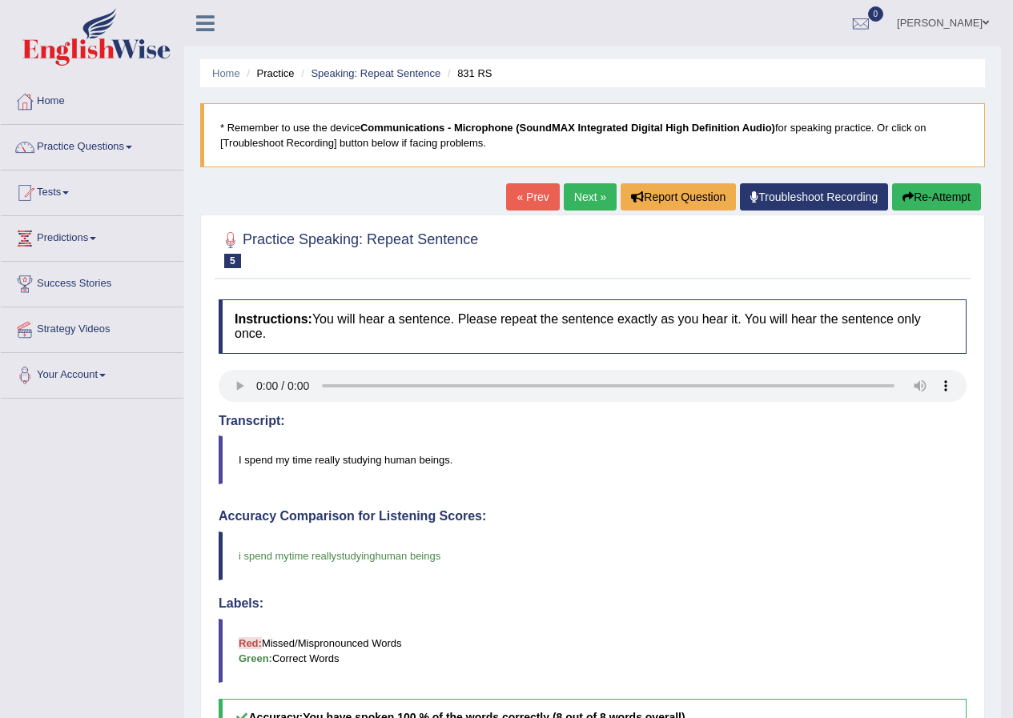
click at [564, 195] on link "Next »" at bounding box center [590, 196] width 53 height 27
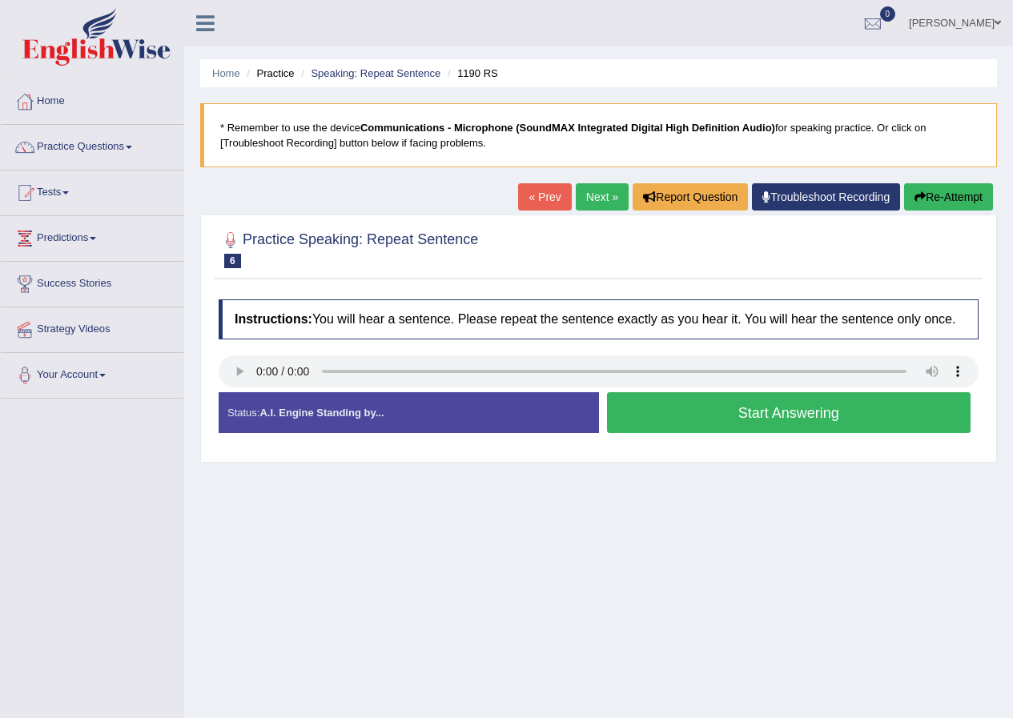
click at [687, 415] on button "Start Answering" at bounding box center [789, 412] width 364 height 41
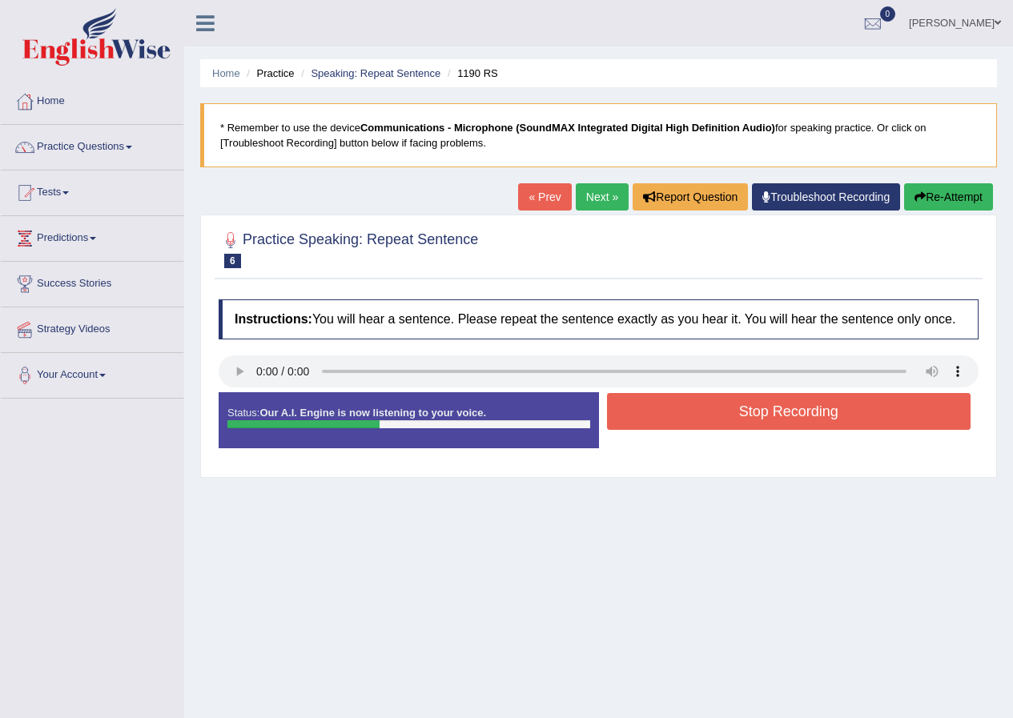
click at [689, 413] on button "Stop Recording" at bounding box center [789, 411] width 364 height 37
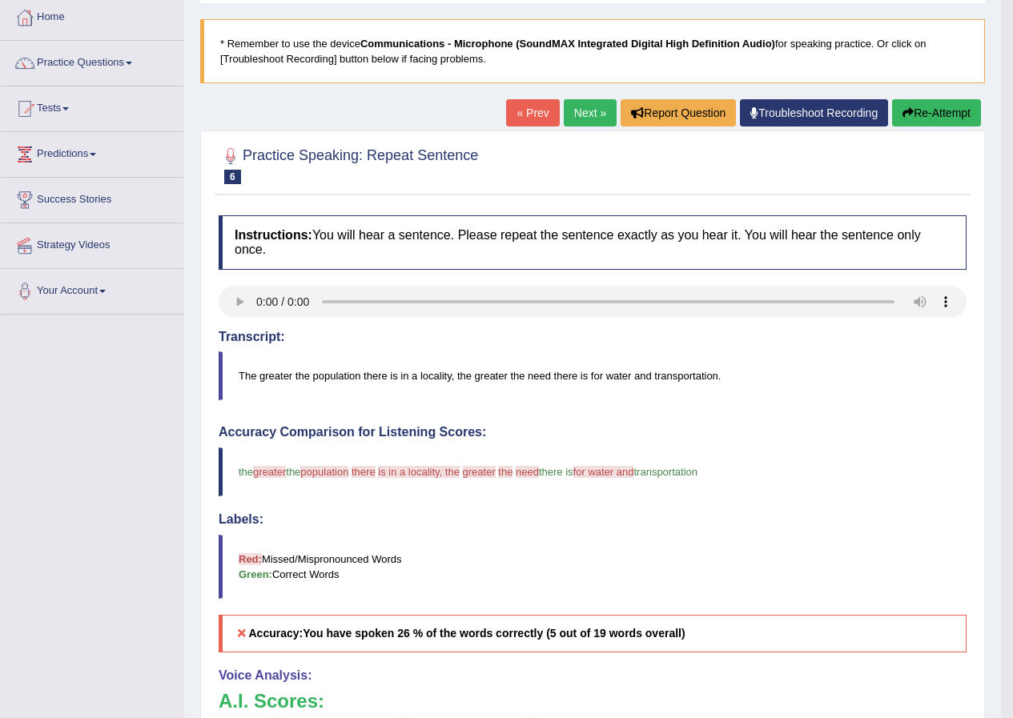
scroll to position [80, 0]
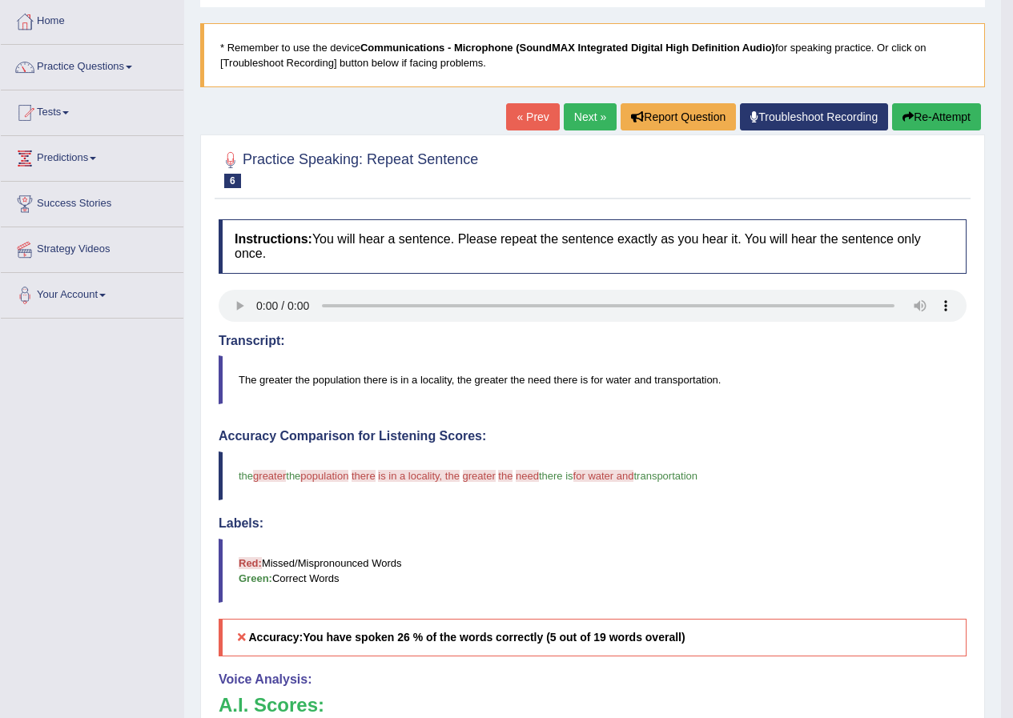
click at [564, 118] on link "Next »" at bounding box center [590, 116] width 53 height 27
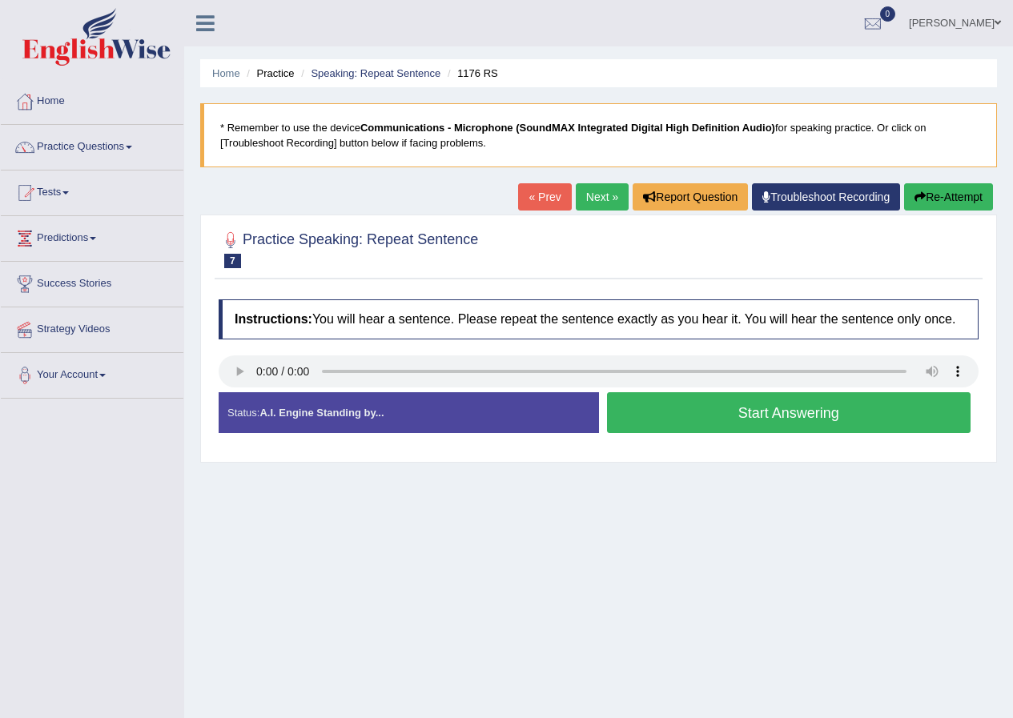
click at [730, 415] on button "Start Answering" at bounding box center [789, 412] width 364 height 41
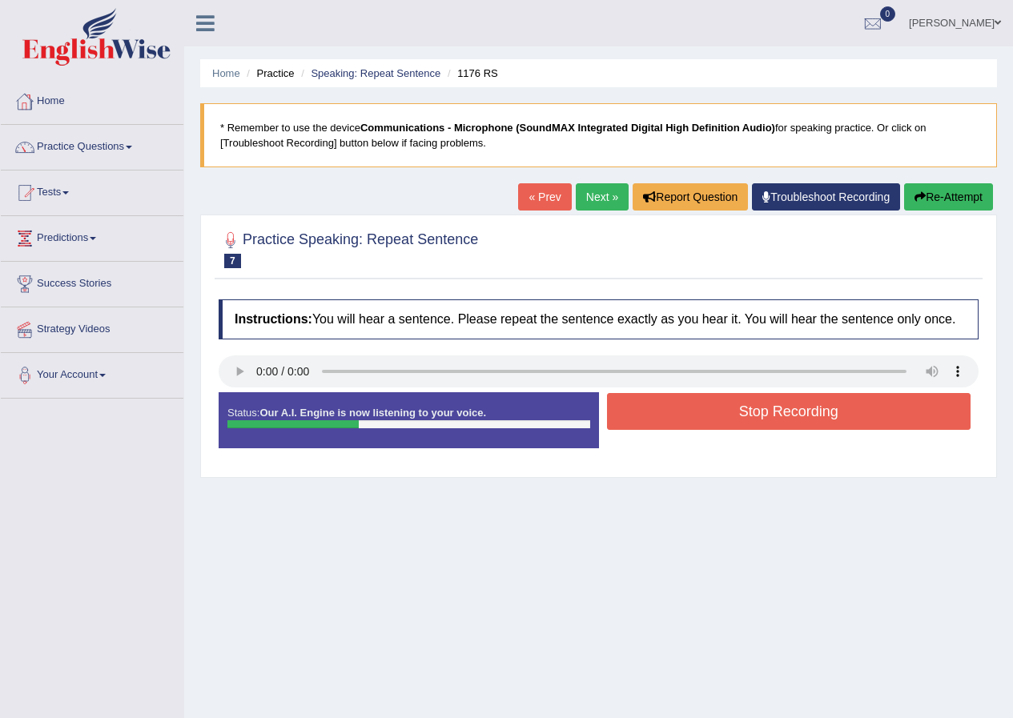
click at [743, 415] on button "Stop Recording" at bounding box center [789, 411] width 364 height 37
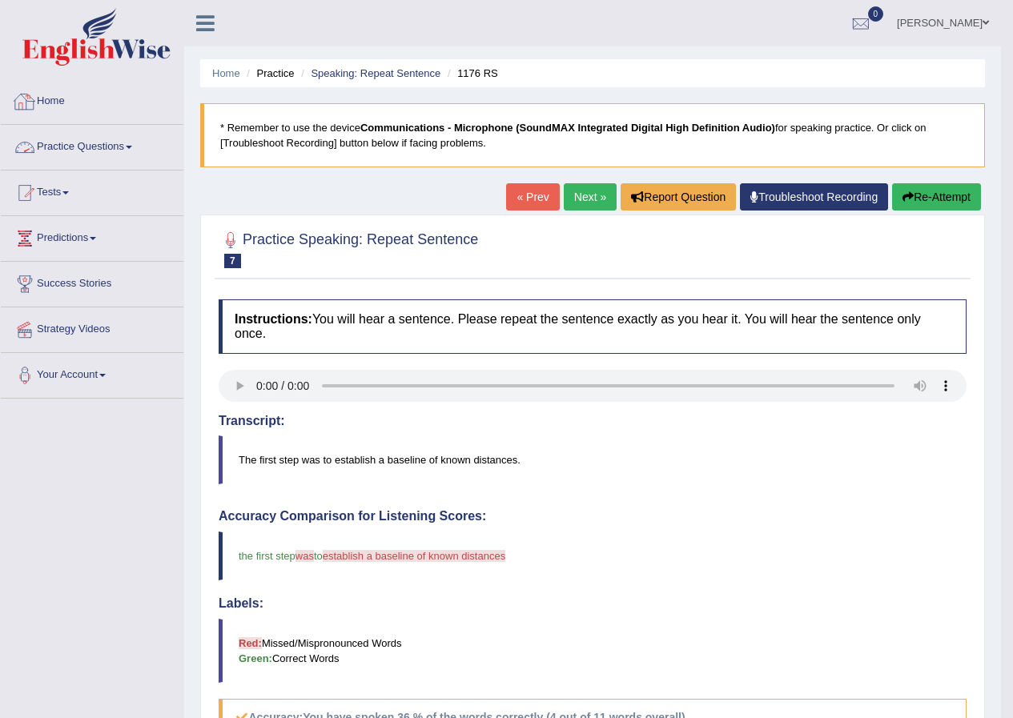
click at [121, 142] on link "Practice Questions" at bounding box center [92, 145] width 183 height 40
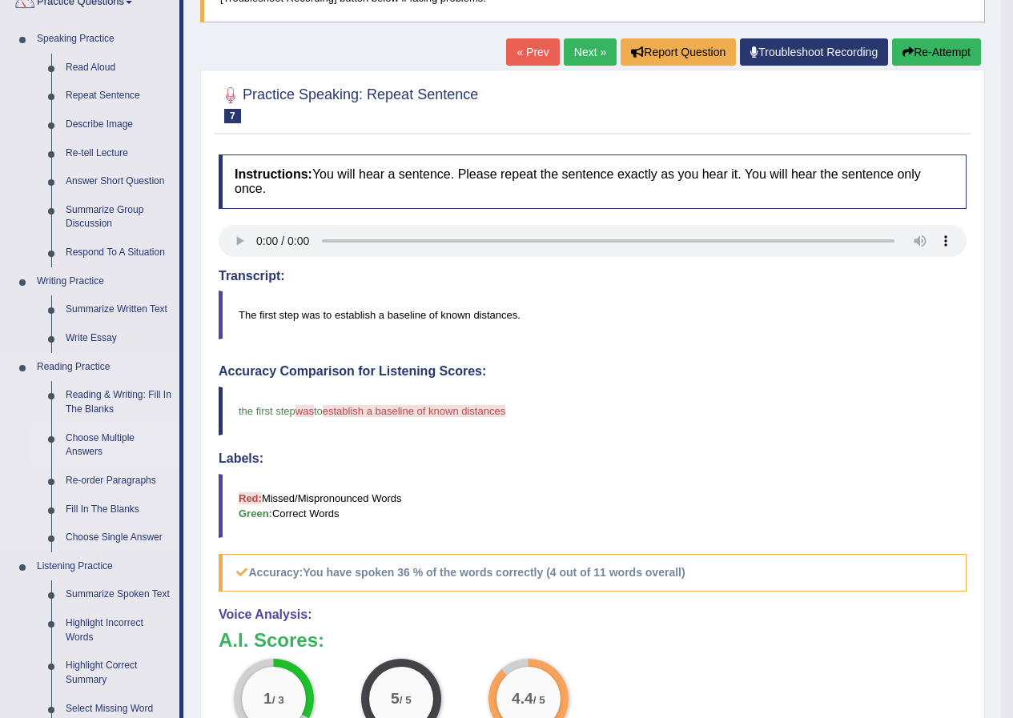
scroll to position [160, 0]
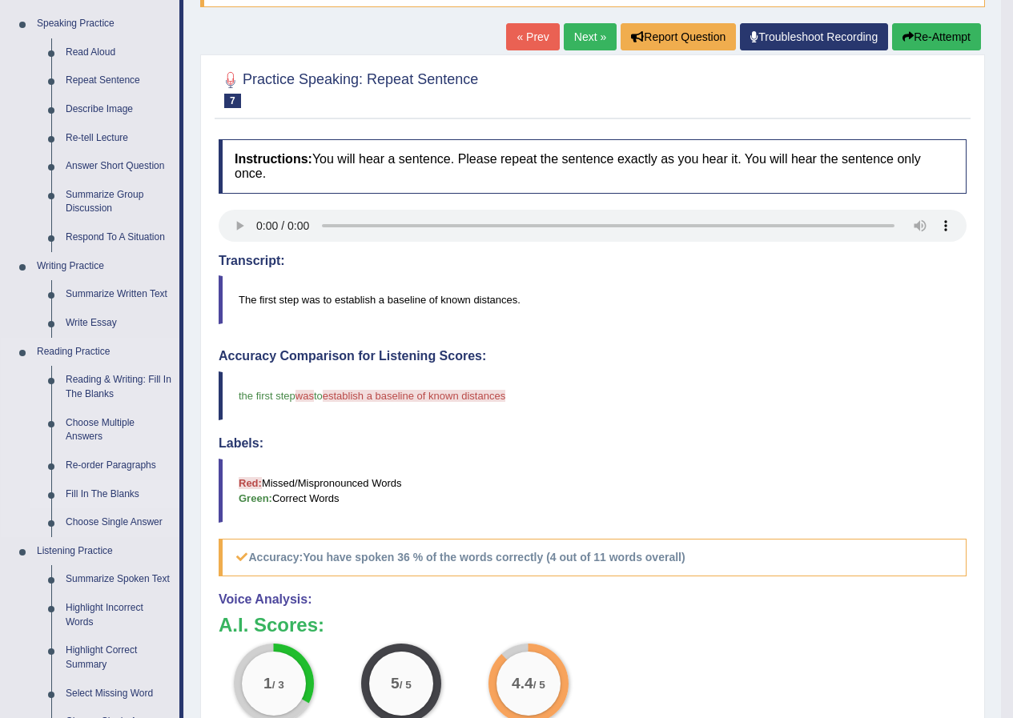
click at [83, 488] on link "Fill In The Blanks" at bounding box center [118, 494] width 121 height 29
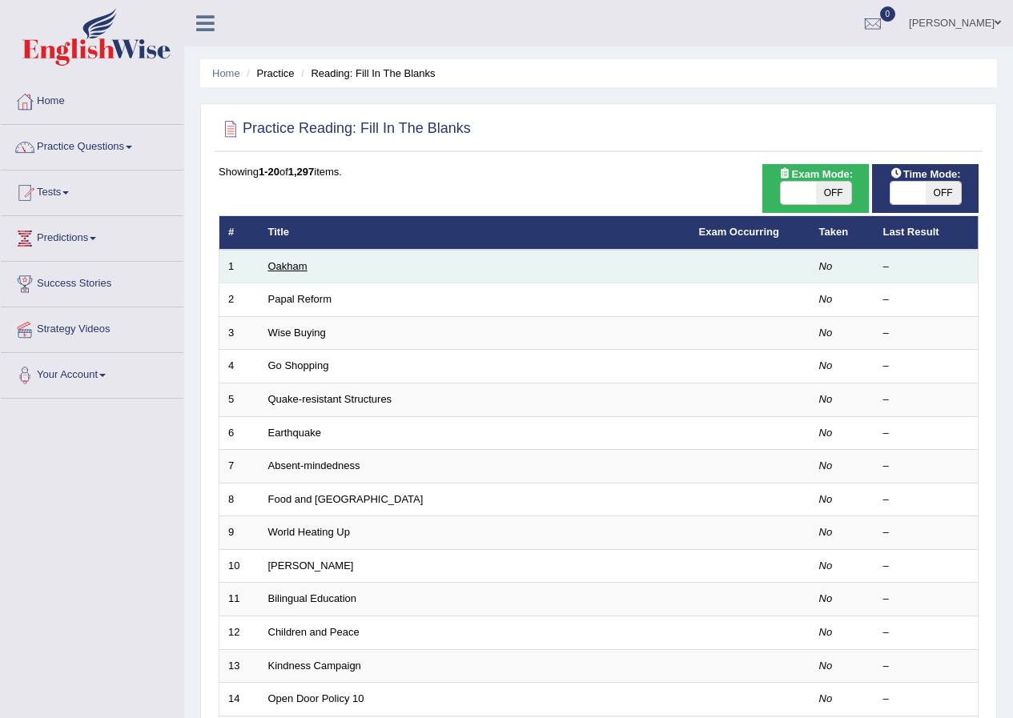
click at [275, 265] on link "Oakham" at bounding box center [287, 266] width 39 height 12
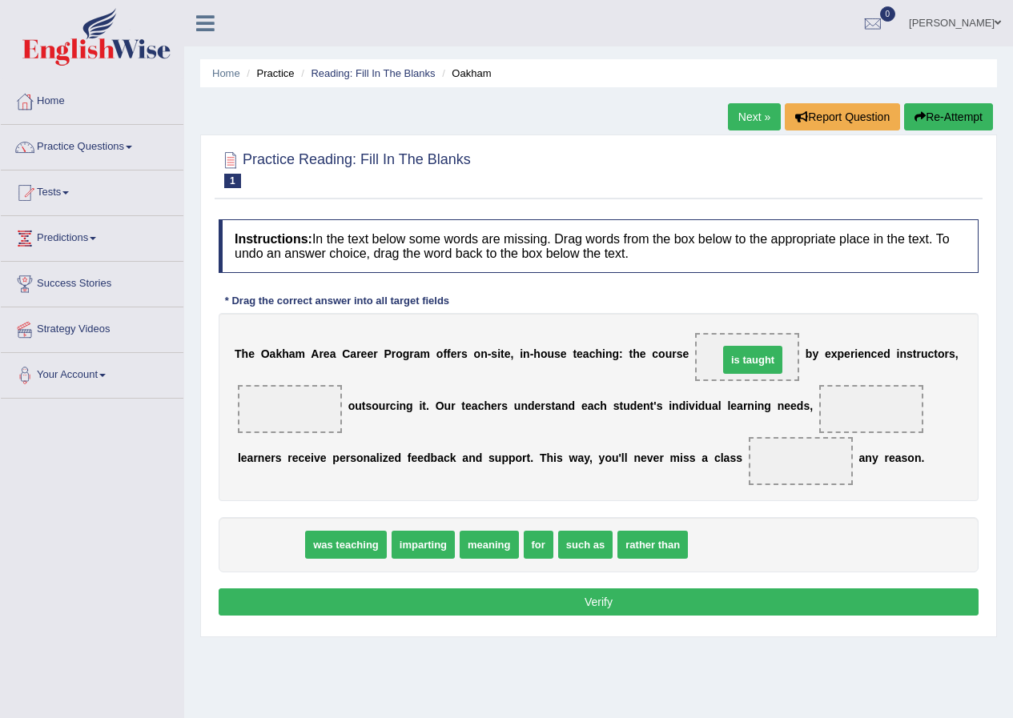
drag, startPoint x: 274, startPoint y: 539, endPoint x: 756, endPoint y: 354, distance: 516.2
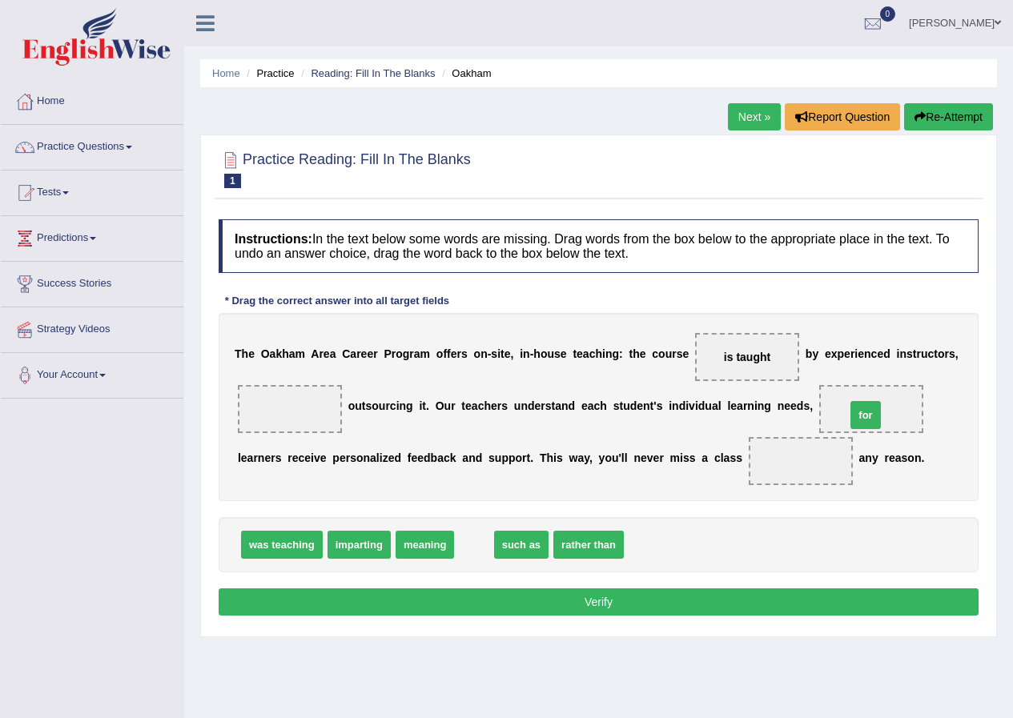
drag, startPoint x: 465, startPoint y: 548, endPoint x: 857, endPoint y: 418, distance: 412.4
drag, startPoint x: 871, startPoint y: 399, endPoint x: 795, endPoint y: 443, distance: 87.5
click at [795, 443] on div "T h e O a k h a m A r e a C a r e e r P r o g r a m o f f e r s o n - s i t e ,…" at bounding box center [599, 407] width 760 height 188
drag, startPoint x: 865, startPoint y: 406, endPoint x: 796, endPoint y: 451, distance: 82.2
drag, startPoint x: 489, startPoint y: 550, endPoint x: 882, endPoint y: 418, distance: 414.6
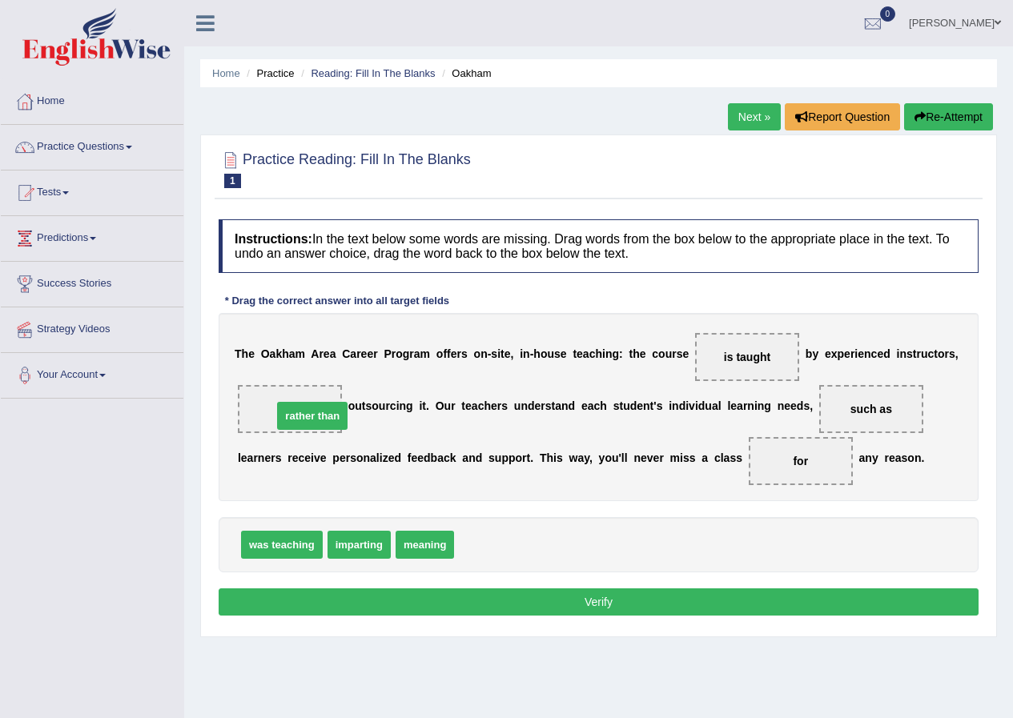
drag, startPoint x: 496, startPoint y: 555, endPoint x: 314, endPoint y: 426, distance: 222.8
click at [565, 601] on button "Verify" at bounding box center [599, 601] width 760 height 27
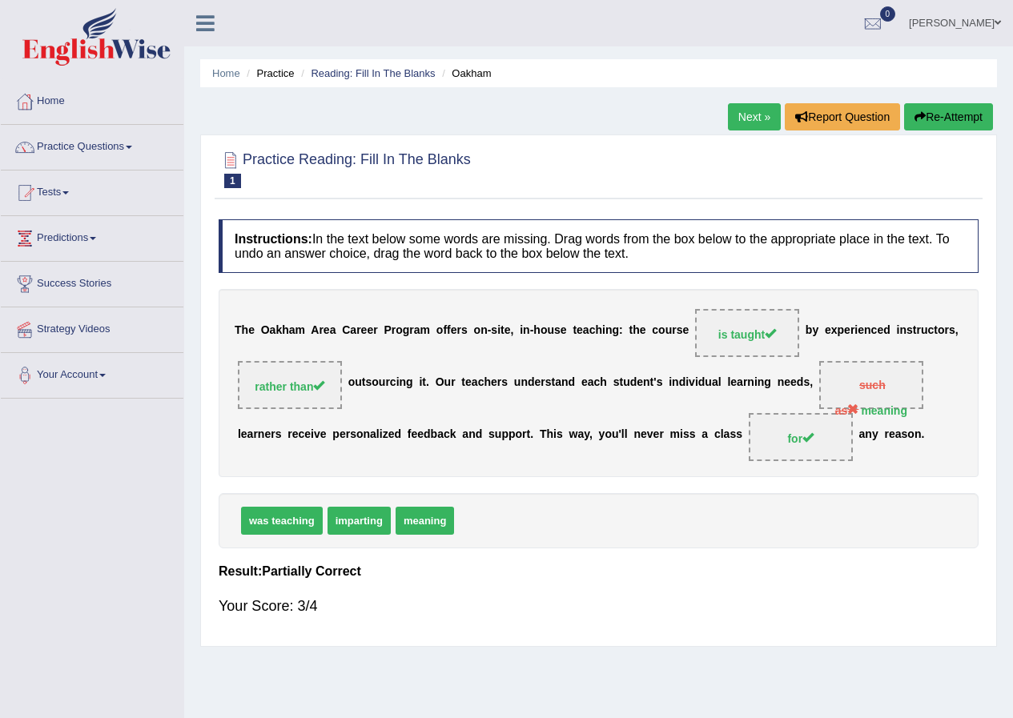
click at [744, 116] on link "Next »" at bounding box center [754, 116] width 53 height 27
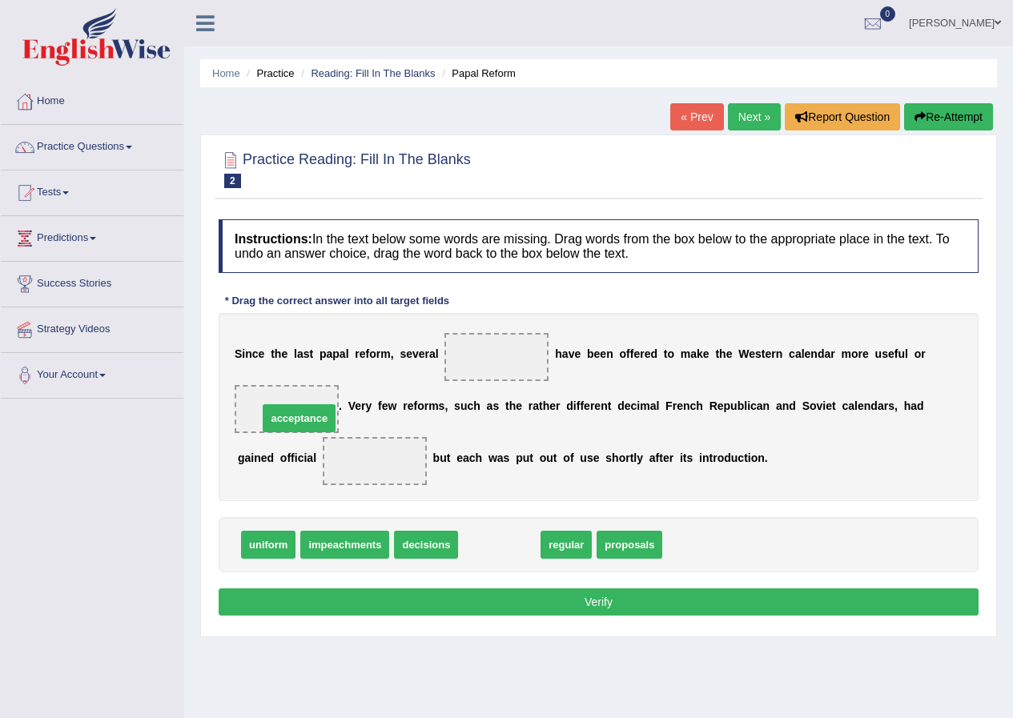
drag, startPoint x: 510, startPoint y: 546, endPoint x: 310, endPoint y: 419, distance: 236.7
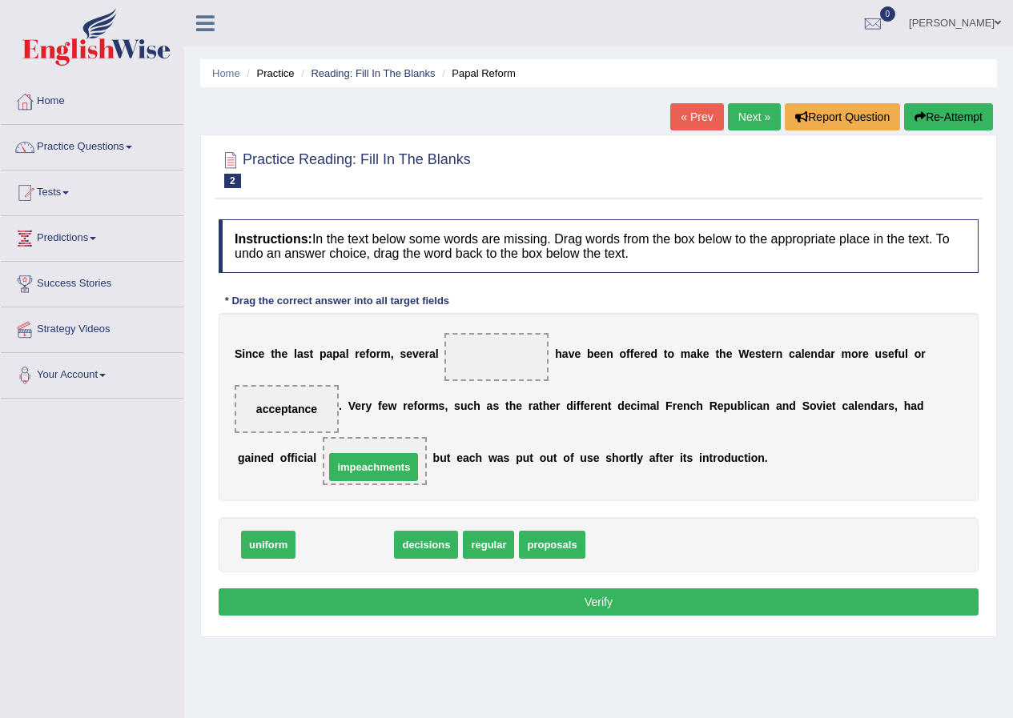
drag, startPoint x: 348, startPoint y: 544, endPoint x: 377, endPoint y: 466, distance: 82.8
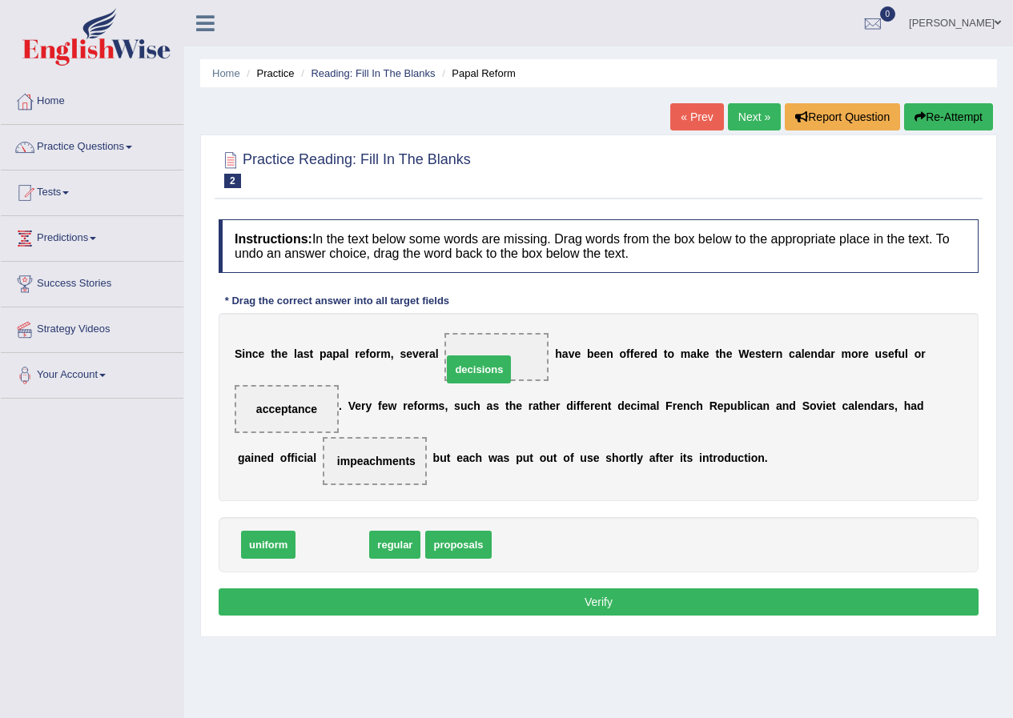
drag, startPoint x: 333, startPoint y: 544, endPoint x: 479, endPoint y: 368, distance: 228.5
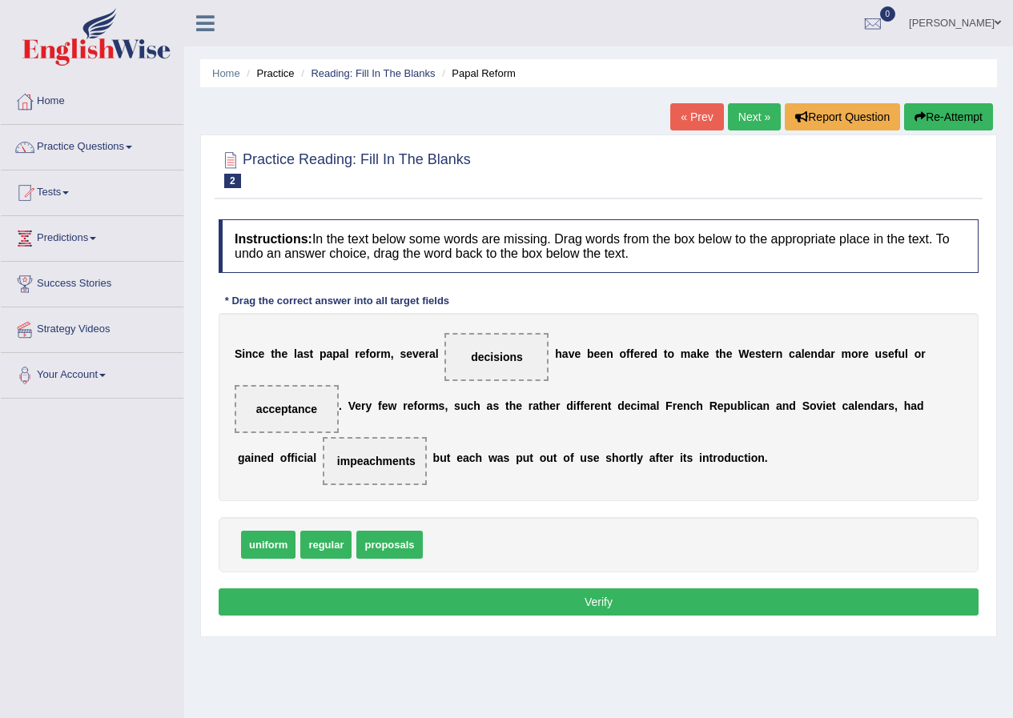
drag, startPoint x: 415, startPoint y: 591, endPoint x: 414, endPoint y: 575, distance: 16.0
click at [415, 589] on button "Verify" at bounding box center [599, 601] width 760 height 27
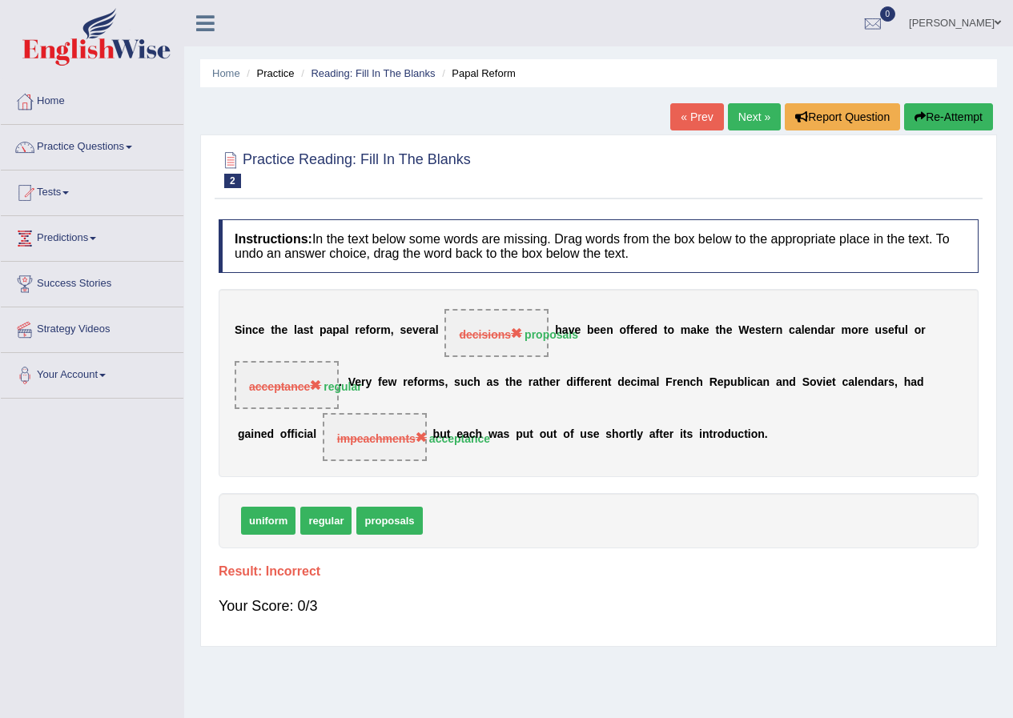
click at [760, 111] on link "Next »" at bounding box center [754, 116] width 53 height 27
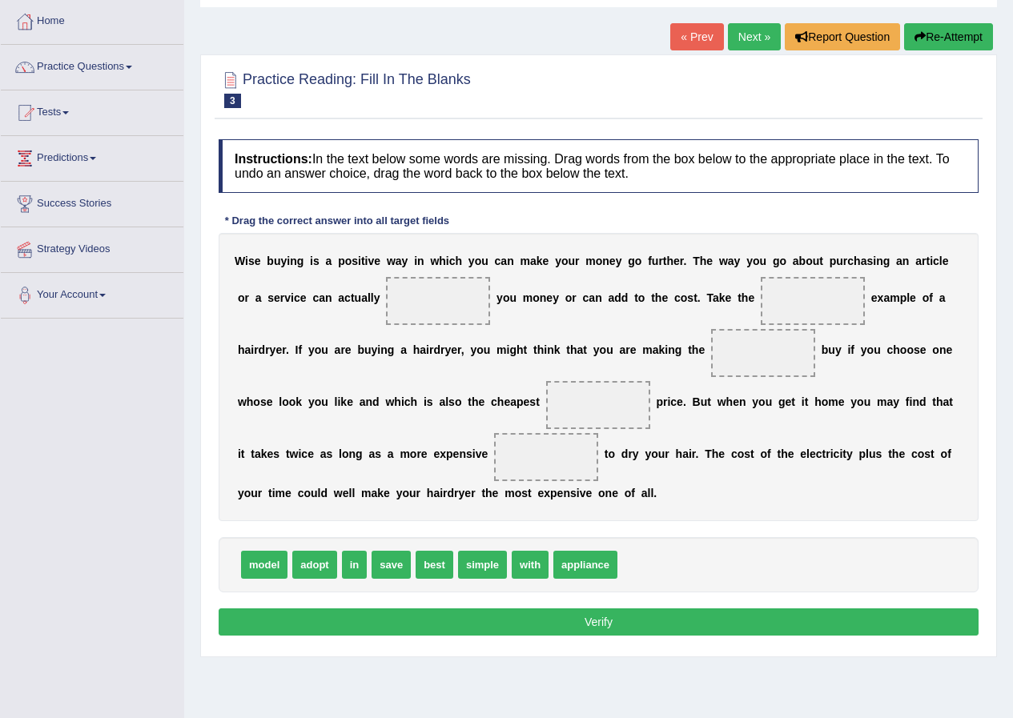
click at [396, 562] on span "save" at bounding box center [390, 565] width 39 height 28
drag, startPoint x: 388, startPoint y: 565, endPoint x: 443, endPoint y: 307, distance: 263.4
drag, startPoint x: 387, startPoint y: 563, endPoint x: 824, endPoint y: 300, distance: 509.2
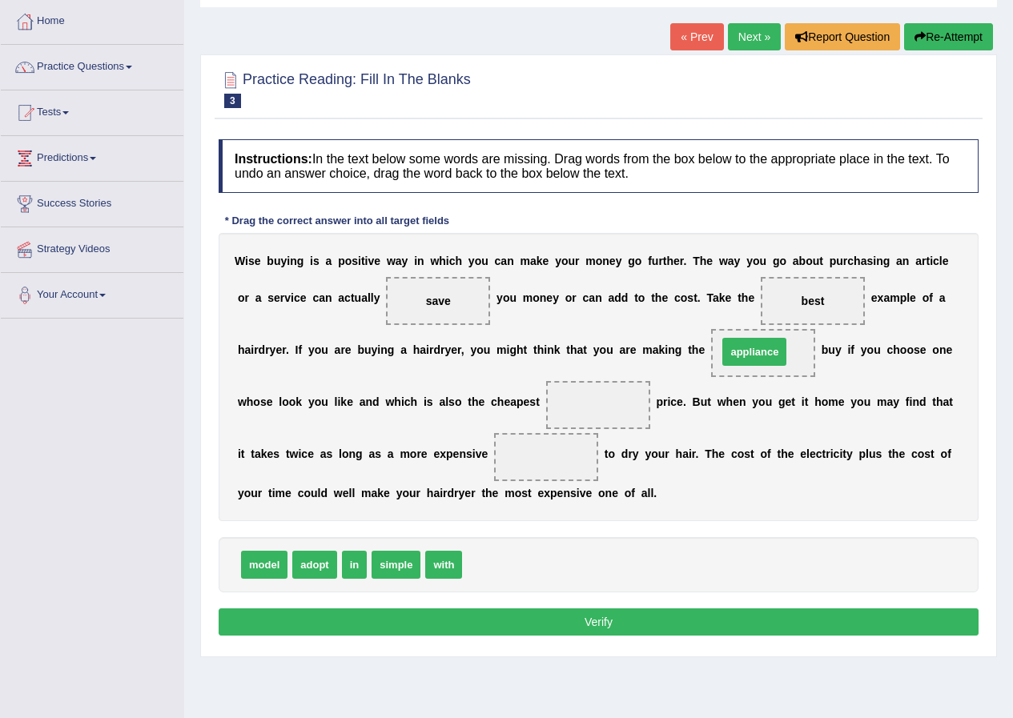
drag, startPoint x: 501, startPoint y: 558, endPoint x: 756, endPoint y: 348, distance: 329.8
drag, startPoint x: 270, startPoint y: 570, endPoint x: 615, endPoint y: 412, distance: 379.3
drag, startPoint x: 779, startPoint y: 343, endPoint x: 727, endPoint y: 367, distance: 57.0
click at [631, 408] on div "W i s e b u y i n g i s a p o s i t i v e w a y i n w h i c h y o u c a n m a k…" at bounding box center [599, 377] width 760 height 288
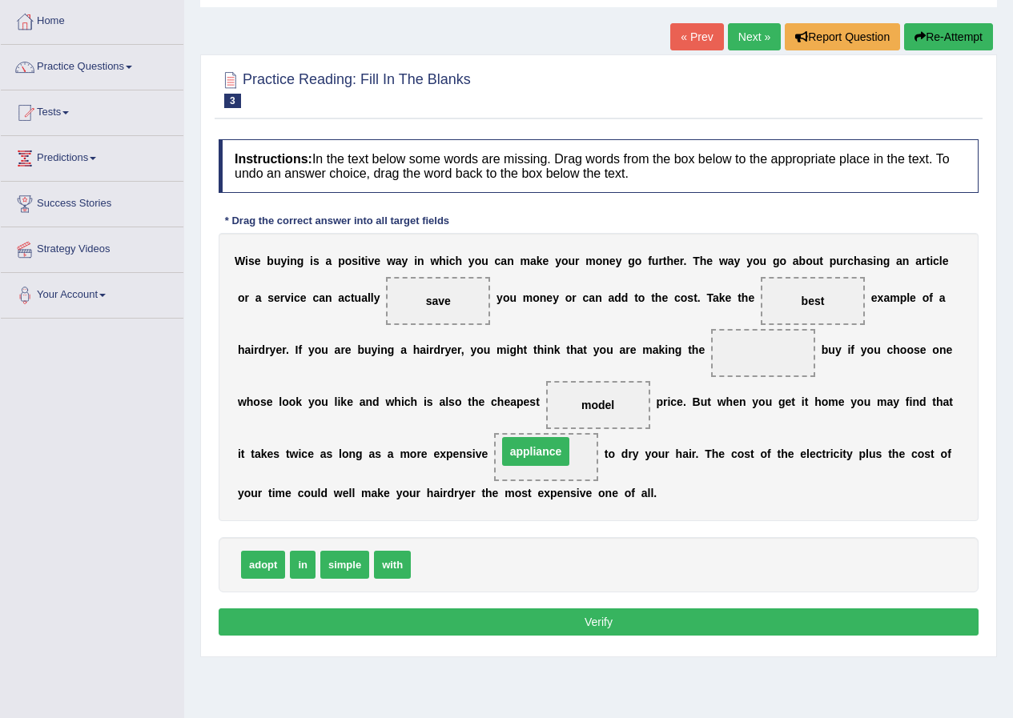
drag, startPoint x: 759, startPoint y: 350, endPoint x: 532, endPoint y: 448, distance: 247.7
drag, startPoint x: 349, startPoint y: 561, endPoint x: 764, endPoint y: 350, distance: 466.1
click at [559, 617] on button "Verify" at bounding box center [599, 621] width 760 height 27
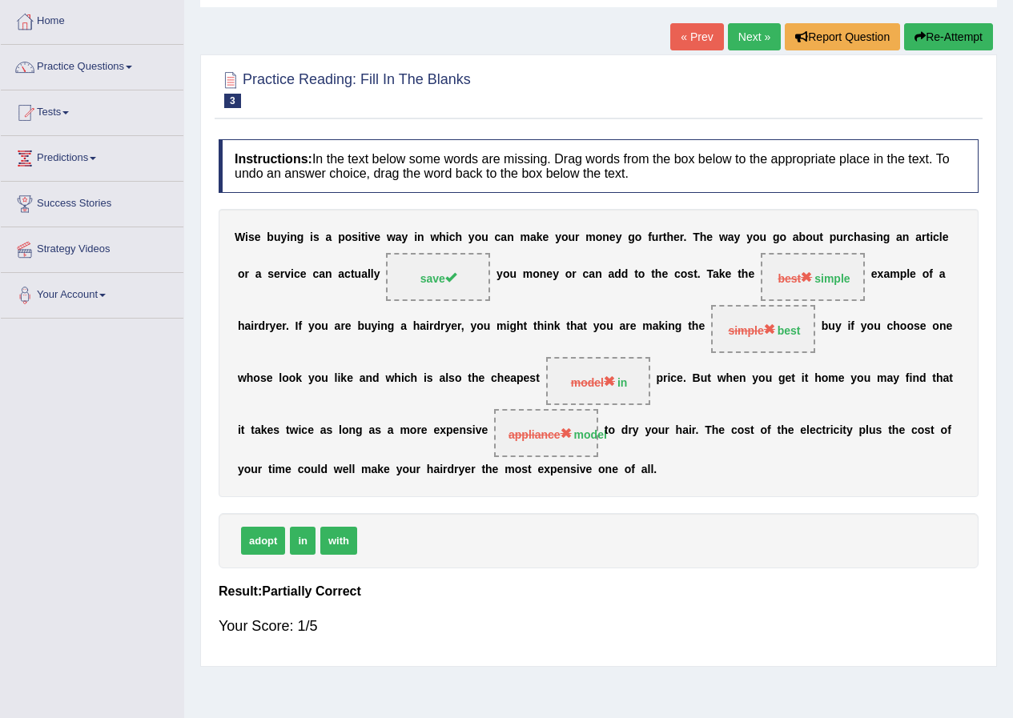
click at [755, 31] on link "Next »" at bounding box center [754, 36] width 53 height 27
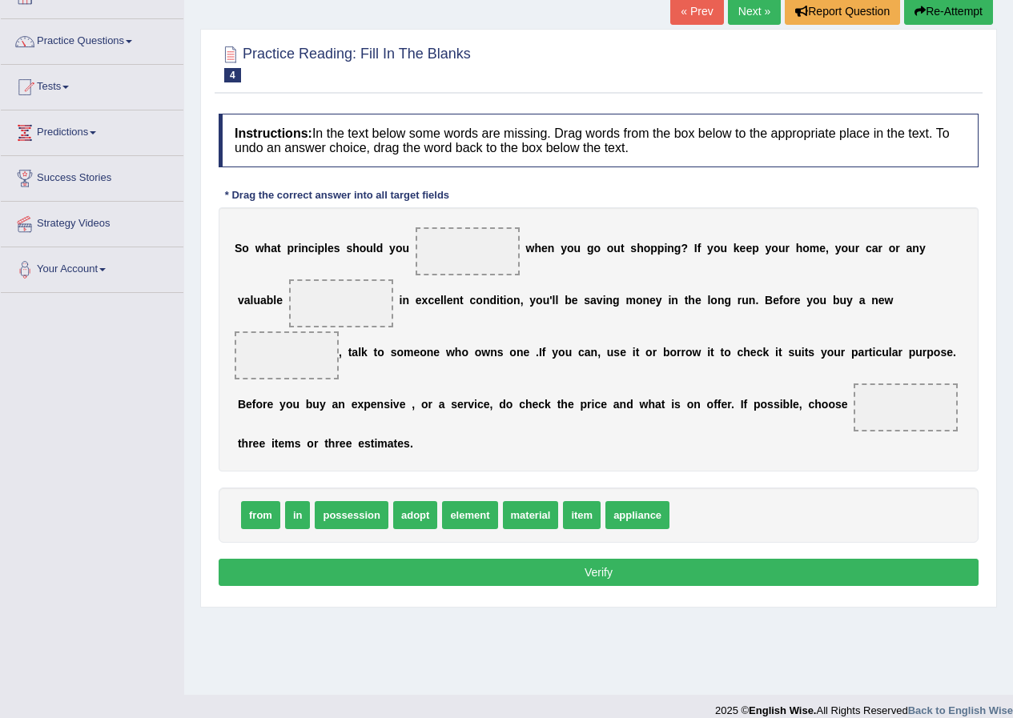
scroll to position [122, 0]
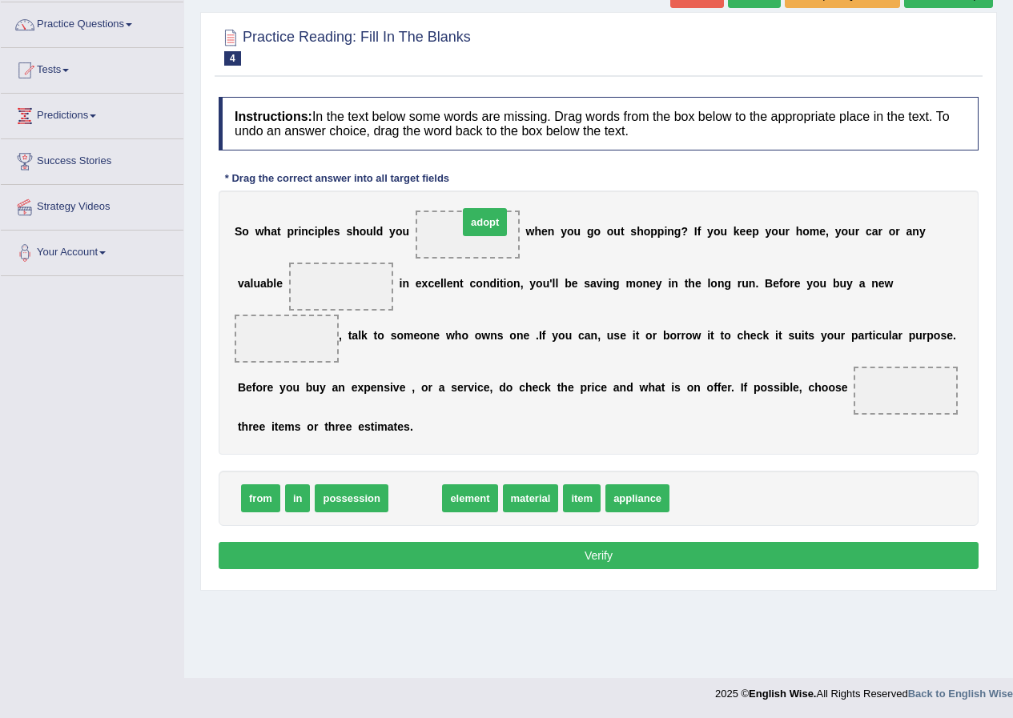
drag, startPoint x: 403, startPoint y: 496, endPoint x: 467, endPoint y: 227, distance: 276.7
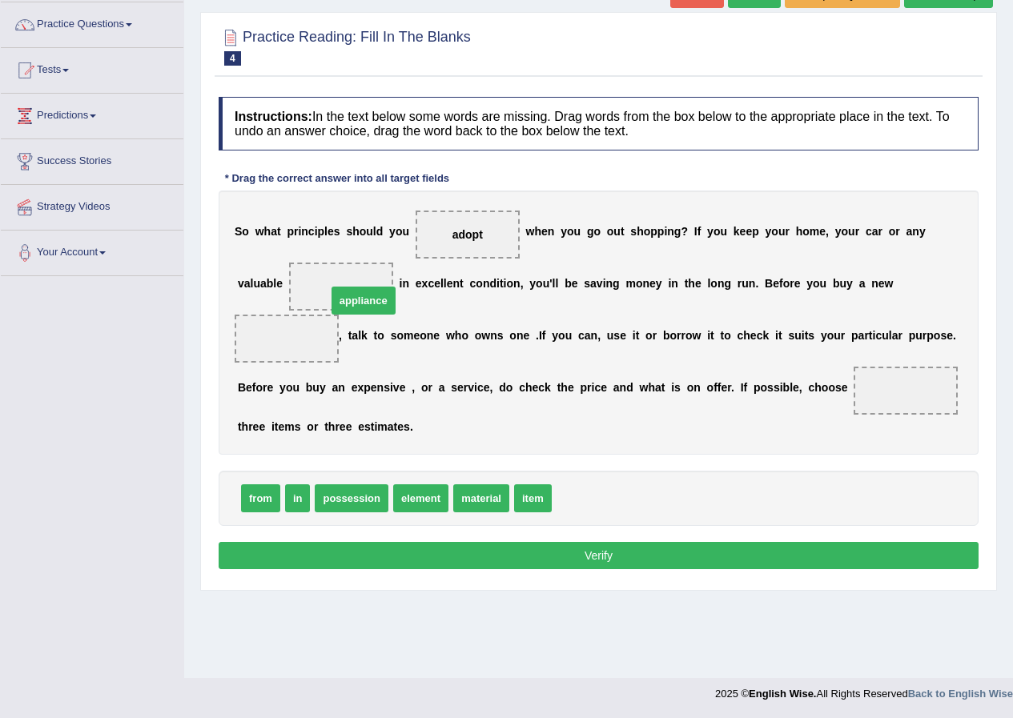
drag, startPoint x: 582, startPoint y: 502, endPoint x: 354, endPoint y: 298, distance: 306.1
drag, startPoint x: 340, startPoint y: 282, endPoint x: 295, endPoint y: 339, distance: 72.9
drag, startPoint x: 416, startPoint y: 504, endPoint x: 409, endPoint y: 508, distance: 8.2
click at [479, 501] on span "item" at bounding box center [473, 498] width 38 height 28
drag, startPoint x: 479, startPoint y: 499, endPoint x: 350, endPoint y: 275, distance: 258.5
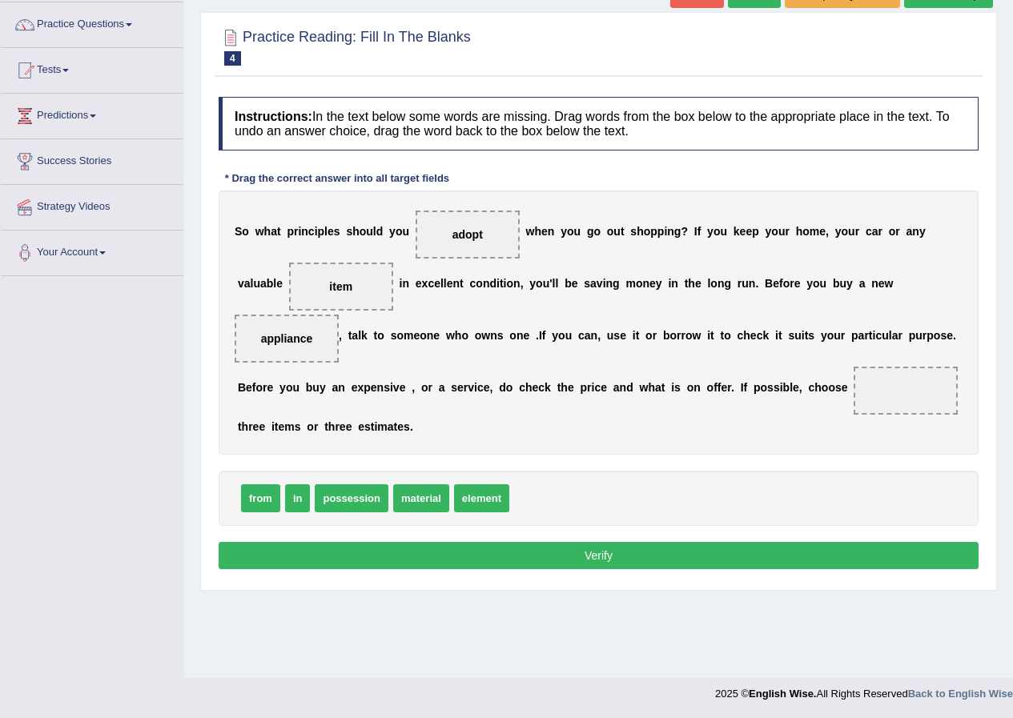
drag, startPoint x: 329, startPoint y: 283, endPoint x: 329, endPoint y: 307, distance: 23.2
click at [353, 305] on span "item" at bounding box center [341, 287] width 104 height 48
drag, startPoint x: 303, startPoint y: 339, endPoint x: 345, endPoint y: 282, distance: 70.4
drag, startPoint x: 533, startPoint y: 508, endPoint x: 290, endPoint y: 351, distance: 289.5
drag, startPoint x: 297, startPoint y: 499, endPoint x: 886, endPoint y: 387, distance: 599.7
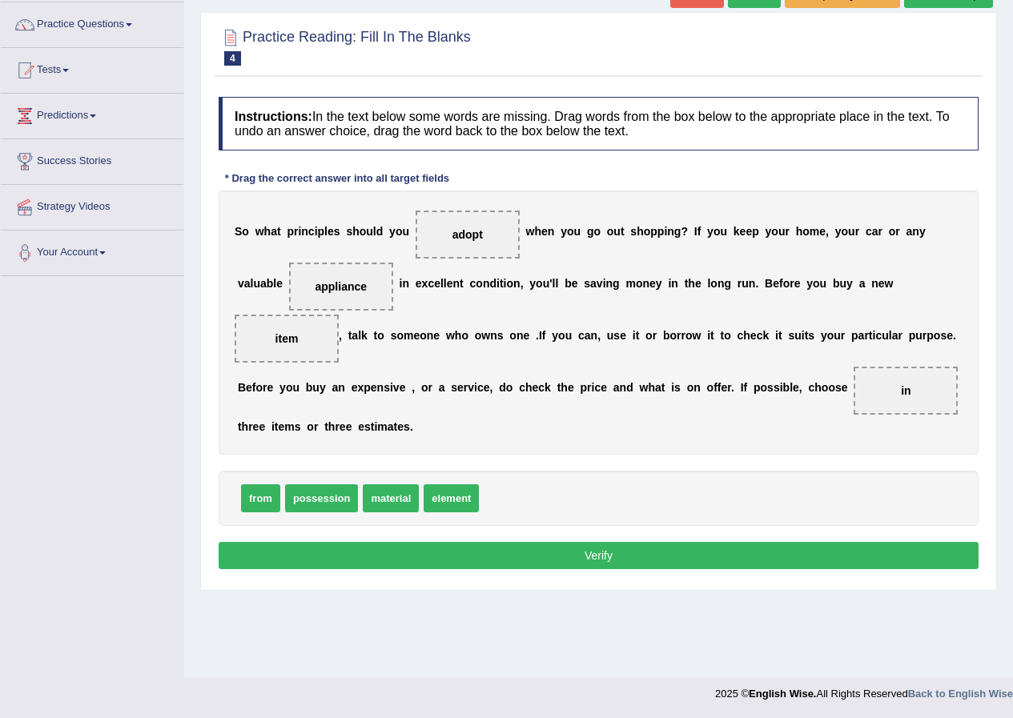
click at [652, 546] on button "Verify" at bounding box center [599, 555] width 760 height 27
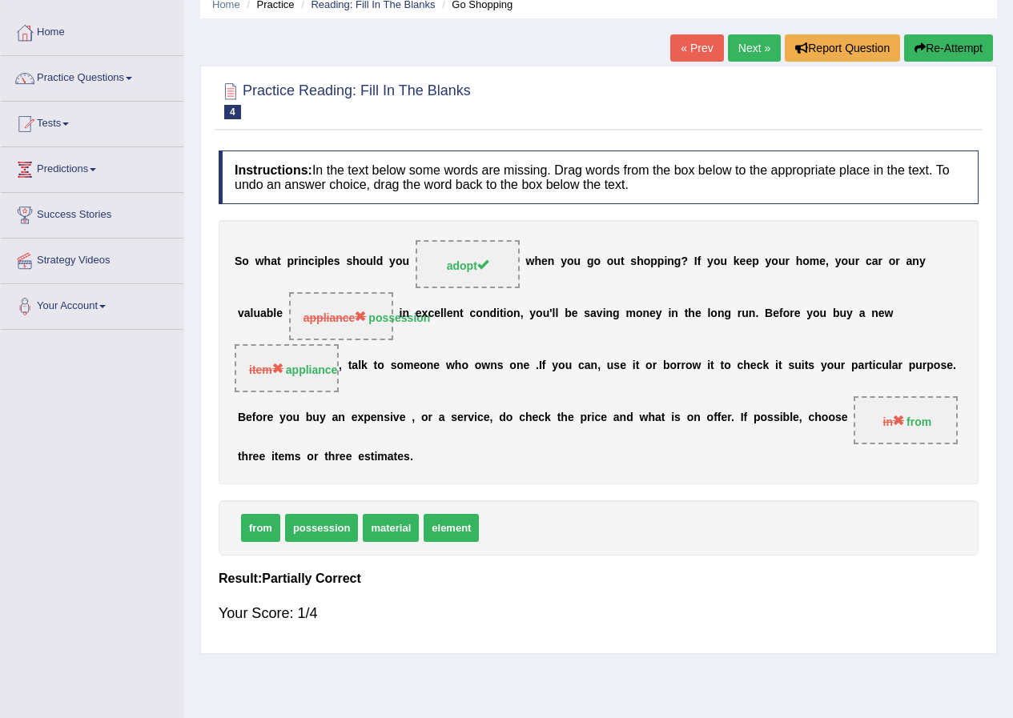
scroll to position [0, 0]
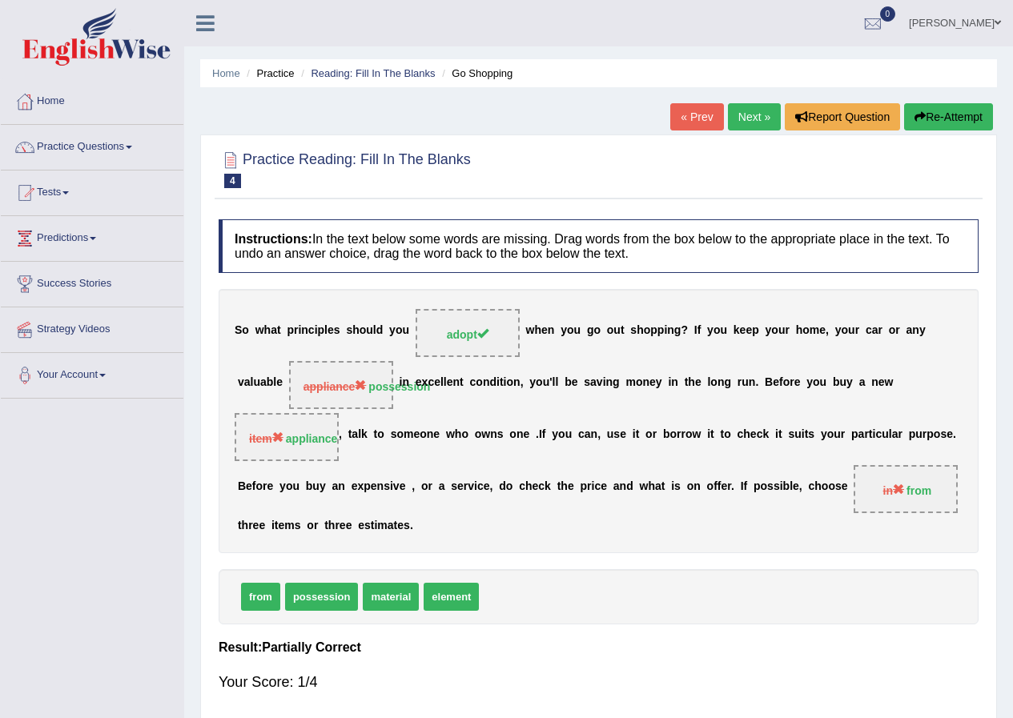
click at [741, 110] on link "Next »" at bounding box center [754, 116] width 53 height 27
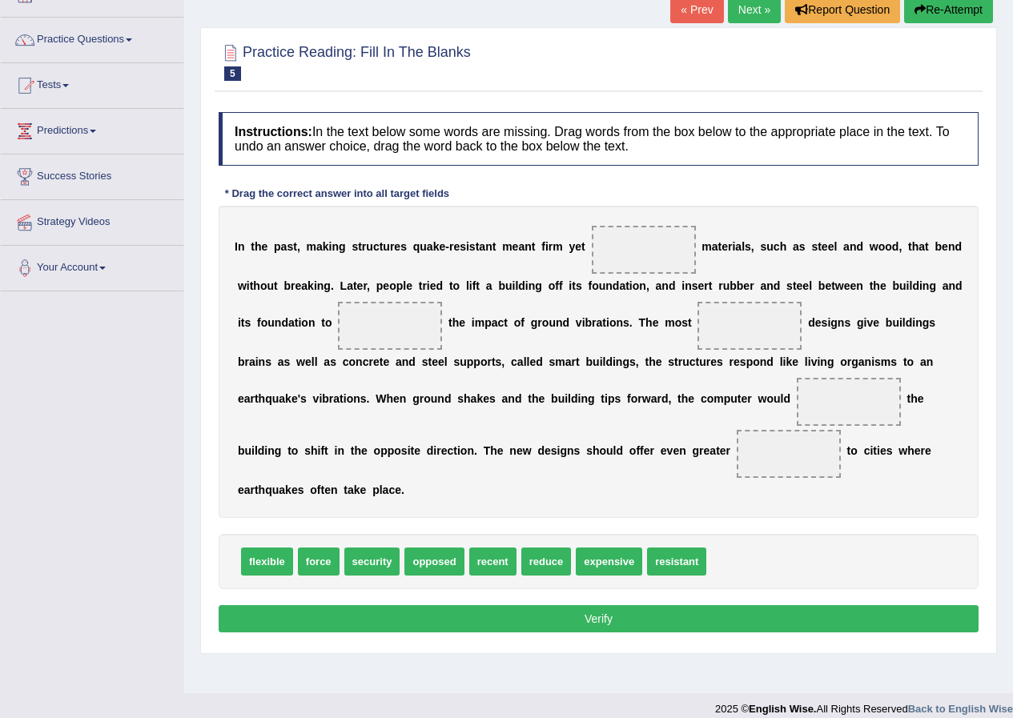
scroll to position [122, 0]
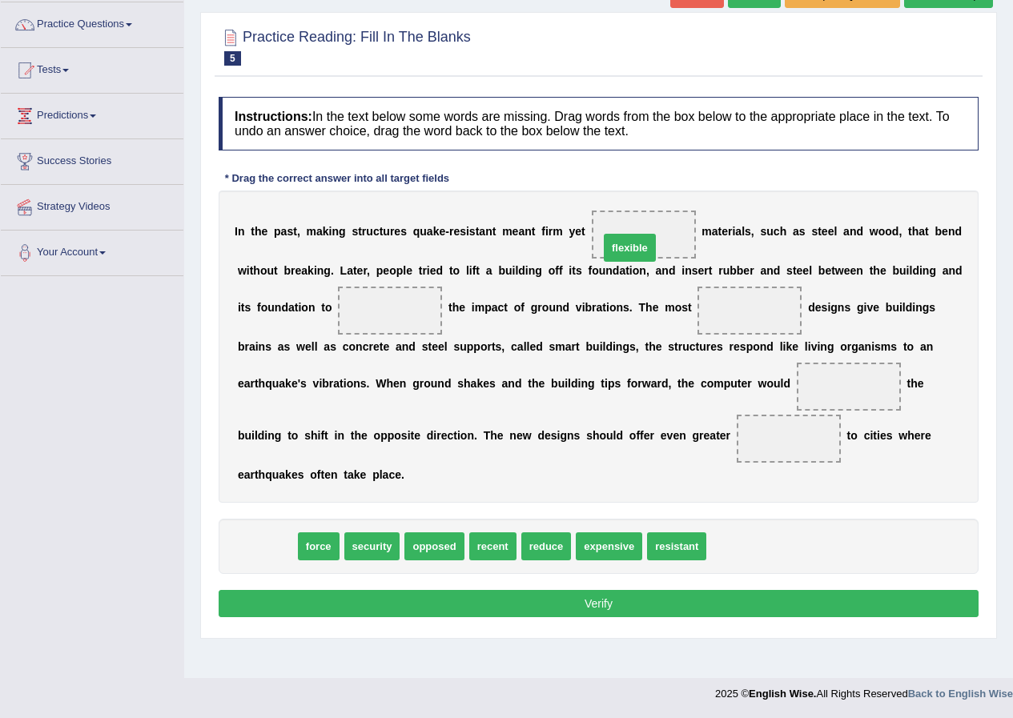
drag, startPoint x: 262, startPoint y: 549, endPoint x: 624, endPoint y: 251, distance: 469.7
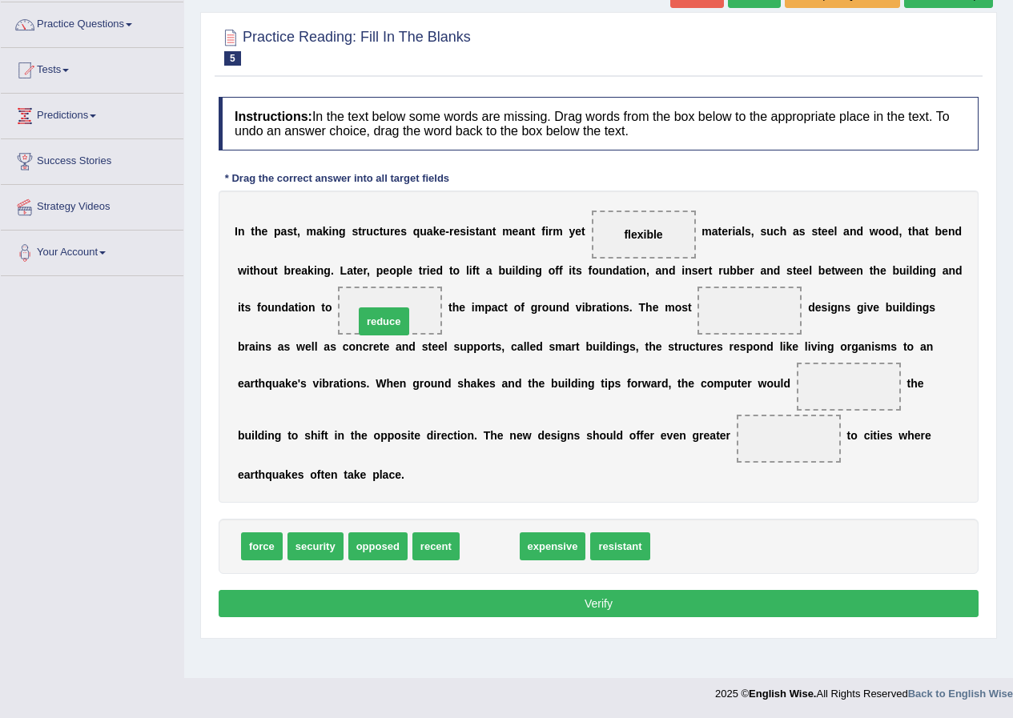
drag, startPoint x: 479, startPoint y: 546, endPoint x: 371, endPoint y: 324, distance: 246.3
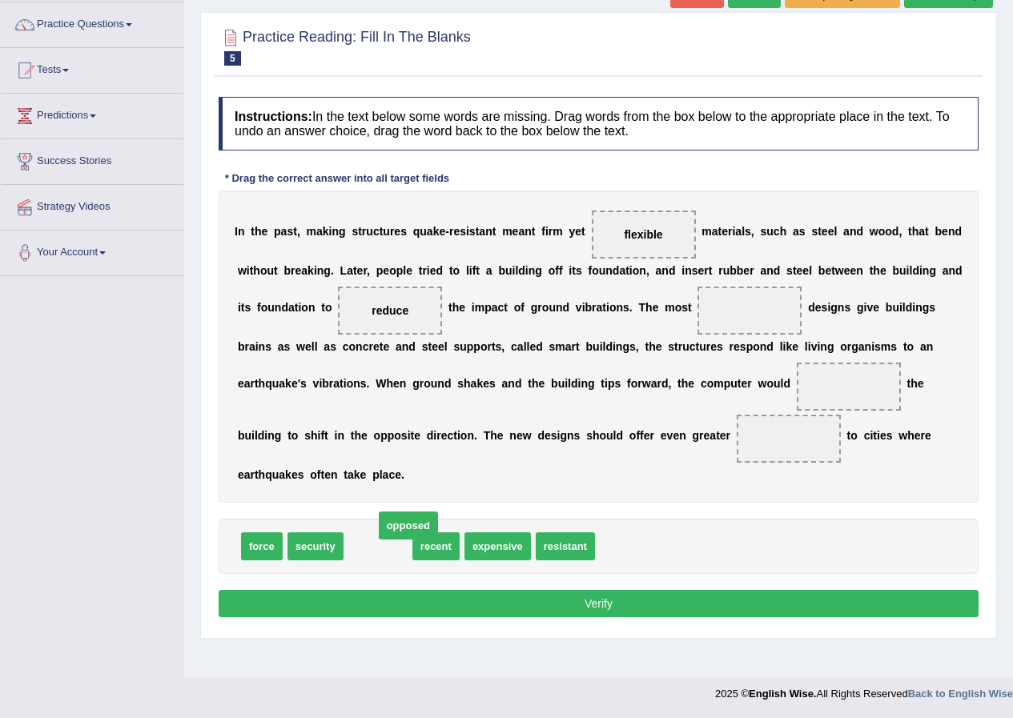
drag, startPoint x: 364, startPoint y: 546, endPoint x: 384, endPoint y: 538, distance: 21.6
drag, startPoint x: 262, startPoint y: 548, endPoint x: 833, endPoint y: 395, distance: 590.9
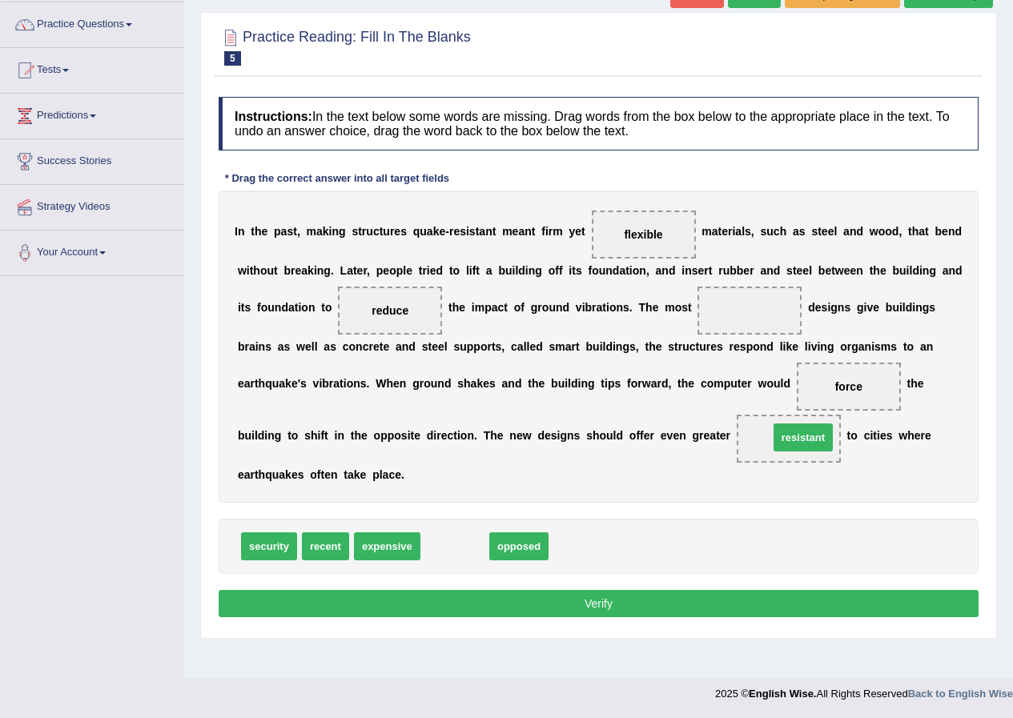
drag, startPoint x: 444, startPoint y: 544, endPoint x: 792, endPoint y: 437, distance: 364.4
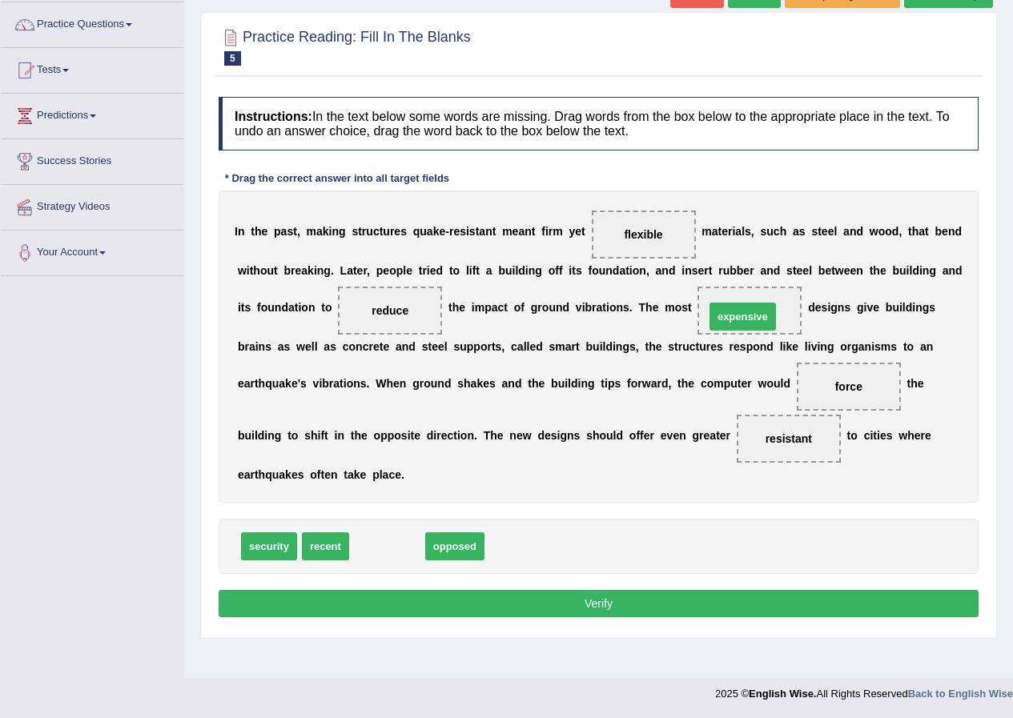
drag, startPoint x: 388, startPoint y: 544, endPoint x: 744, endPoint y: 315, distance: 423.2
click at [568, 601] on button "Verify" at bounding box center [599, 603] width 760 height 27
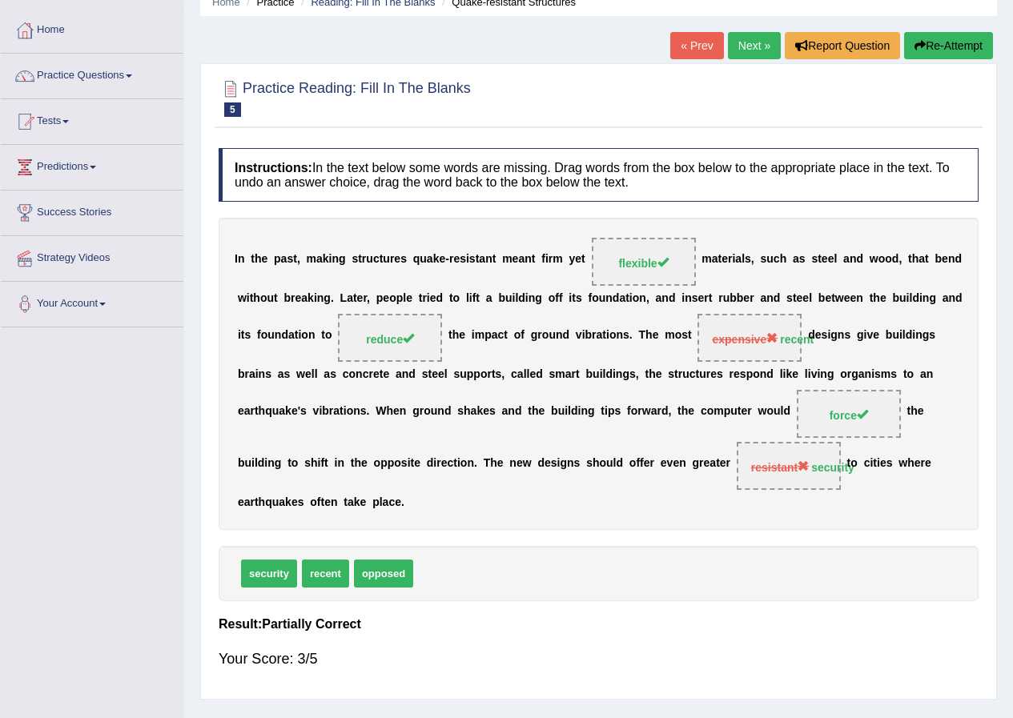
scroll to position [42, 0]
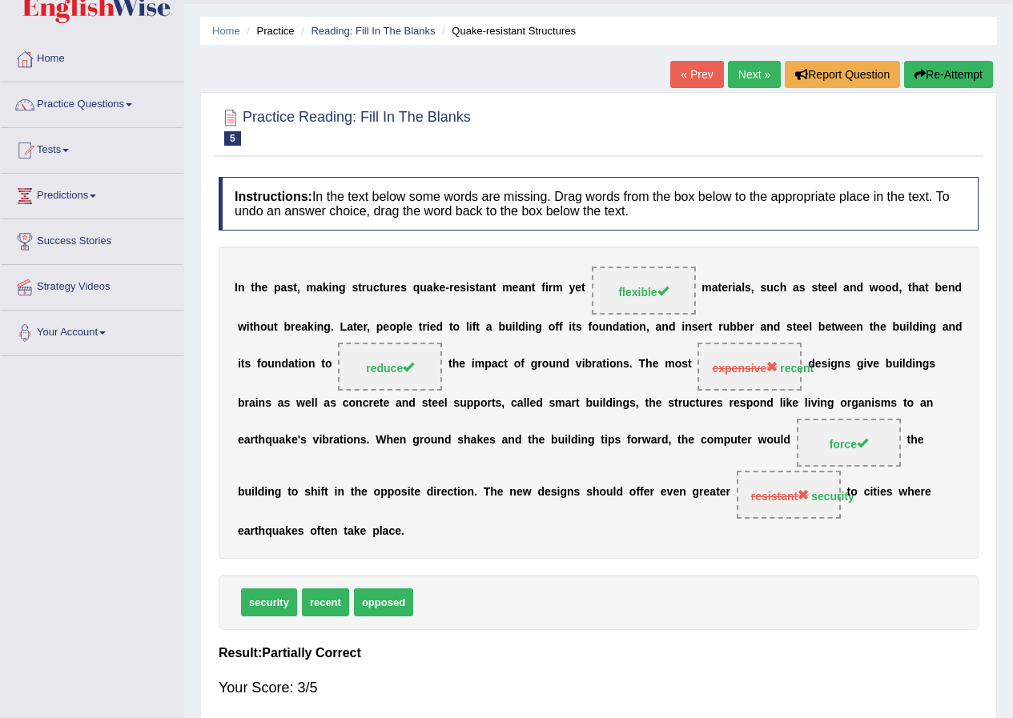
click at [731, 75] on link "Next »" at bounding box center [754, 74] width 53 height 27
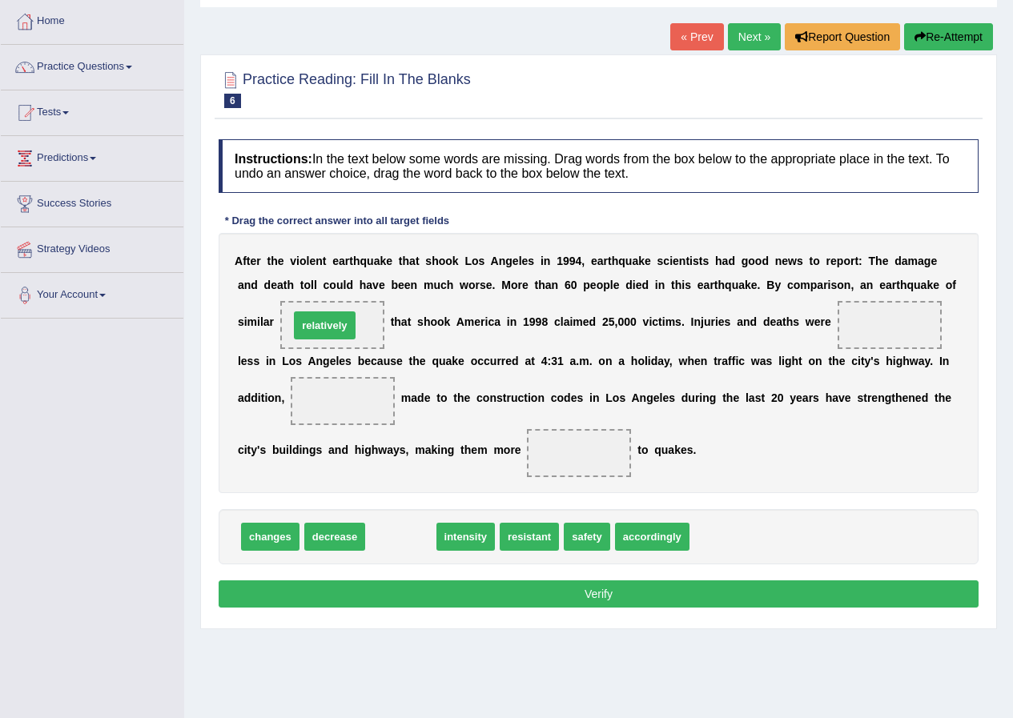
drag, startPoint x: 399, startPoint y: 540, endPoint x: 323, endPoint y: 328, distance: 225.6
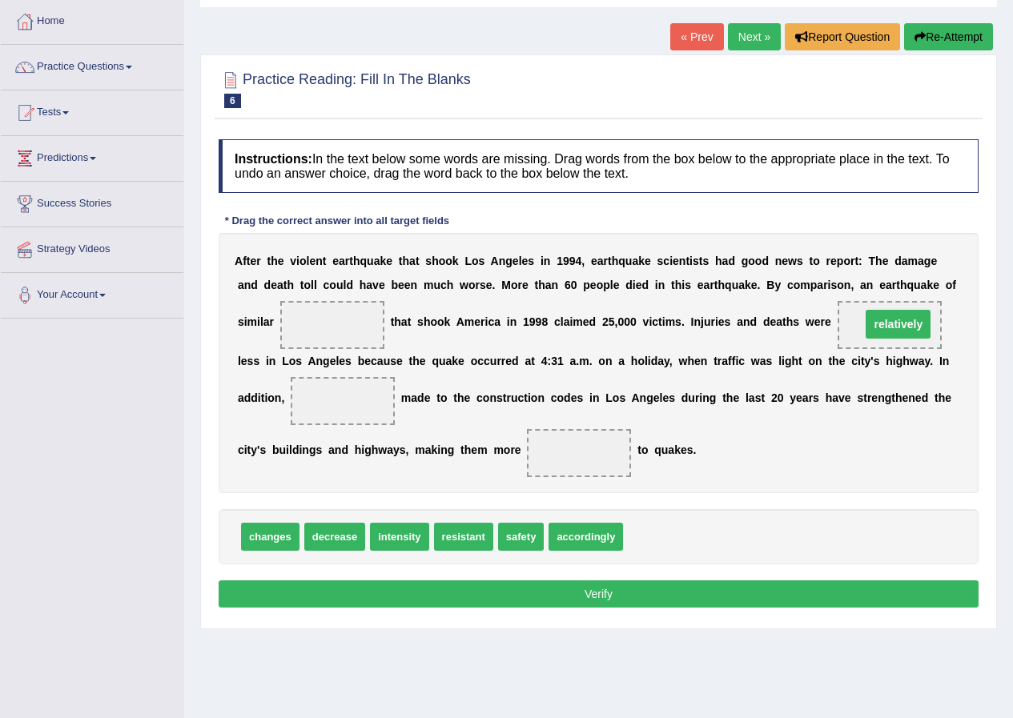
drag, startPoint x: 328, startPoint y: 324, endPoint x: 894, endPoint y: 323, distance: 565.9
drag, startPoint x: 264, startPoint y: 536, endPoint x: 334, endPoint y: 395, distance: 157.2
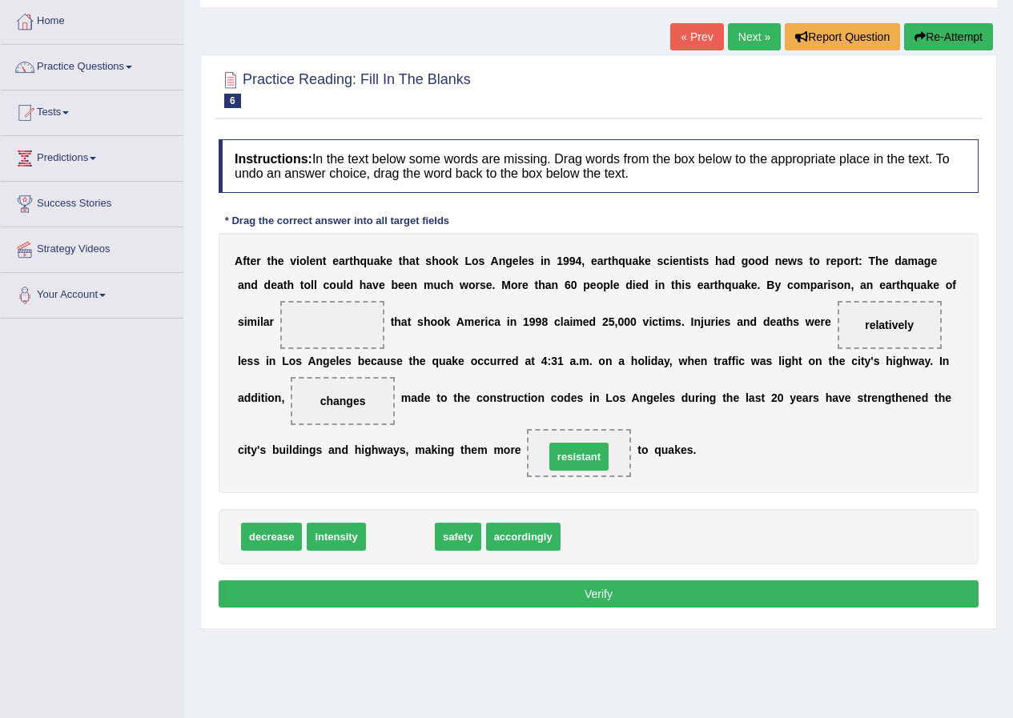
drag, startPoint x: 401, startPoint y: 535, endPoint x: 580, endPoint y: 454, distance: 196.0
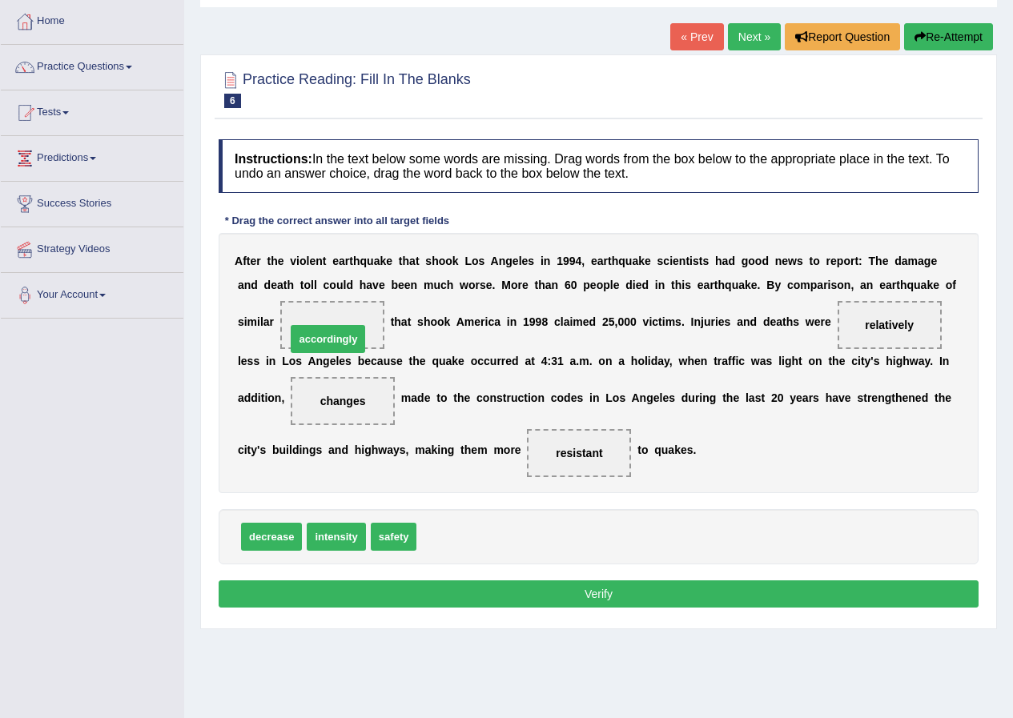
drag, startPoint x: 459, startPoint y: 534, endPoint x: 328, endPoint y: 327, distance: 244.7
click at [544, 590] on button "Verify" at bounding box center [599, 593] width 760 height 27
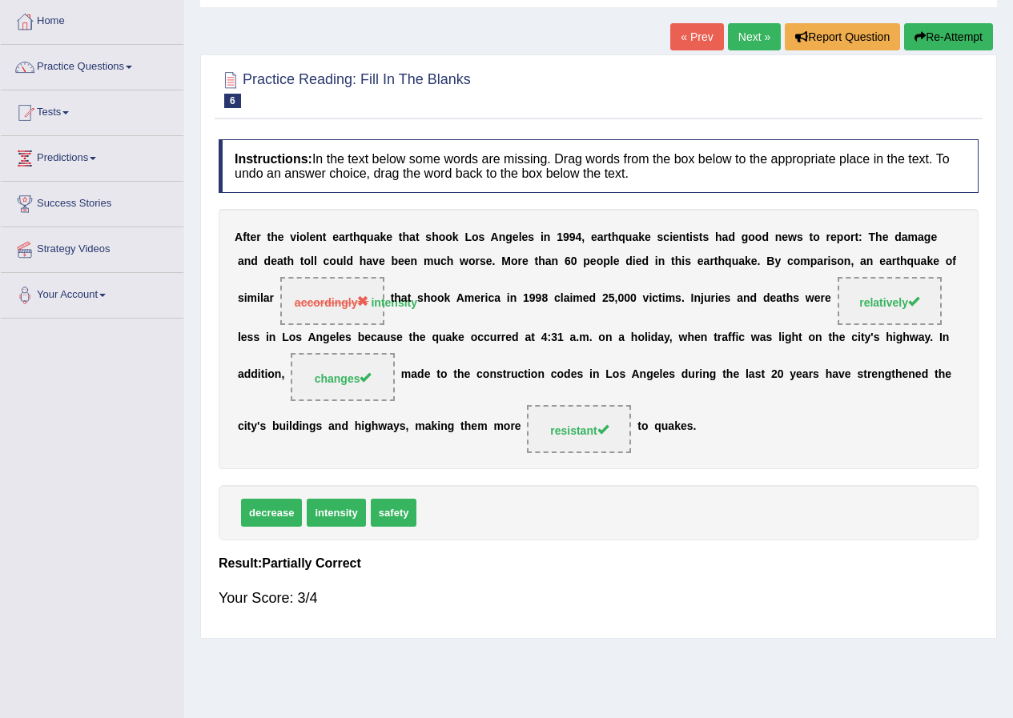
click at [739, 39] on link "Next »" at bounding box center [754, 36] width 53 height 27
